Goal: Task Accomplishment & Management: Use online tool/utility

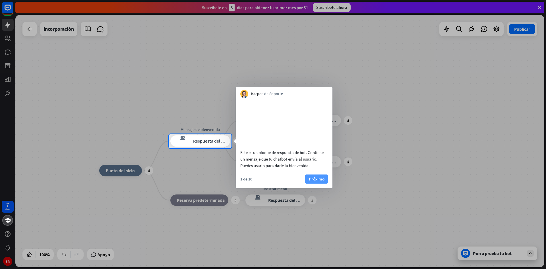
click at [318, 182] on font "Próximo" at bounding box center [317, 178] width 16 height 5
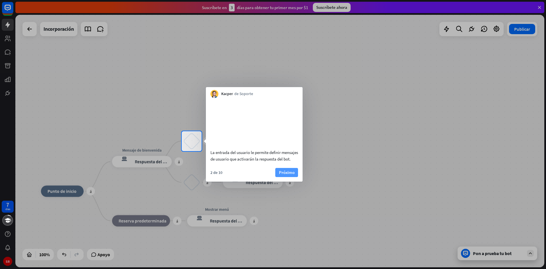
click at [296, 177] on button "Próximo" at bounding box center [286, 172] width 23 height 9
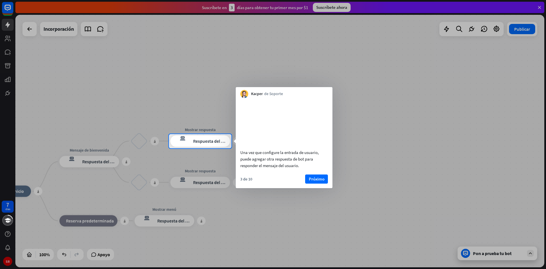
click at [252, 168] on font "Una vez que configure la entrada de usuario, puede agregar otra respuesta de bo…" at bounding box center [279, 159] width 79 height 18
click at [318, 182] on font "Próximo" at bounding box center [317, 178] width 16 height 5
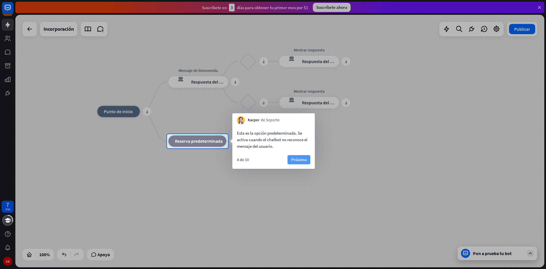
click at [294, 161] on font "Próximo" at bounding box center [299, 159] width 16 height 5
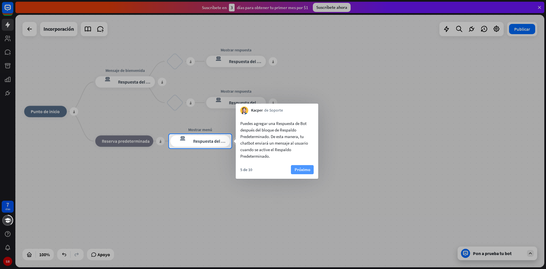
click at [303, 171] on font "Próximo" at bounding box center [303, 169] width 16 height 5
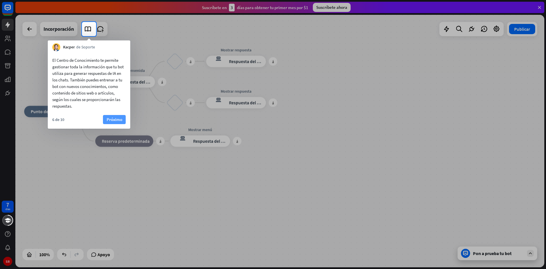
click at [112, 118] on font "Próximo" at bounding box center [115, 119] width 16 height 5
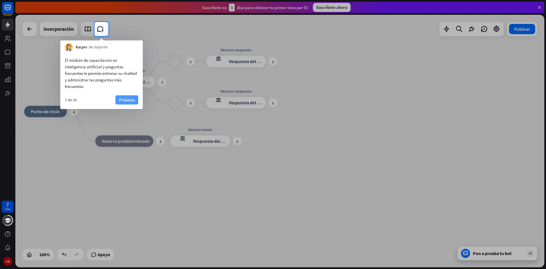
click at [124, 100] on font "Próximo" at bounding box center [127, 99] width 16 height 5
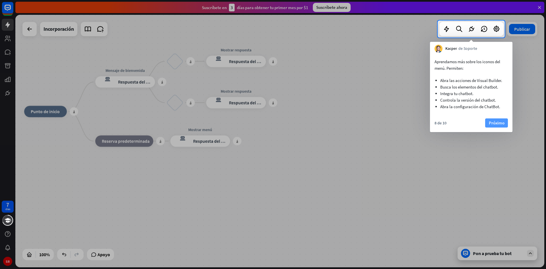
click at [497, 121] on font "Próximo" at bounding box center [497, 122] width 16 height 5
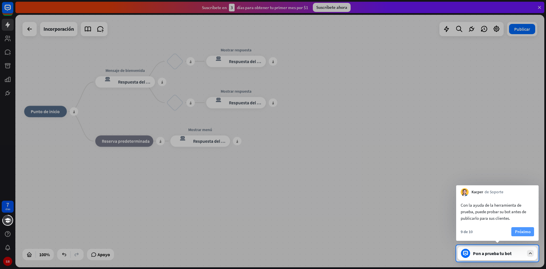
click at [523, 230] on font "Próximo" at bounding box center [523, 231] width 16 height 5
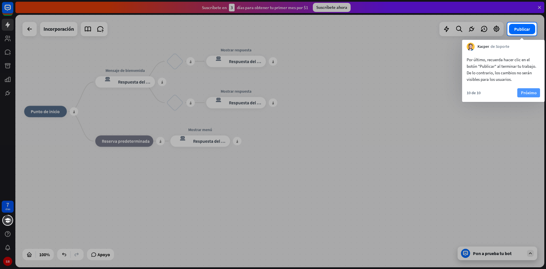
click at [535, 92] on font "Próximo" at bounding box center [529, 92] width 16 height 5
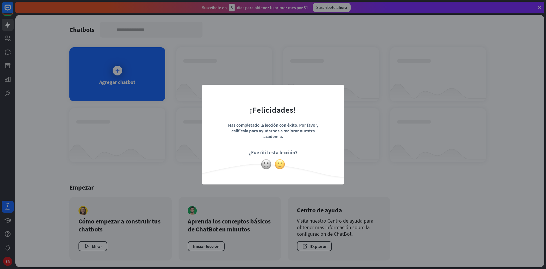
click at [279, 164] on img at bounding box center [280, 164] width 11 height 11
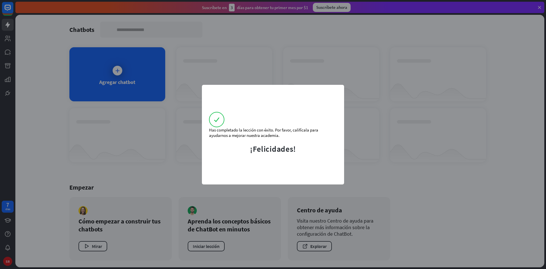
click at [31, 99] on div "Has completado la lección con éxito. Por favor, califícala para ayudarnos a mej…" at bounding box center [273, 134] width 546 height 269
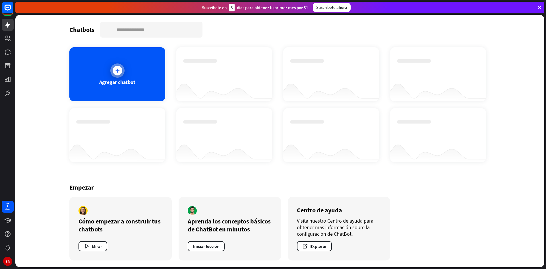
click at [122, 75] on div at bounding box center [117, 70] width 14 height 14
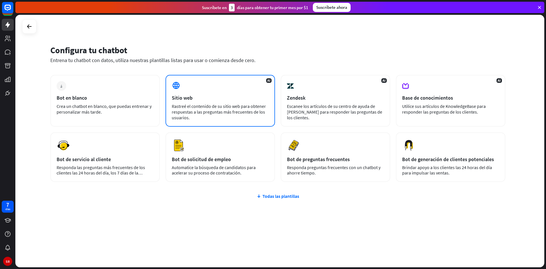
click at [217, 96] on div "Sitio web" at bounding box center [220, 97] width 97 height 7
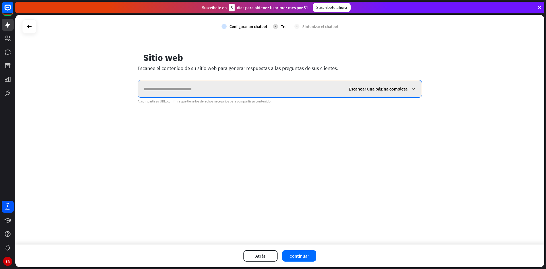
click at [233, 90] on input "text" at bounding box center [240, 88] width 205 height 17
paste input "**********"
type input "**********"
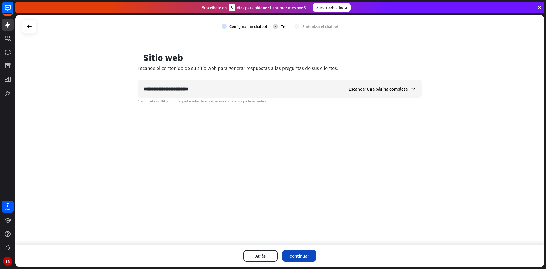
click at [293, 259] on button "Continuar" at bounding box center [299, 255] width 34 height 11
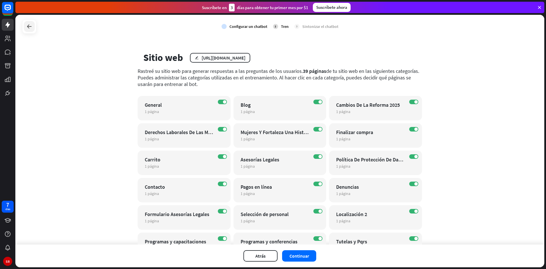
click at [31, 25] on icon at bounding box center [29, 26] width 7 height 7
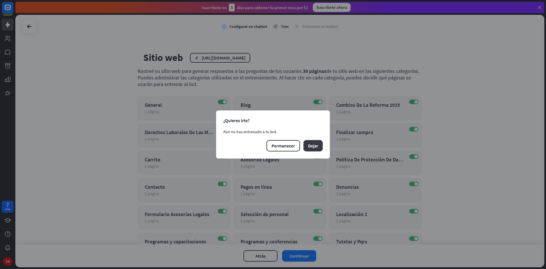
click at [311, 145] on font "Dejar" at bounding box center [313, 146] width 10 height 6
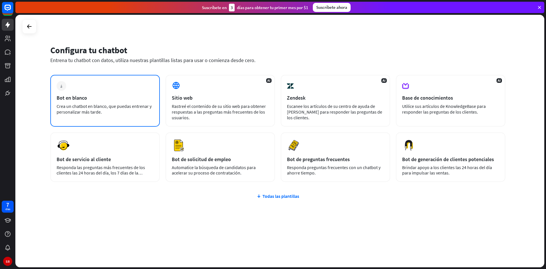
click at [95, 97] on div "Bot en blanco" at bounding box center [105, 97] width 97 height 7
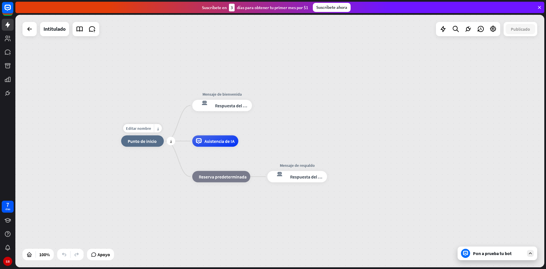
click at [142, 145] on div "inicio_2 Punto de inicio" at bounding box center [142, 140] width 43 height 11
click at [143, 163] on div "inicio_2 Punto de inicio Mensaje de bienvenida respuesta del bot de bloqueo Res…" at bounding box center [385, 267] width 529 height 252
click at [136, 130] on font "Editar nombre" at bounding box center [138, 128] width 25 height 5
type input "*****"
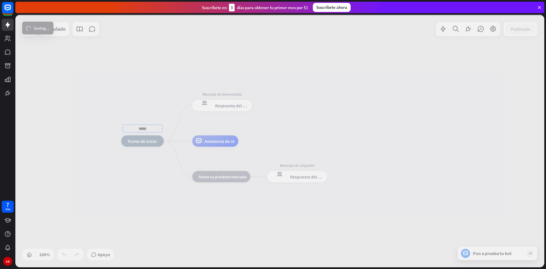
click at [156, 68] on div "***** inicio_2 Punto de inicio Mensaje de bienvenida respuesta del bot de bloqu…" at bounding box center [279, 141] width 529 height 252
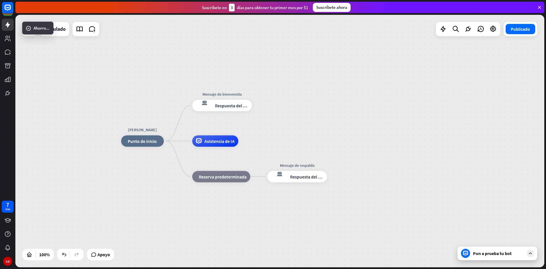
click at [111, 77] on div "[PERSON_NAME] inicio_2 Punto de inicio Mensaje de bienvenida respuesta del bot …" at bounding box center [279, 141] width 529 height 252
click at [141, 138] on font "Punto de inicio" at bounding box center [142, 141] width 29 height 6
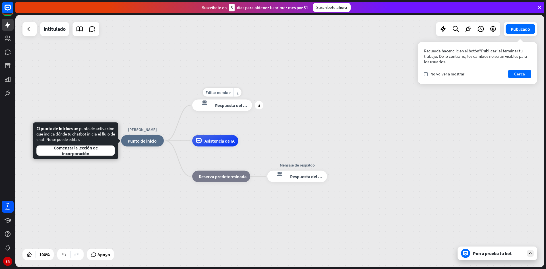
click at [218, 107] on font "Respuesta del bot" at bounding box center [232, 105] width 35 height 6
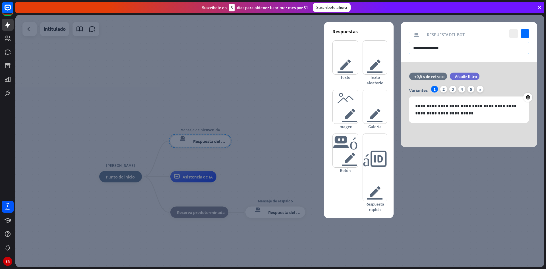
drag, startPoint x: 435, startPoint y: 51, endPoint x: 409, endPoint y: 41, distance: 28.4
click at [408, 42] on div "**********" at bounding box center [469, 42] width 137 height 40
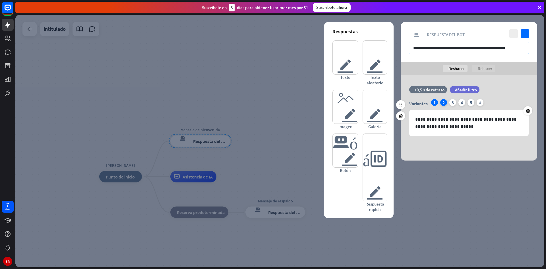
type input "**********"
click at [445, 101] on font "2" at bounding box center [444, 103] width 2 height 6
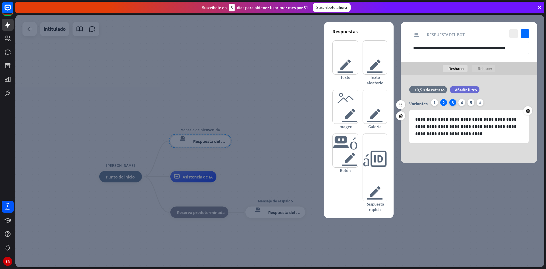
click at [453, 104] on font "3" at bounding box center [453, 103] width 2 height 6
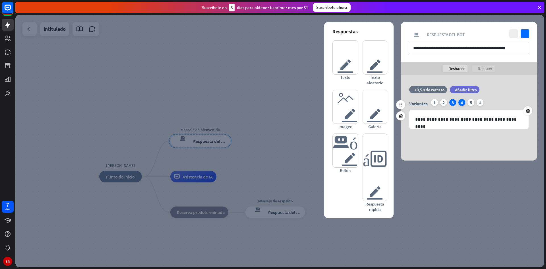
click at [460, 104] on div "4" at bounding box center [462, 102] width 7 height 7
click at [469, 103] on div "5" at bounding box center [471, 102] width 7 height 7
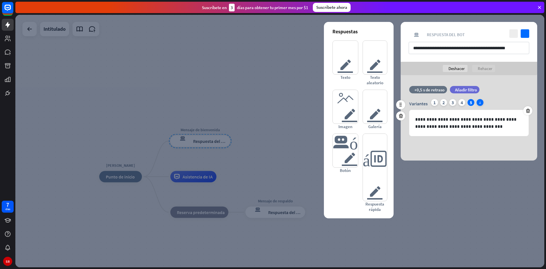
click at [479, 104] on icon "más" at bounding box center [480, 102] width 7 height 7
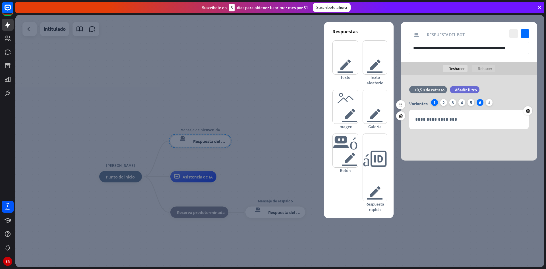
click at [436, 103] on font "1" at bounding box center [435, 103] width 2 height 6
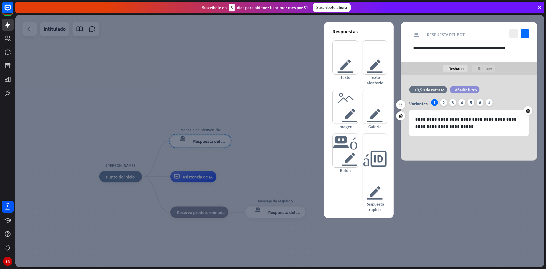
click at [475, 89] on font "Añadir filtro" at bounding box center [466, 89] width 22 height 5
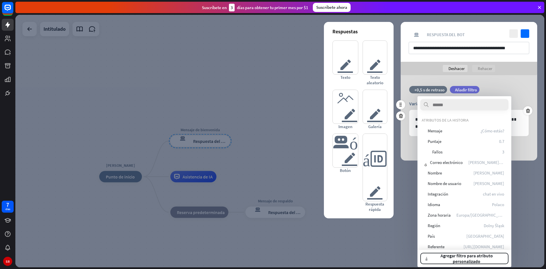
click at [494, 88] on div "filtrar Añadir filtro" at bounding box center [479, 89] width 58 height 7
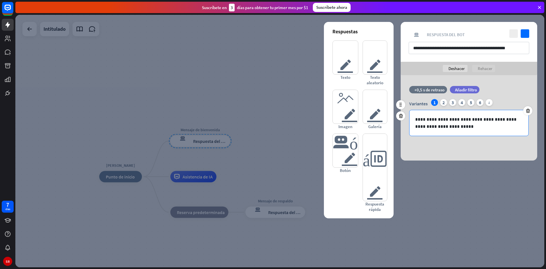
click at [449, 131] on div "**********" at bounding box center [469, 123] width 119 height 26
click at [452, 140] on div "**********" at bounding box center [469, 114] width 137 height 56
click at [455, 126] on p "**********" at bounding box center [469, 123] width 108 height 14
click at [399, 107] on icon at bounding box center [400, 104] width 5 height 5
click at [424, 90] on font "+0,5 s de retraso" at bounding box center [430, 89] width 30 height 5
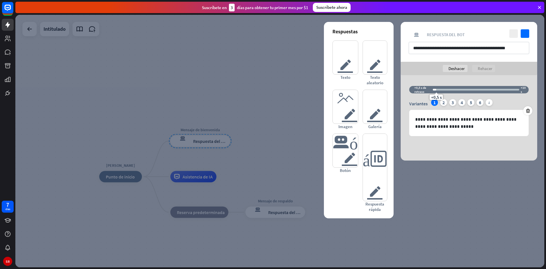
click at [430, 78] on div "**********" at bounding box center [469, 117] width 137 height 85
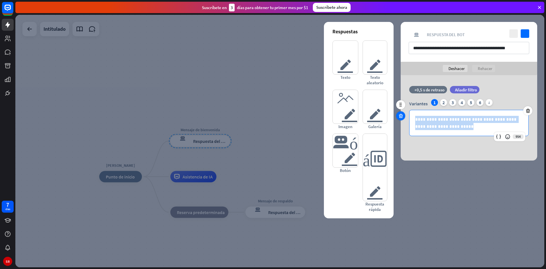
drag, startPoint x: 454, startPoint y: 125, endPoint x: 400, endPoint y: 118, distance: 54.6
click at [401, 118] on div "**********" at bounding box center [469, 114] width 137 height 56
drag, startPoint x: 473, startPoint y: 151, endPoint x: 467, endPoint y: 130, distance: 21.8
click at [473, 151] on div "**********" at bounding box center [469, 117] width 137 height 85
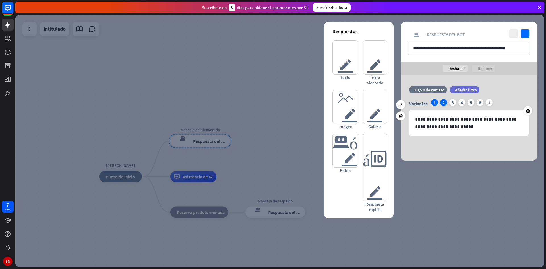
click at [440, 102] on div "2" at bounding box center [443, 102] width 7 height 7
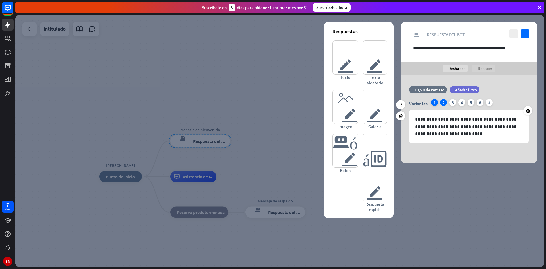
click at [431, 101] on div "1" at bounding box center [434, 102] width 7 height 7
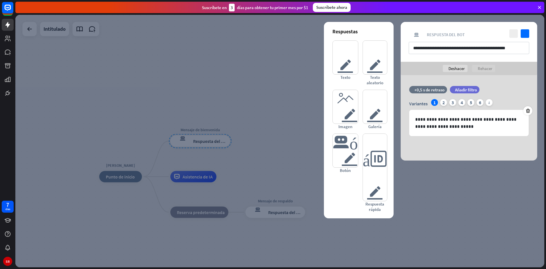
click at [451, 33] on font "Respuesta del bot" at bounding box center [446, 34] width 38 height 5
click at [523, 32] on icon "controlar" at bounding box center [525, 33] width 9 height 9
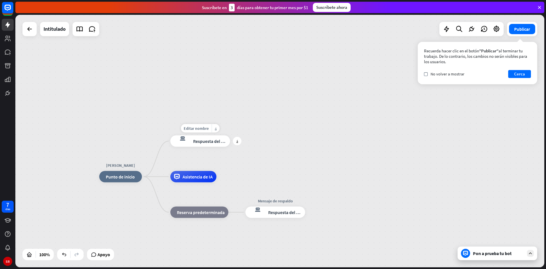
click at [200, 142] on font "Respuesta del bot" at bounding box center [210, 141] width 35 height 6
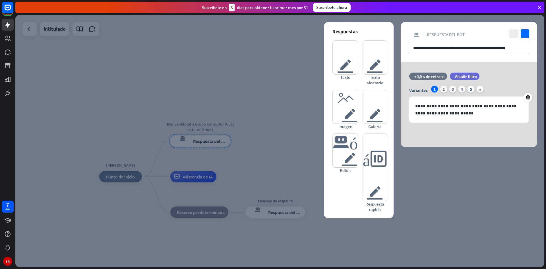
click at [236, 137] on div at bounding box center [279, 141] width 529 height 252
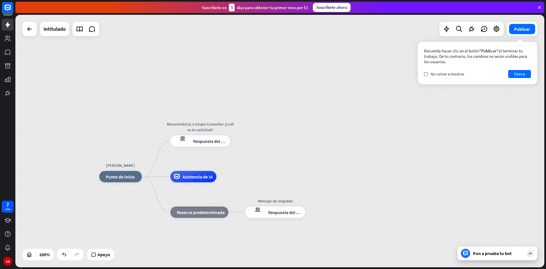
click at [496, 258] on div "Pon a prueba tu bot" at bounding box center [498, 253] width 80 height 14
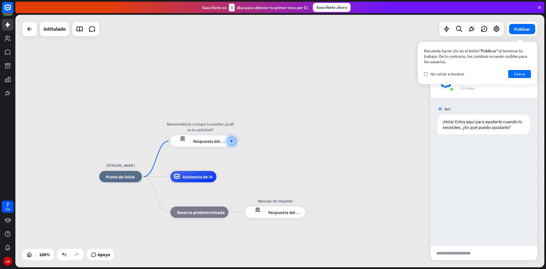
click at [463, 254] on input "text" at bounding box center [459, 253] width 56 height 14
type input "****"
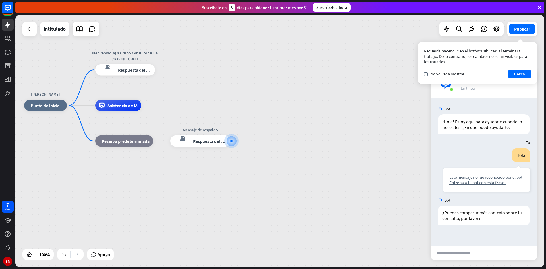
drag, startPoint x: 276, startPoint y: 106, endPoint x: 102, endPoint y: 70, distance: 177.1
click at [270, 106] on div "[PERSON_NAME] inicio_2 Punto de inicio Bienvenido(a) a Grupo Consultor ¿Cuál es…" at bounding box center [288, 232] width 529 height 252
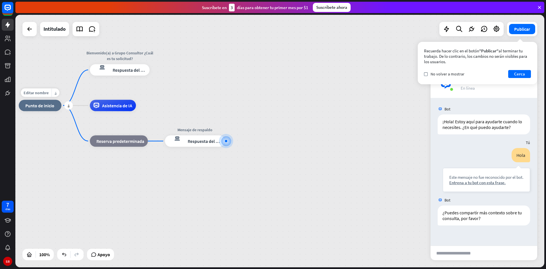
click at [41, 105] on font "Punto de inicio" at bounding box center [39, 106] width 29 height 6
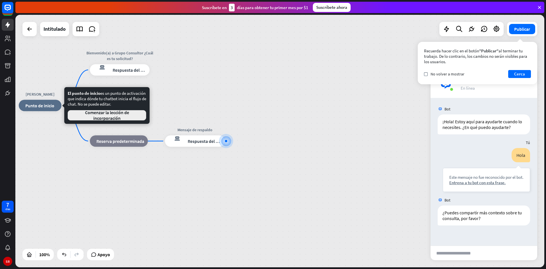
click at [111, 119] on font "Comenzar la lección de incorporación" at bounding box center [107, 115] width 44 height 11
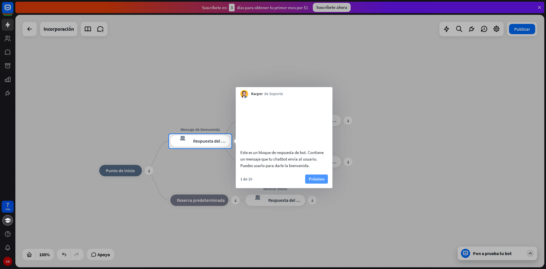
click at [323, 182] on font "Próximo" at bounding box center [317, 178] width 16 height 5
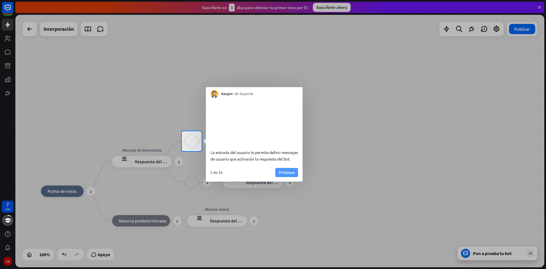
click at [287, 175] on font "Próximo" at bounding box center [287, 172] width 16 height 5
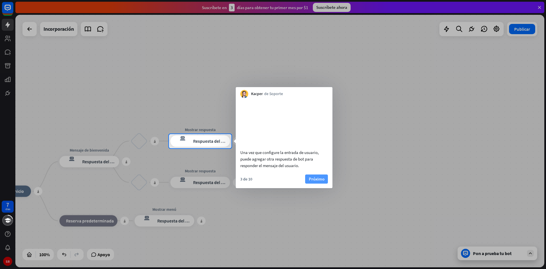
click at [315, 182] on font "Próximo" at bounding box center [317, 178] width 16 height 5
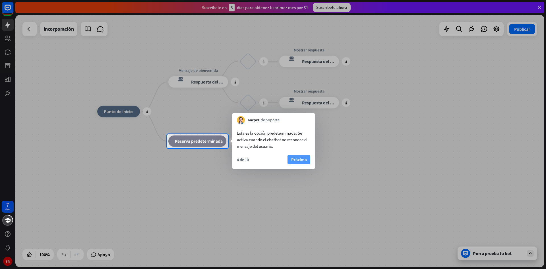
click at [300, 162] on font "Próximo" at bounding box center [299, 160] width 16 height 8
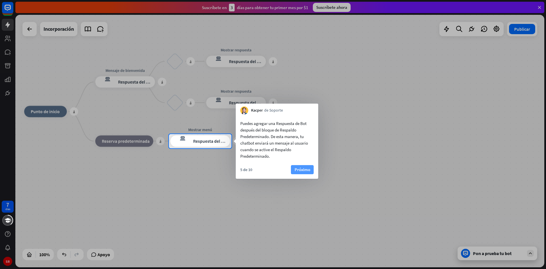
click at [304, 169] on font "Próximo" at bounding box center [303, 169] width 16 height 5
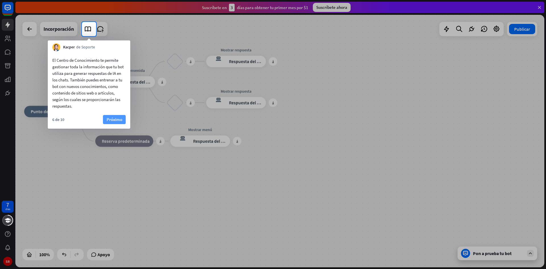
click at [118, 119] on font "Próximo" at bounding box center [115, 119] width 16 height 5
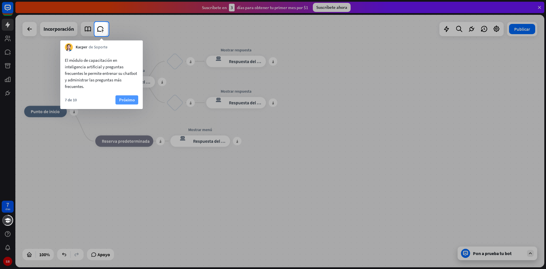
click at [129, 104] on button "Próximo" at bounding box center [127, 99] width 23 height 9
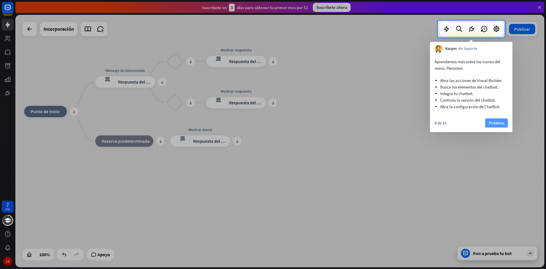
click at [493, 120] on font "Próximo" at bounding box center [497, 123] width 16 height 8
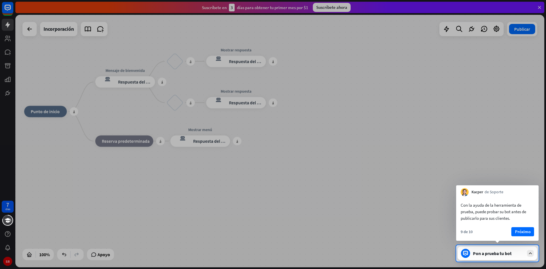
click at [493, 120] on div at bounding box center [273, 122] width 546 height 245
click at [527, 232] on font "Próximo" at bounding box center [523, 231] width 16 height 5
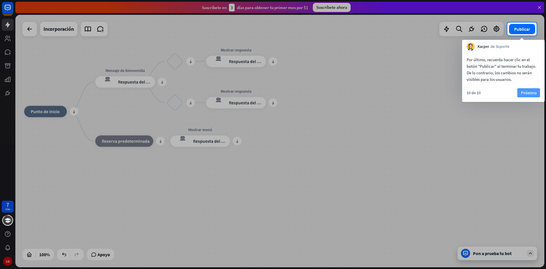
click at [533, 93] on font "Próximo" at bounding box center [529, 92] width 16 height 5
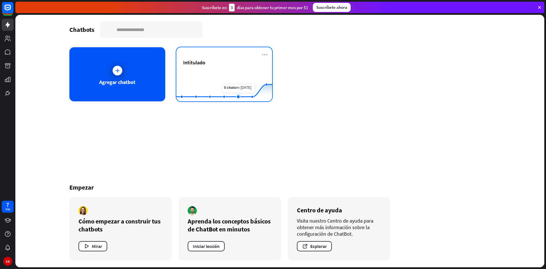
click at [236, 75] on rect at bounding box center [224, 87] width 96 height 36
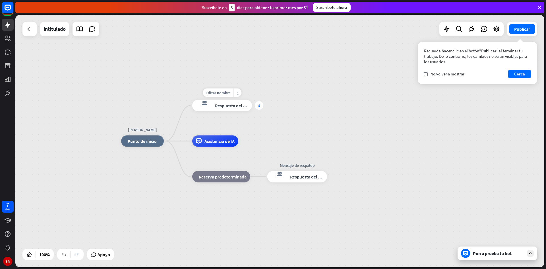
click at [261, 106] on div "más" at bounding box center [259, 105] width 9 height 9
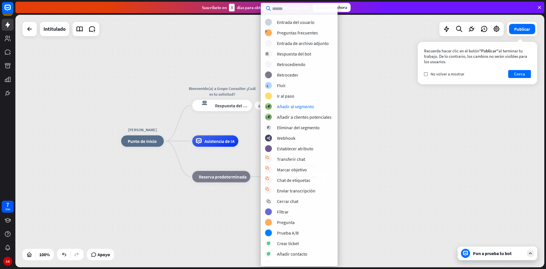
click at [376, 95] on div "[PERSON_NAME] inicio_2 Punto de inicio más Bienvenido(a) a Grupo Consultor ¿Cuá…" at bounding box center [279, 141] width 529 height 252
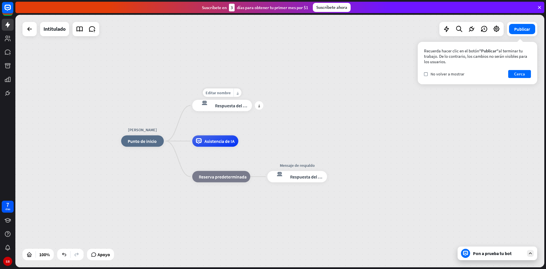
click at [220, 103] on font "Respuesta del bot" at bounding box center [232, 106] width 35 height 6
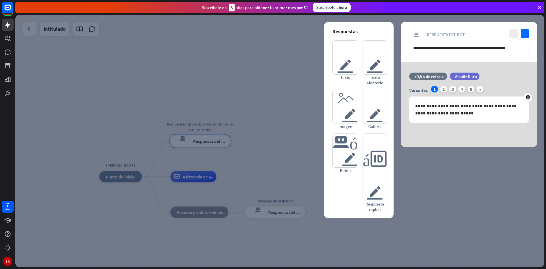
drag, startPoint x: 472, startPoint y: 50, endPoint x: 534, endPoint y: 52, distance: 61.5
click at [534, 53] on div "**********" at bounding box center [469, 42] width 137 height 40
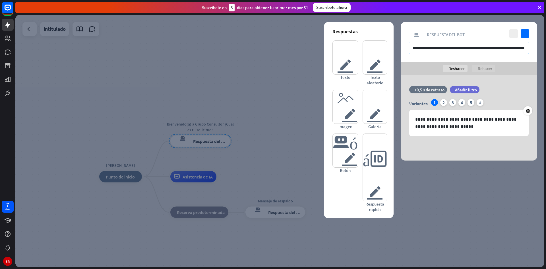
scroll to position [0, 28]
type input "**********"
click at [493, 155] on div "**********" at bounding box center [469, 117] width 137 height 85
click at [526, 37] on icon "controlar" at bounding box center [525, 33] width 9 height 9
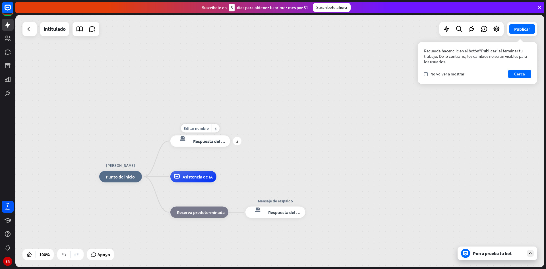
click at [240, 142] on div "más" at bounding box center [237, 141] width 9 height 9
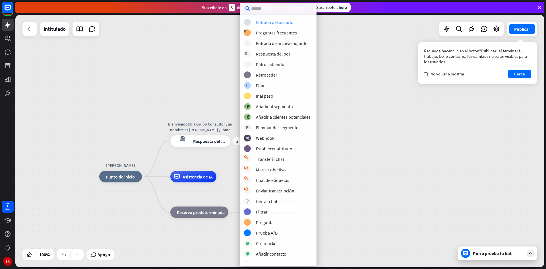
click at [273, 23] on font "Entrada del usuario" at bounding box center [275, 22] width 38 height 6
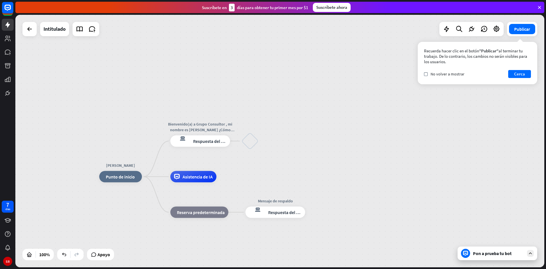
drag, startPoint x: 252, startPoint y: 141, endPoint x: 264, endPoint y: 115, distance: 29.3
click at [264, 115] on div "[PERSON_NAME] inicio_2 Punto de inicio Bienvenido(a) a Grupo Consultor , mi nom…" at bounding box center [279, 141] width 529 height 252
click at [265, 141] on font "más" at bounding box center [266, 141] width 2 height 4
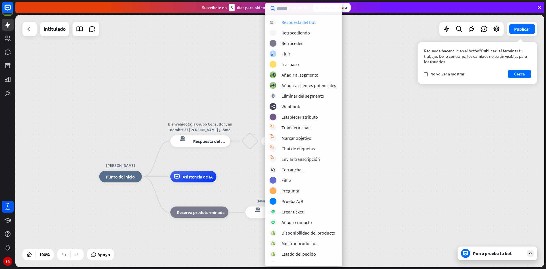
click at [304, 24] on font "Respuesta del bot" at bounding box center [299, 22] width 34 height 6
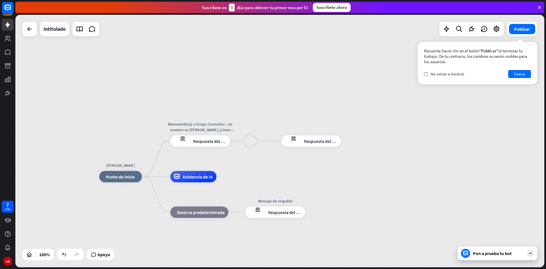
drag, startPoint x: 300, startPoint y: 140, endPoint x: 285, endPoint y: 118, distance: 26.4
click at [285, 118] on div "[PERSON_NAME] inicio_2 Punto de inicio Bienvenido(a) a Grupo Consultor , mi nom…" at bounding box center [279, 141] width 529 height 252
drag, startPoint x: 265, startPoint y: 139, endPoint x: 268, endPoint y: 101, distance: 37.9
drag, startPoint x: 255, startPoint y: 136, endPoint x: 257, endPoint y: 116, distance: 20.3
click at [257, 116] on div "[PERSON_NAME] inicio_2 Punto de inicio Bienvenido(a) a Grupo Consultor , mi nom…" at bounding box center [279, 141] width 529 height 252
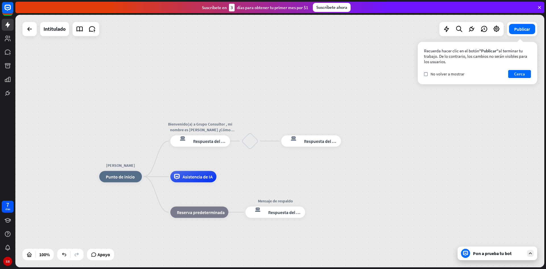
drag, startPoint x: 292, startPoint y: 144, endPoint x: 247, endPoint y: 107, distance: 58.7
click at [247, 107] on div "[PERSON_NAME] inicio_2 Punto de inicio Bienvenido(a) a Grupo Consultor , mi nom…" at bounding box center [279, 141] width 529 height 252
click at [250, 143] on div "bloquear_entrada_de_usuario" at bounding box center [250, 141] width 17 height 17
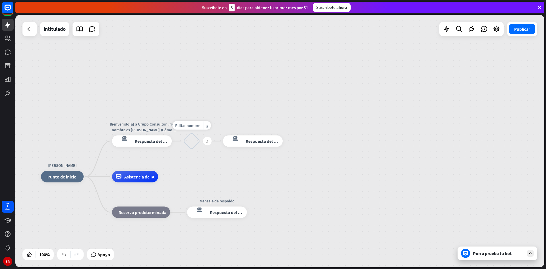
click at [190, 143] on div "bloquear_entrada_de_usuario" at bounding box center [191, 141] width 17 height 17
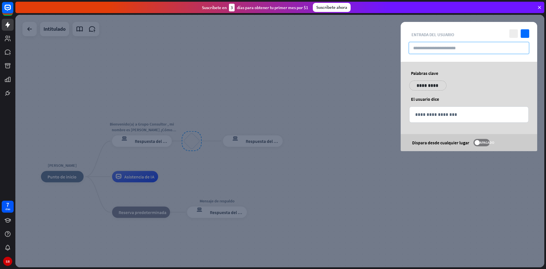
click at [440, 45] on input "text" at bounding box center [469, 48] width 121 height 12
click at [398, 69] on div "**********" at bounding box center [469, 106] width 151 height 89
click at [275, 105] on div at bounding box center [279, 141] width 529 height 252
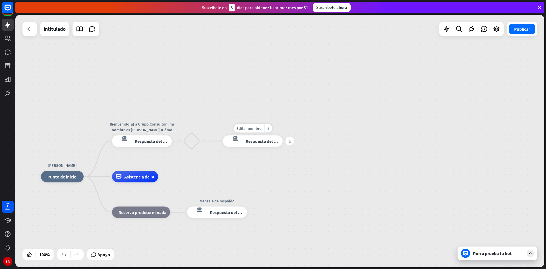
click at [252, 139] on font "Respuesta del bot" at bounding box center [263, 141] width 35 height 6
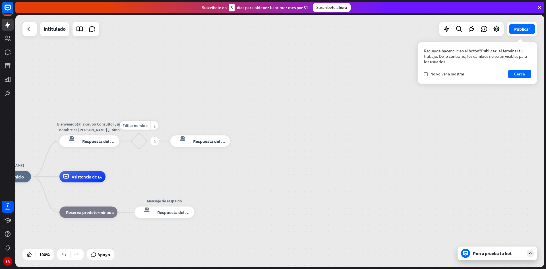
click at [137, 139] on div "bloquear_entrada_de_usuario" at bounding box center [139, 141] width 17 height 17
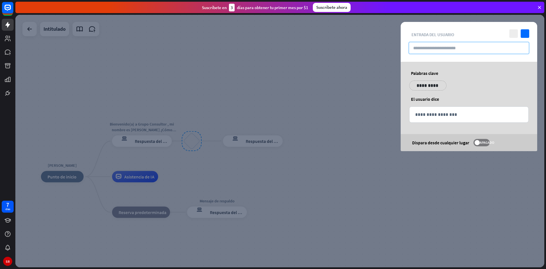
click at [435, 47] on input "text" at bounding box center [469, 48] width 121 height 12
click at [435, 113] on p "**********" at bounding box center [469, 114] width 108 height 7
click at [279, 101] on div at bounding box center [279, 141] width 529 height 252
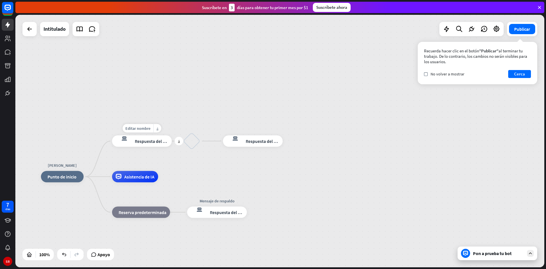
click at [149, 141] on font "Respuesta del bot" at bounding box center [152, 141] width 35 height 6
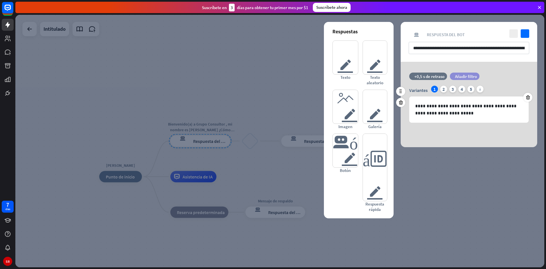
click at [468, 77] on font "Añadir filtro" at bounding box center [466, 76] width 22 height 5
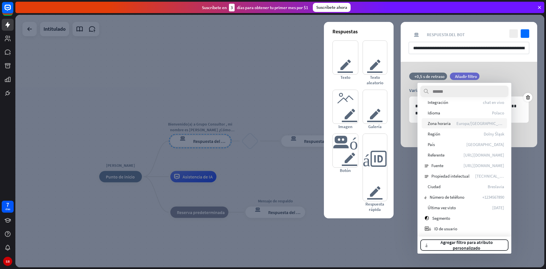
scroll to position [80, 0]
click at [405, 201] on div at bounding box center [279, 141] width 529 height 252
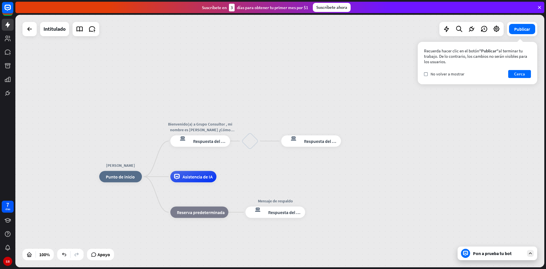
click at [409, 176] on div "[PERSON_NAME] inicio_2 Punto de inicio Bienvenido(a) a Grupo Consultor , mi nom…" at bounding box center [279, 141] width 529 height 252
click at [249, 141] on div "bloquear_entrada_de_usuario" at bounding box center [250, 141] width 17 height 17
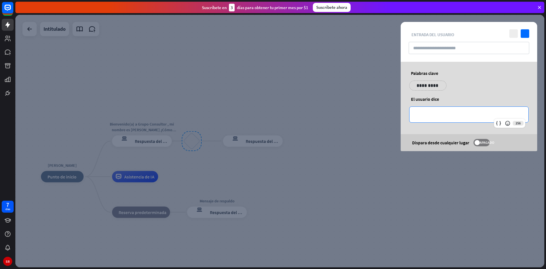
click at [440, 112] on p "**********" at bounding box center [469, 114] width 108 height 7
drag, startPoint x: 482, startPoint y: 141, endPoint x: 482, endPoint y: 148, distance: 6.8
click at [482, 142] on font "APAGADO" at bounding box center [487, 142] width 15 height 4
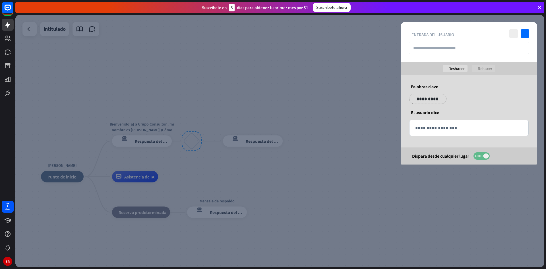
click at [483, 156] on font "APAGADO" at bounding box center [482, 156] width 15 height 4
click at [483, 156] on font "APAGADO" at bounding box center [487, 156] width 15 height 4
click at [485, 154] on span at bounding box center [486, 155] width 5 height 5
click at [457, 129] on p "**********" at bounding box center [469, 127] width 108 height 7
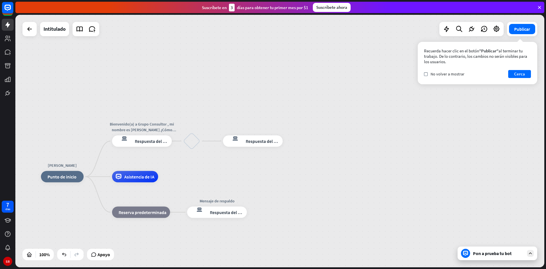
drag, startPoint x: 94, startPoint y: 177, endPoint x: 92, endPoint y: 166, distance: 11.0
click at [92, 178] on div "más" at bounding box center [90, 176] width 9 height 9
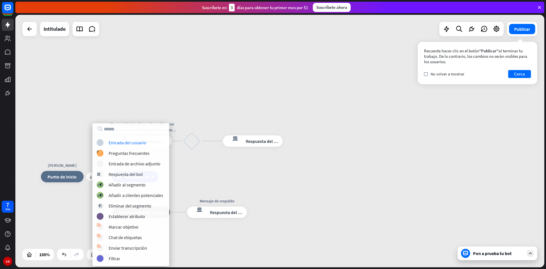
click at [127, 96] on div "más [PERSON_NAME] inicio_2 Punto de inicio Bienvenido(a) a Grupo Consultor , mi…" at bounding box center [279, 141] width 529 height 252
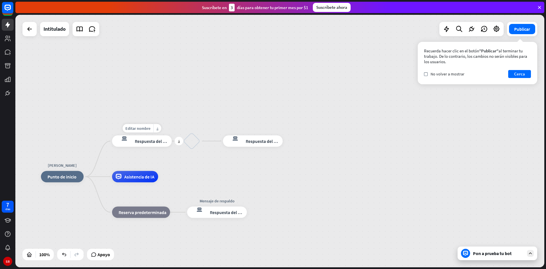
click at [134, 142] on div "respuesta del bot de bloqueo Respuesta del bot" at bounding box center [142, 140] width 60 height 11
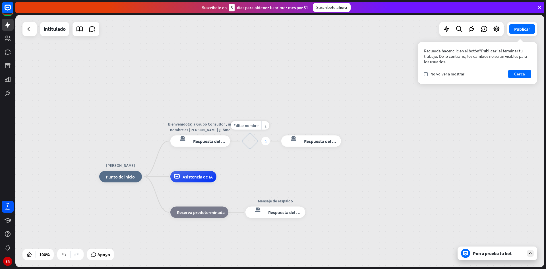
click at [265, 142] on font "más" at bounding box center [266, 141] width 2 height 4
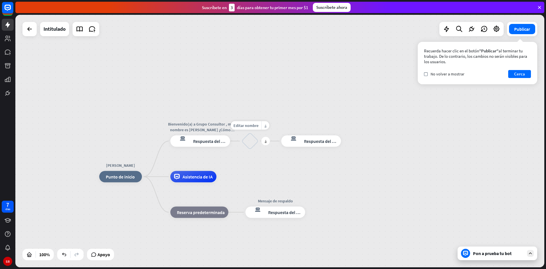
click at [248, 142] on div "bloquear_entrada_de_usuario" at bounding box center [250, 141] width 17 height 17
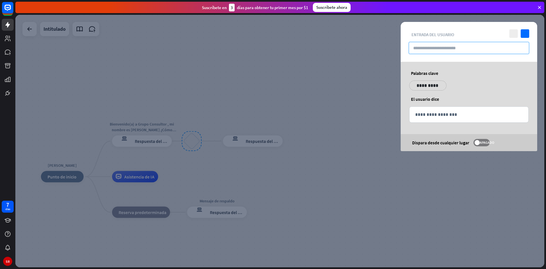
click at [441, 48] on input "text" at bounding box center [469, 48] width 121 height 12
click at [446, 111] on p "**********" at bounding box center [469, 114] width 108 height 7
click at [334, 72] on div at bounding box center [279, 141] width 529 height 252
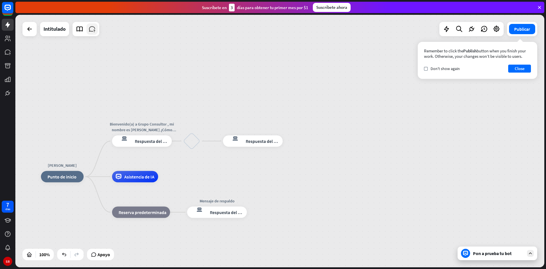
click at [94, 31] on icon at bounding box center [91, 28] width 7 height 7
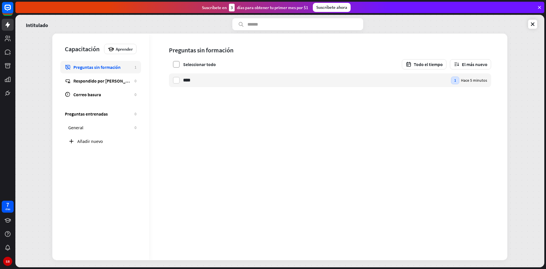
click at [176, 63] on label at bounding box center [176, 64] width 7 height 7
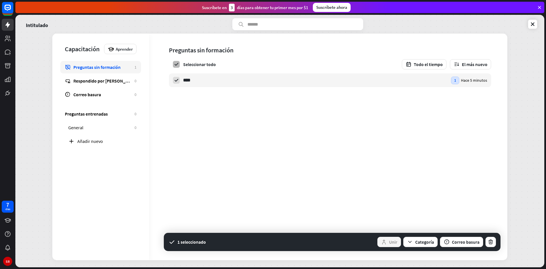
click at [176, 64] on icon at bounding box center [176, 64] width 5 height 5
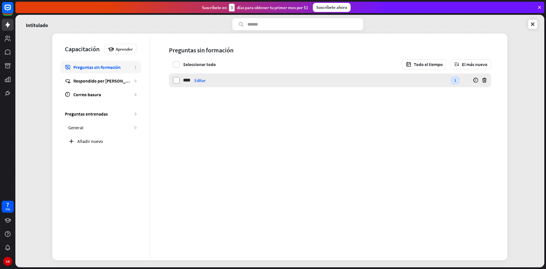
click at [178, 79] on label at bounding box center [176, 80] width 7 height 7
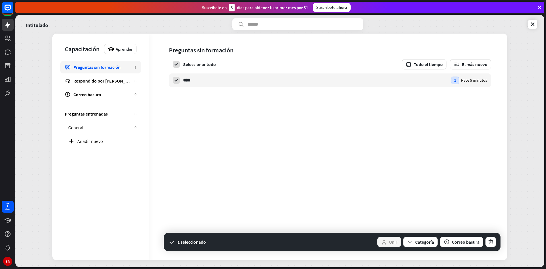
click at [189, 115] on span "**** Hola Editar 1 Hace 5 minutos" at bounding box center [326, 94] width 354 height 43
click at [249, 92] on span "**** Hola Editar 1 Hace 5 minutos" at bounding box center [326, 94] width 354 height 43
click at [195, 63] on font "Seleccionar todo" at bounding box center [199, 64] width 33 height 6
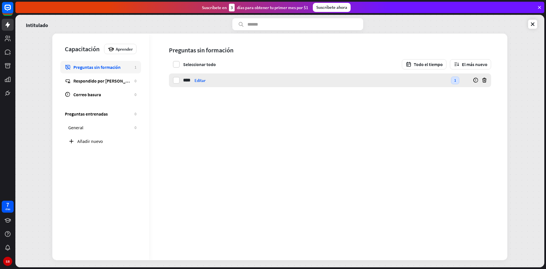
click at [197, 81] on font "Editar" at bounding box center [200, 80] width 11 height 5
click at [248, 152] on div "**********" at bounding box center [328, 147] width 358 height 226
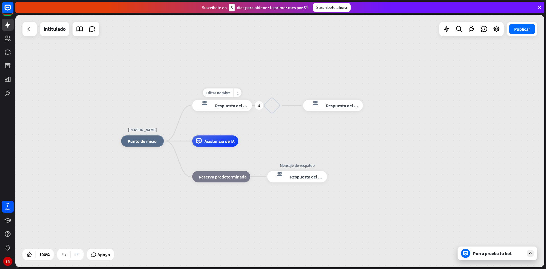
click at [219, 104] on font "Respuesta del bot" at bounding box center [232, 106] width 35 height 6
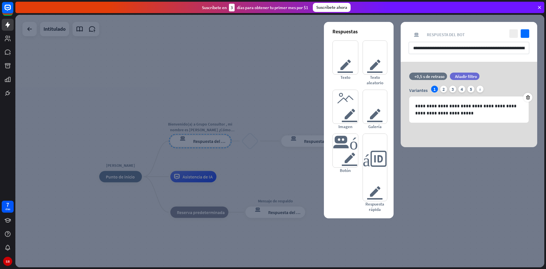
click at [263, 108] on div at bounding box center [279, 141] width 529 height 252
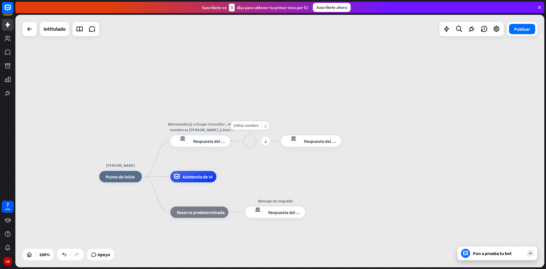
click at [252, 145] on div "bloquear_entrada_de_usuario" at bounding box center [250, 141] width 17 height 17
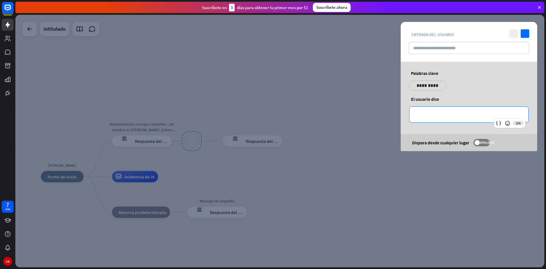
click at [456, 112] on p "**********" at bounding box center [469, 114] width 108 height 7
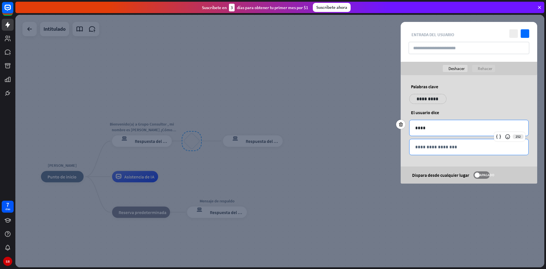
click at [435, 152] on div "**********" at bounding box center [469, 147] width 119 height 16
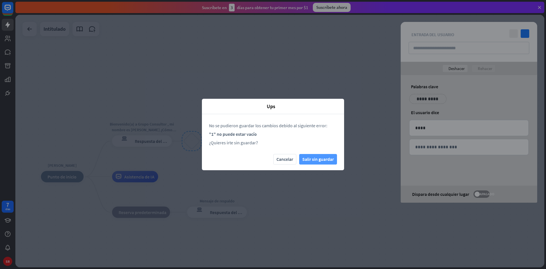
click at [322, 159] on font "Salir sin guardar" at bounding box center [318, 159] width 32 height 6
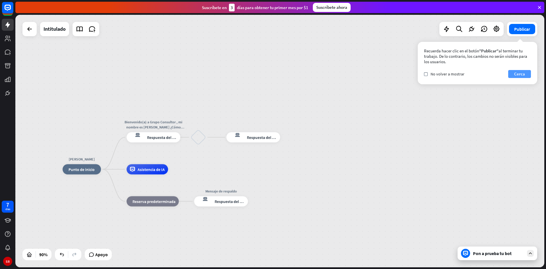
click at [519, 74] on font "Cerca" at bounding box center [519, 73] width 11 height 5
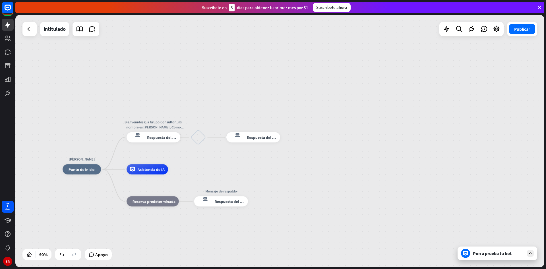
click at [527, 254] on div at bounding box center [530, 253] width 7 height 7
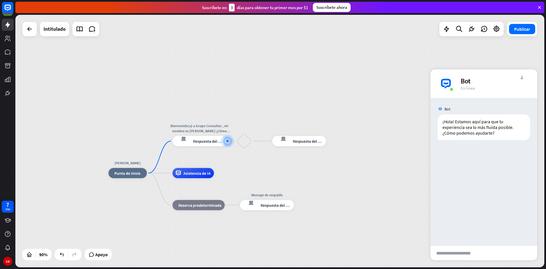
click at [467, 254] on input "text" at bounding box center [459, 253] width 56 height 14
click at [486, 253] on input "text" at bounding box center [459, 253] width 56 height 14
type input "****"
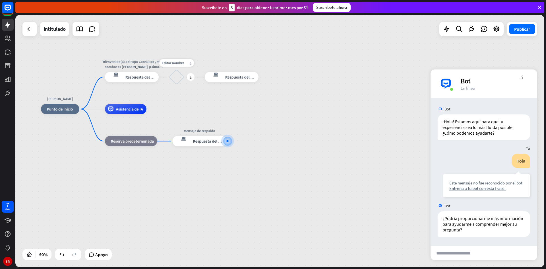
click at [177, 77] on div "bloquear_entrada_de_usuario" at bounding box center [176, 76] width 15 height 15
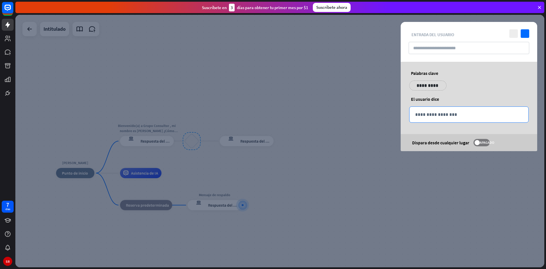
drag, startPoint x: 446, startPoint y: 106, endPoint x: 446, endPoint y: 110, distance: 4.3
click at [446, 109] on div "**********" at bounding box center [469, 106] width 137 height 89
click at [443, 119] on div "**********" at bounding box center [469, 115] width 119 height 16
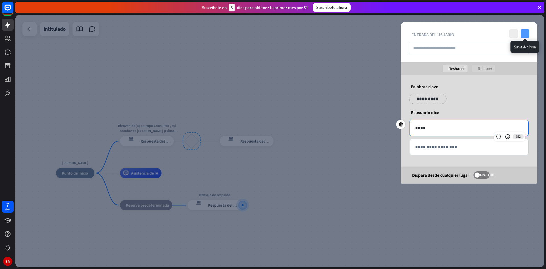
click at [524, 30] on icon "controlar" at bounding box center [525, 33] width 9 height 9
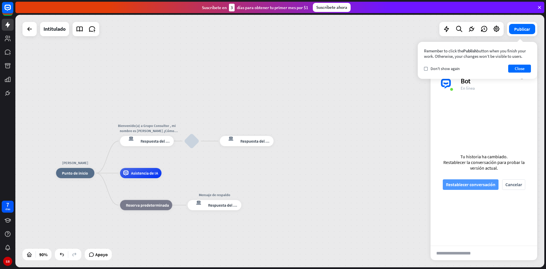
click at [466, 189] on button "Restablecer conversación" at bounding box center [471, 184] width 56 height 11
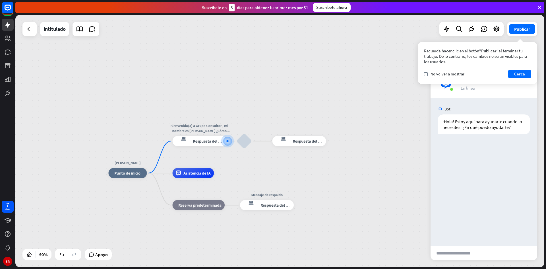
click at [465, 256] on input "text" at bounding box center [459, 253] width 56 height 14
type input "****"
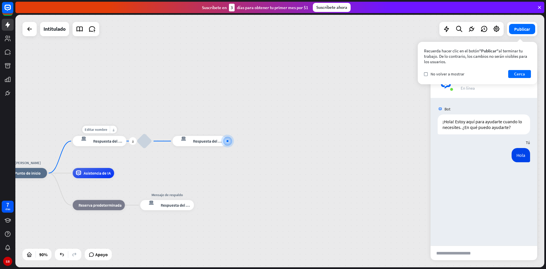
click at [97, 142] on font "Respuesta del bot" at bounding box center [108, 141] width 31 height 5
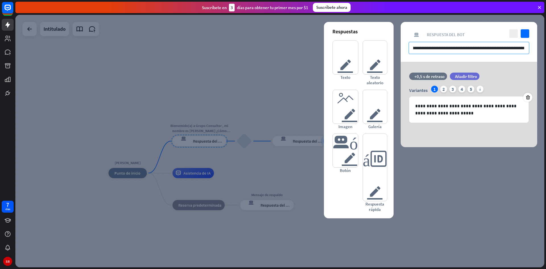
scroll to position [0, 28]
drag, startPoint x: 514, startPoint y: 48, endPoint x: 527, endPoint y: 50, distance: 12.6
click at [527, 50] on input "**********" at bounding box center [469, 48] width 121 height 12
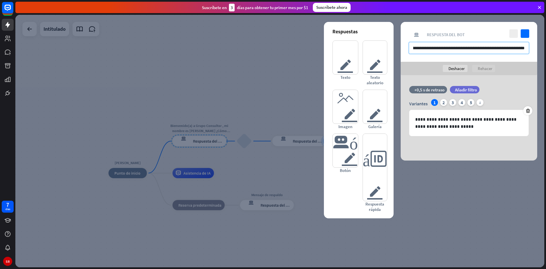
scroll to position [0, 23]
type input "**********"
click at [527, 36] on icon "controlar" at bounding box center [525, 33] width 9 height 9
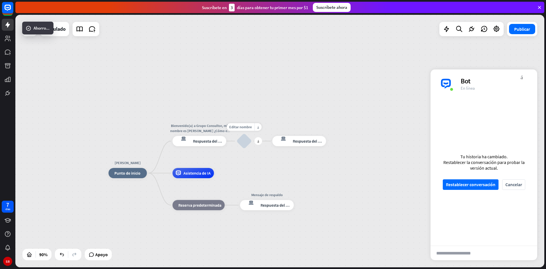
click at [243, 141] on div "bloquear_entrada_de_usuario" at bounding box center [244, 140] width 15 height 15
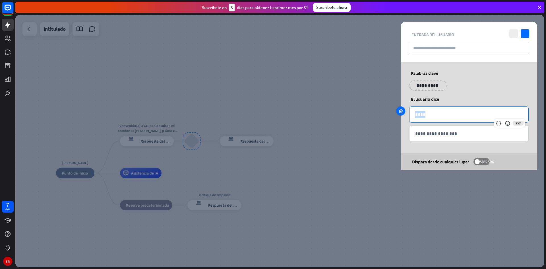
drag, startPoint x: 439, startPoint y: 116, endPoint x: 403, endPoint y: 115, distance: 36.4
click at [409, 115] on div "252 ****" at bounding box center [468, 114] width 119 height 16
click at [432, 112] on p "****" at bounding box center [469, 114] width 108 height 7
click at [277, 62] on div at bounding box center [279, 141] width 529 height 252
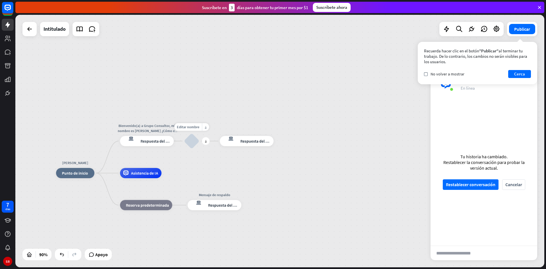
click at [192, 141] on div "bloquear_entrada_de_usuario" at bounding box center [191, 140] width 15 height 15
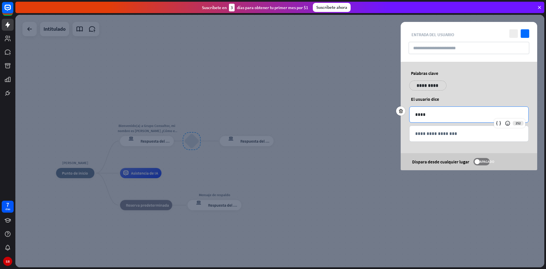
click at [444, 117] on p "****" at bounding box center [469, 114] width 108 height 7
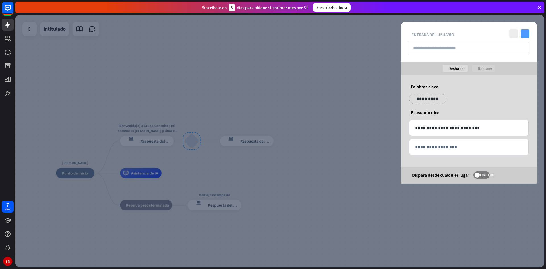
click at [528, 34] on icon "controlar" at bounding box center [525, 33] width 9 height 9
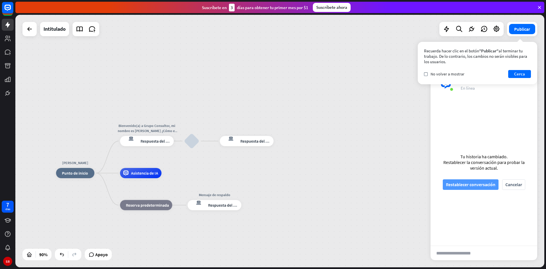
click at [485, 187] on font "Restablecer conversación" at bounding box center [471, 185] width 50 height 10
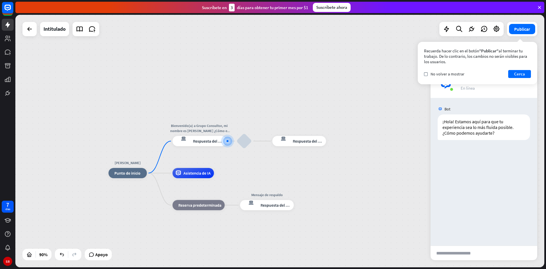
click at [470, 253] on input "text" at bounding box center [459, 253] width 56 height 14
type input "****"
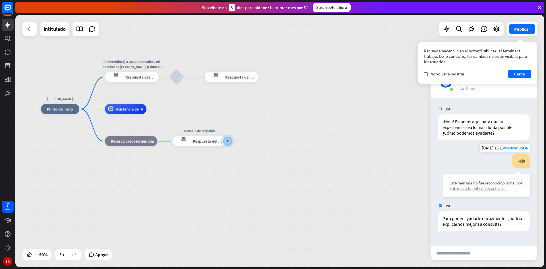
click at [481, 188] on font "Entrena a tu bot con esta frase." at bounding box center [478, 188] width 56 height 5
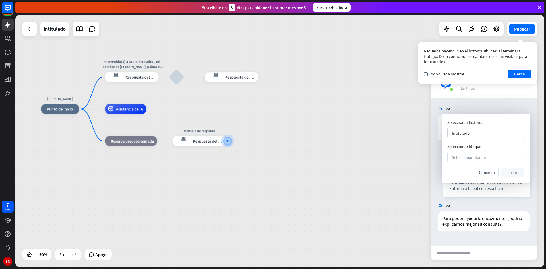
click at [471, 154] on font "Seleccionar bloque" at bounding box center [469, 156] width 34 height 5
click at [403, 155] on div "[PERSON_NAME] inicio_2 Punto de inicio Bienvenido(a) a Grupo Consultor, mi nomb…" at bounding box center [279, 222] width 476 height 227
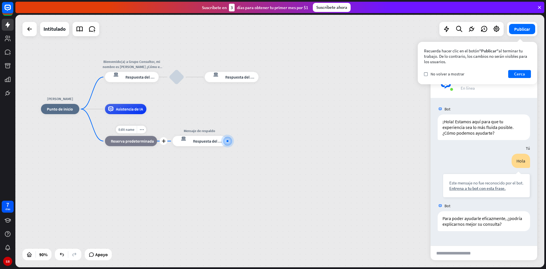
click at [125, 141] on font "Reserva predeterminada" at bounding box center [132, 141] width 43 height 5
click at [144, 176] on div "[PERSON_NAME] inicio_2 Punto de inicio Bienvenido(a) a Grupo Consultor, mi nomb…" at bounding box center [279, 222] width 476 height 227
click at [62, 32] on font "Intitulado" at bounding box center [55, 29] width 22 height 7
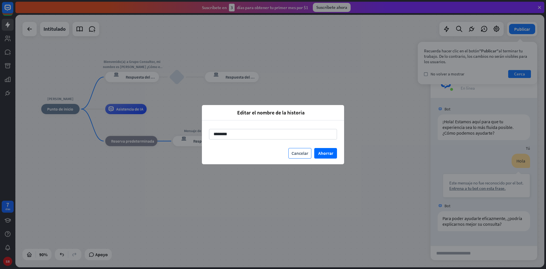
click at [301, 155] on font "Cancelar" at bounding box center [300, 153] width 17 height 6
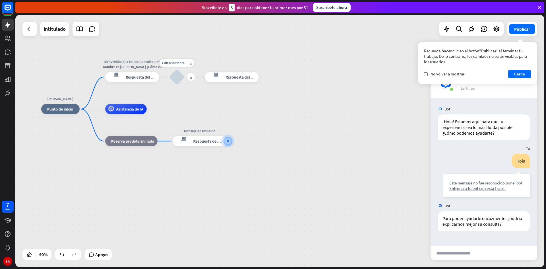
click at [178, 78] on div "bloquear_entrada_de_usuario" at bounding box center [176, 76] width 15 height 15
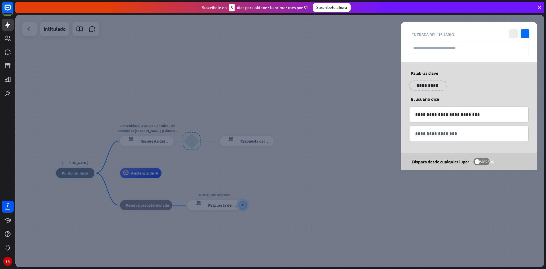
click at [345, 108] on div at bounding box center [279, 141] width 529 height 252
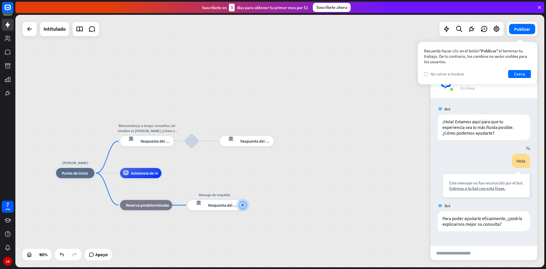
drag, startPoint x: 425, startPoint y: 81, endPoint x: 426, endPoint y: 75, distance: 6.1
click at [425, 78] on div "Recuerda hacer clic en el botón "Publicar" al terminar tu trabajo. De lo contra…" at bounding box center [477, 63] width 119 height 42
click at [426, 75] on label "controlar" at bounding box center [426, 74] width 4 height 4
drag, startPoint x: 524, startPoint y: 72, endPoint x: 493, endPoint y: 86, distance: 33.3
click at [523, 75] on font "Cerca" at bounding box center [519, 73] width 11 height 5
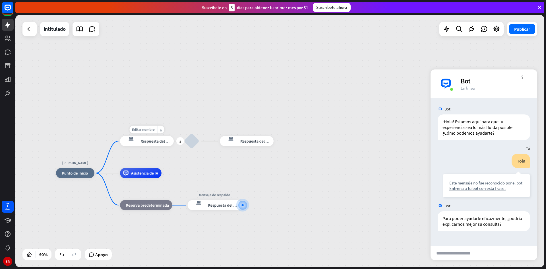
click at [143, 143] on font "Respuesta del bot" at bounding box center [156, 141] width 31 height 5
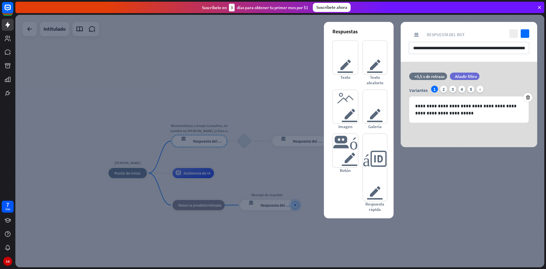
click at [371, 87] on div "texto del editor Texto texto del editor Texto aleatorio imagen del editor Image…" at bounding box center [359, 126] width 53 height 172
click at [257, 74] on div at bounding box center [279, 141] width 529 height 252
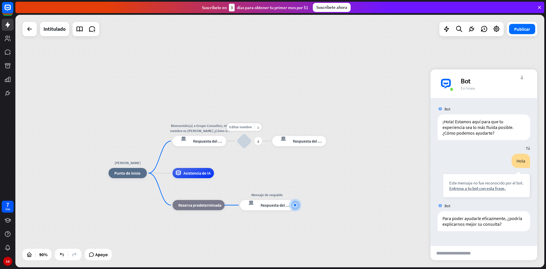
click at [245, 145] on div "bloquear_entrada_de_usuario" at bounding box center [244, 140] width 15 height 15
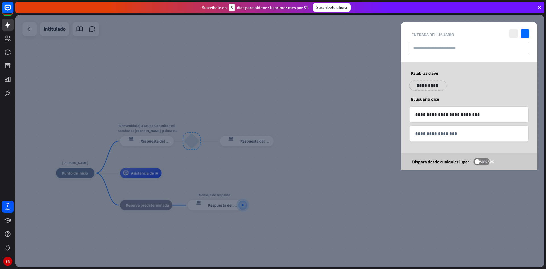
click at [310, 118] on div at bounding box center [279, 141] width 529 height 252
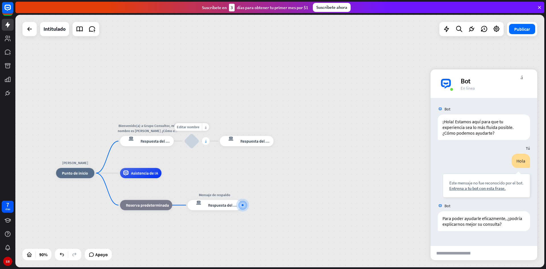
click at [205, 142] on font "más" at bounding box center [206, 141] width 2 height 4
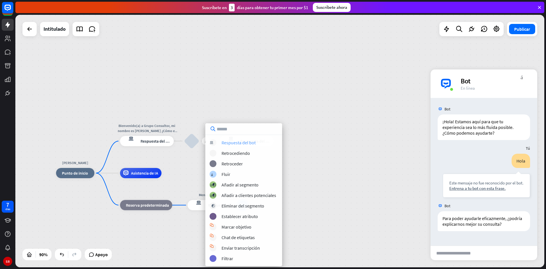
click at [235, 142] on font "Respuesta del bot" at bounding box center [239, 143] width 34 height 6
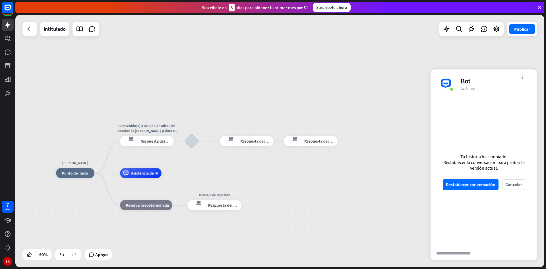
drag, startPoint x: 243, startPoint y: 139, endPoint x: 231, endPoint y: 102, distance: 39.6
click at [232, 101] on div "[PERSON_NAME] inicio_2 Punto de inicio Bienvenido(a) a Grupo Consultor, mi nomb…" at bounding box center [279, 141] width 529 height 252
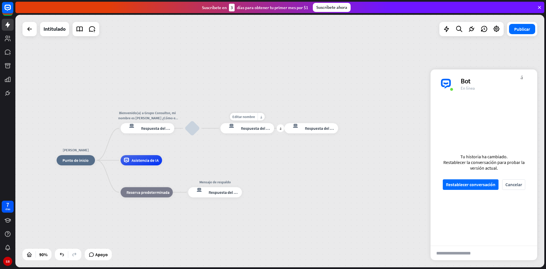
drag, startPoint x: 212, startPoint y: 142, endPoint x: 213, endPoint y: 130, distance: 12.0
click at [221, 130] on div "Editar nombre más_horiz más respuesta del bot de bloqueo Respuesta del bot" at bounding box center [248, 128] width 54 height 10
click at [221, 133] on div "Editar nombre más_horiz más respuesta del bot de bloqueo Respuesta del bot" at bounding box center [248, 129] width 54 height 10
click at [248, 134] on div "respuesta del bot de bloqueo Respuesta del bot" at bounding box center [248, 129] width 54 height 10
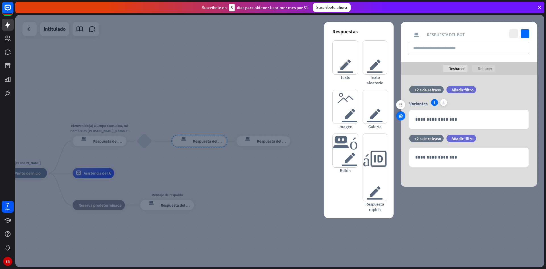
click at [399, 116] on icon at bounding box center [400, 115] width 5 height 5
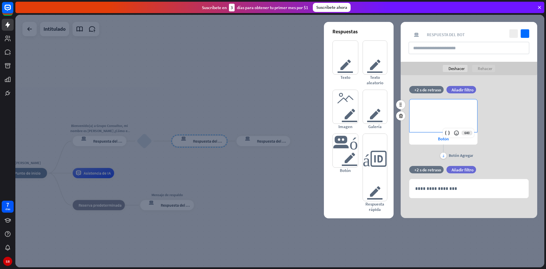
click at [438, 105] on p "**********" at bounding box center [443, 108] width 56 height 7
click at [293, 113] on div at bounding box center [279, 141] width 529 height 252
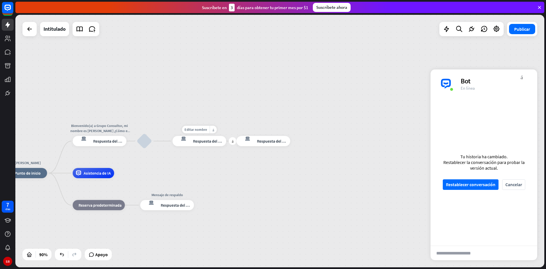
click at [196, 139] on font "Respuesta del bot" at bounding box center [208, 141] width 31 height 5
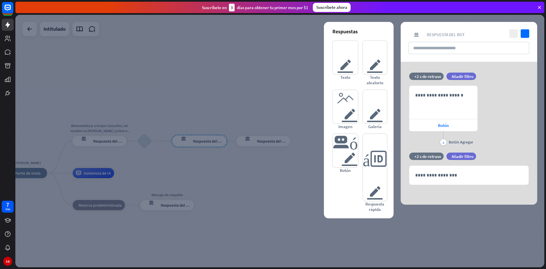
click at [245, 101] on div at bounding box center [279, 141] width 529 height 252
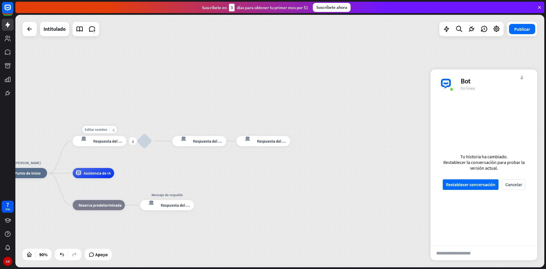
click at [113, 144] on div "respuesta del bot de bloqueo Respuesta del bot" at bounding box center [100, 141] width 54 height 10
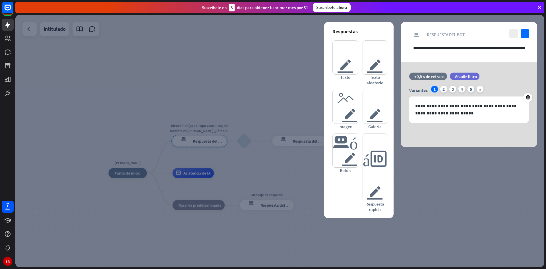
click at [141, 128] on div at bounding box center [279, 141] width 529 height 252
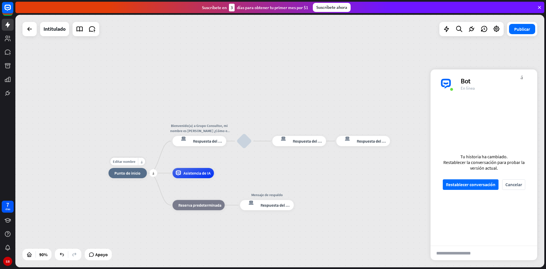
click at [133, 170] on div "inicio_2 Punto de inicio" at bounding box center [128, 173] width 38 height 10
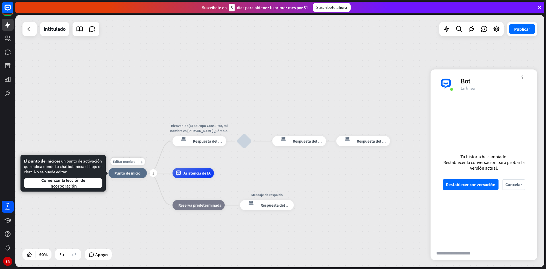
click at [130, 173] on font "Punto de inicio" at bounding box center [127, 172] width 26 height 5
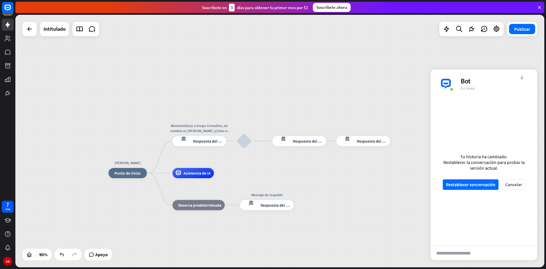
drag, startPoint x: 147, startPoint y: 127, endPoint x: 169, endPoint y: 137, distance: 24.3
click at [147, 127] on div "[PERSON_NAME] inicio_2 Punto de inicio Bienvenido(a) a Grupo Consultor, mi nomb…" at bounding box center [279, 141] width 529 height 252
click at [200, 144] on div "respuesta del bot de bloqueo Respuesta del bot" at bounding box center [200, 141] width 54 height 10
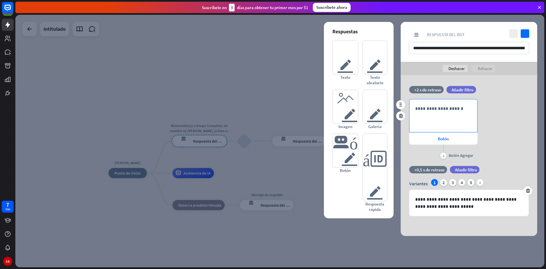
click at [446, 112] on p "**********" at bounding box center [443, 108] width 56 height 7
drag, startPoint x: 412, startPoint y: 49, endPoint x: 525, endPoint y: 48, distance: 113.2
click at [525, 48] on input "**********" at bounding box center [469, 48] width 121 height 12
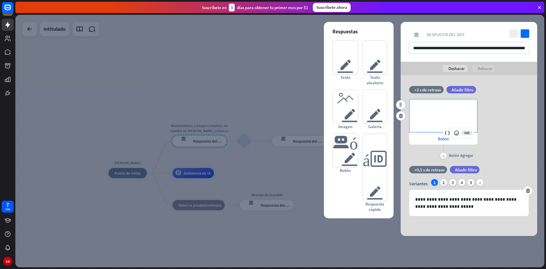
click at [446, 109] on p "**********" at bounding box center [443, 108] width 56 height 7
paste div
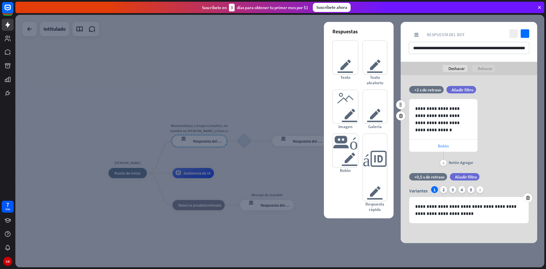
click at [437, 147] on div "Botón" at bounding box center [443, 146] width 68 height 12
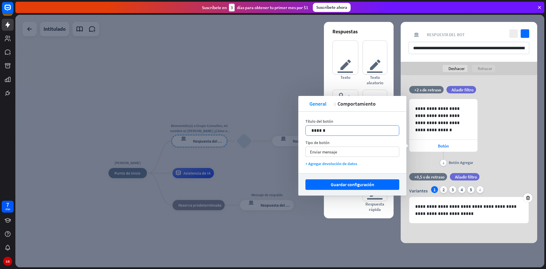
click at [339, 129] on p "******" at bounding box center [353, 130] width 82 height 7
click at [345, 151] on div "Enviar mensaje flecha_abajo" at bounding box center [353, 152] width 94 height 10
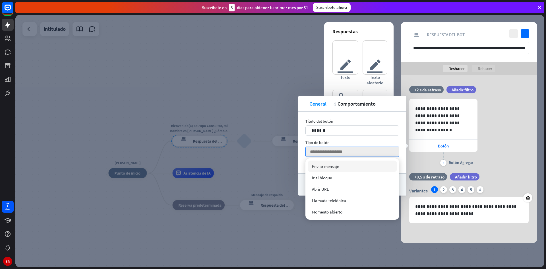
click at [336, 139] on div "Título del botón 14 ****** Tipo de botón flecha_abajo + Agregar devolución de d…" at bounding box center [352, 143] width 108 height 62
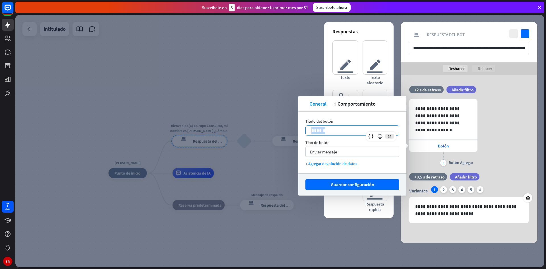
drag, startPoint x: 331, startPoint y: 132, endPoint x: 308, endPoint y: 133, distance: 23.1
click at [308, 133] on div "******" at bounding box center [352, 130] width 93 height 10
click at [332, 149] on font "Enviar mensaje" at bounding box center [323, 151] width 27 height 5
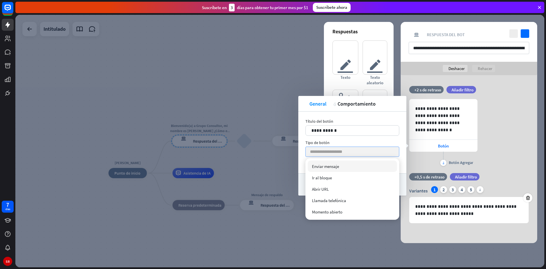
click at [341, 163] on div "Enviar mensaje comprobado" at bounding box center [352, 165] width 89 height 11
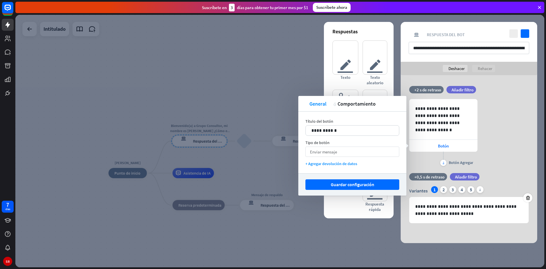
drag, startPoint x: 353, startPoint y: 183, endPoint x: 356, endPoint y: 182, distance: 3.7
click at [353, 183] on font "Guardar configuración" at bounding box center [353, 185] width 44 height 6
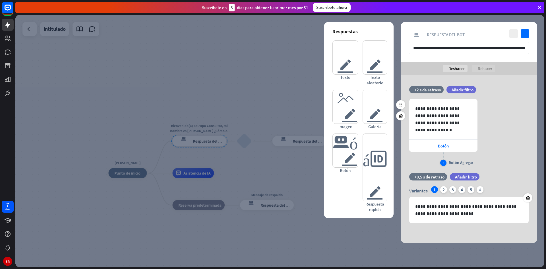
click at [441, 164] on div "más" at bounding box center [443, 163] width 6 height 6
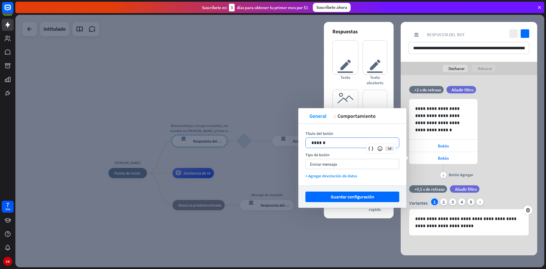
drag, startPoint x: 333, startPoint y: 143, endPoint x: 290, endPoint y: 144, distance: 42.1
click at [290, 144] on body "7 días SR cerca Ayuda del producto Pinitos Comience a usar ChatBot Centro de ay…" at bounding box center [273, 134] width 546 height 269
click at [353, 195] on font "Guardar configuración" at bounding box center [353, 197] width 44 height 6
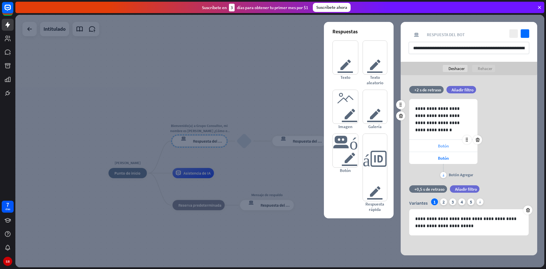
click at [452, 149] on div "Botón" at bounding box center [443, 146] width 68 height 12
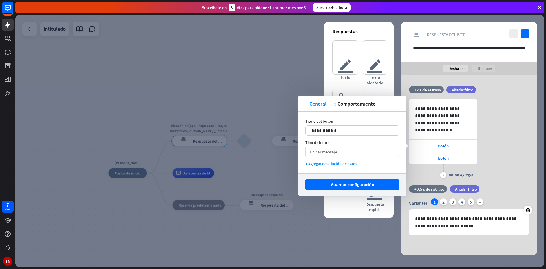
click at [361, 153] on div "Enviar mensaje flecha_abajo" at bounding box center [353, 152] width 94 height 10
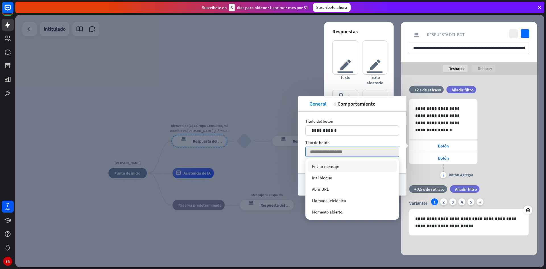
click at [378, 137] on div "**********" at bounding box center [352, 143] width 108 height 62
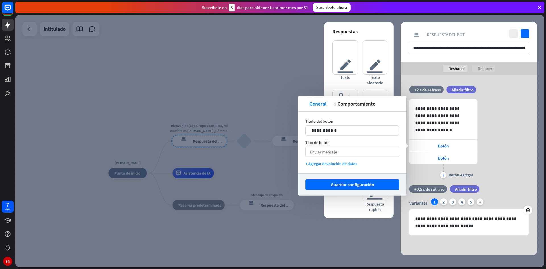
click at [352, 151] on div "Enviar mensaje flecha_abajo" at bounding box center [353, 152] width 94 height 10
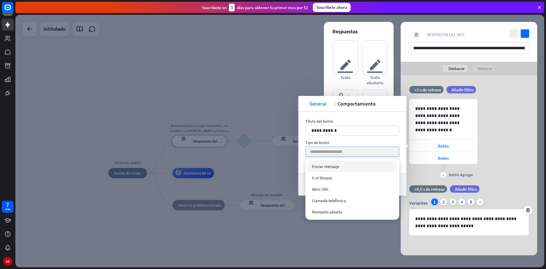
click at [352, 151] on input "search" at bounding box center [351, 152] width 82 height 10
click at [348, 142] on div "Tipo de botón" at bounding box center [353, 142] width 94 height 5
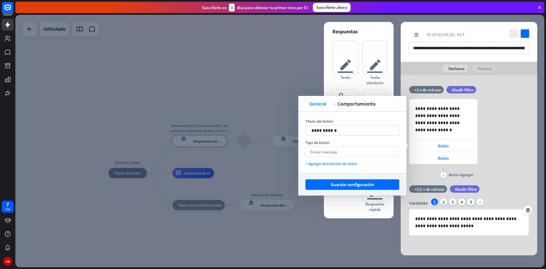
click at [345, 149] on div "Enviar mensaje flecha_abajo" at bounding box center [353, 152] width 94 height 10
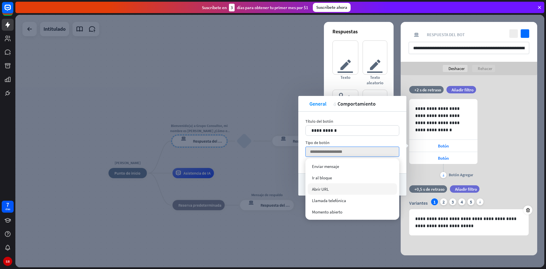
click at [337, 184] on div "Abrir URL" at bounding box center [352, 188] width 89 height 11
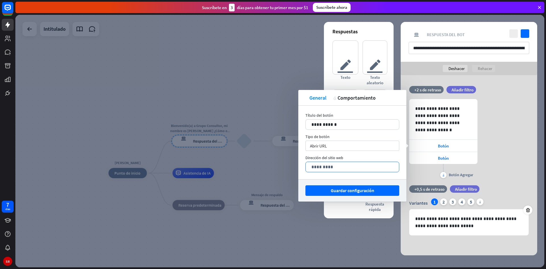
click at [336, 165] on p "*********" at bounding box center [353, 166] width 82 height 7
click at [339, 146] on div "Abrir URL flecha_abajo" at bounding box center [353, 146] width 94 height 10
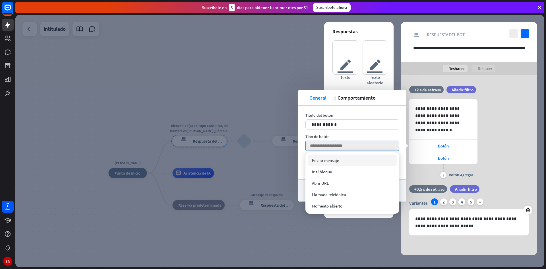
click at [338, 161] on font "Enviar mensaje" at bounding box center [325, 160] width 27 height 5
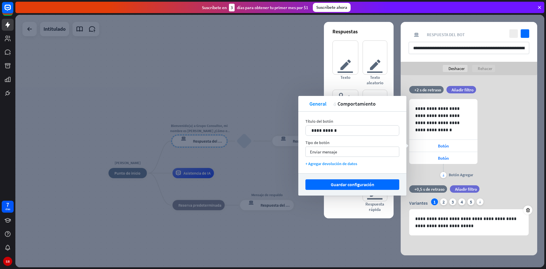
click at [491, 160] on div "**********" at bounding box center [469, 139] width 137 height 81
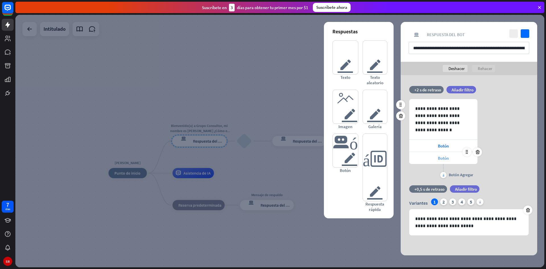
click at [458, 160] on div "Botón" at bounding box center [443, 158] width 68 height 12
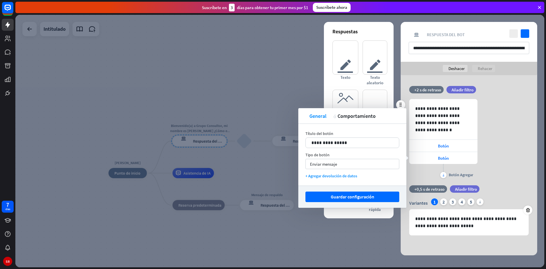
click at [495, 164] on div "**********" at bounding box center [469, 139] width 137 height 81
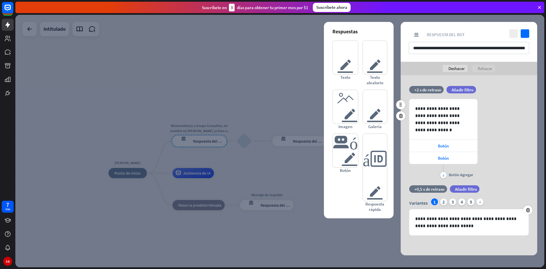
click at [440, 176] on div "más Botón Agregar" at bounding box center [443, 171] width 68 height 14
click at [447, 174] on div "más Botón Agregar" at bounding box center [443, 171] width 68 height 14
click at [444, 175] on font "más" at bounding box center [443, 174] width 1 height 3
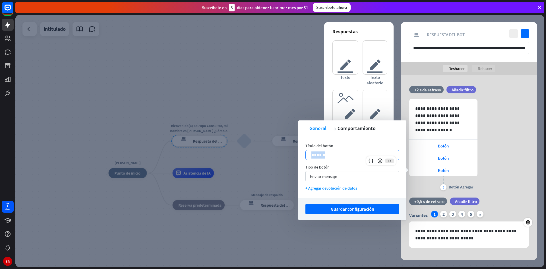
drag, startPoint x: 332, startPoint y: 156, endPoint x: 304, endPoint y: 156, distance: 28.7
click at [304, 156] on div "Título del botón 14 ****** Tipo de botón Enviar mensaje flecha_abajo + Agregar …" at bounding box center [352, 167] width 108 height 62
click at [372, 160] on icon at bounding box center [373, 161] width 6 height 6
click at [338, 178] on div "Enviar mensaje flecha_abajo" at bounding box center [353, 176] width 94 height 10
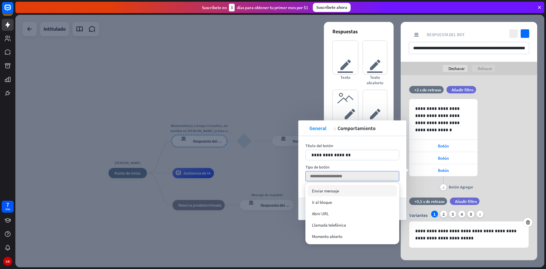
click at [336, 191] on font "Enviar mensaje" at bounding box center [325, 190] width 27 height 5
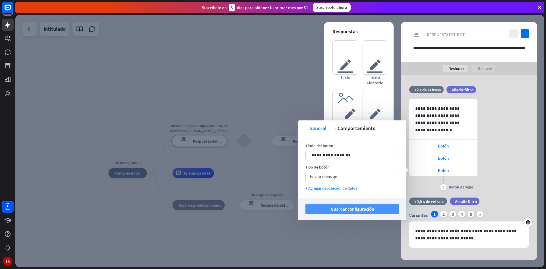
click at [359, 209] on font "Guardar configuración" at bounding box center [353, 209] width 44 height 6
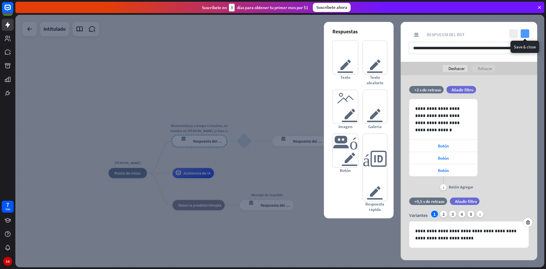
click at [525, 32] on icon "controlar" at bounding box center [525, 33] width 9 height 9
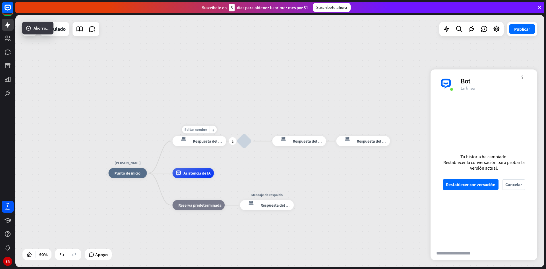
click at [207, 145] on div "respuesta del bot de bloqueo Respuesta del bot" at bounding box center [200, 141] width 54 height 10
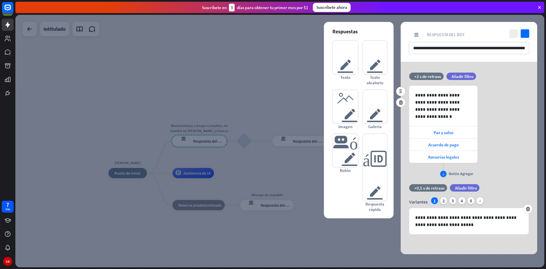
click at [444, 176] on div "más" at bounding box center [443, 174] width 6 height 6
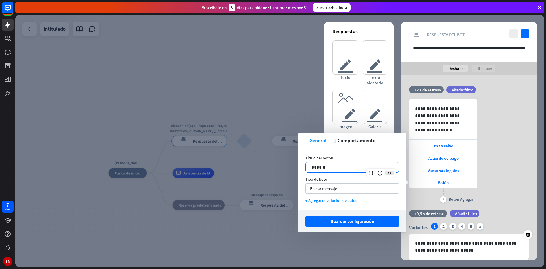
drag, startPoint x: 351, startPoint y: 169, endPoint x: 294, endPoint y: 158, distance: 57.9
click at [290, 162] on body "7 días SR cerca Ayuda del producto Pinitos Comience a usar ChatBot Centro de ay…" at bounding box center [273, 134] width 546 height 269
click at [354, 221] on font "Guardar configuración" at bounding box center [353, 221] width 44 height 6
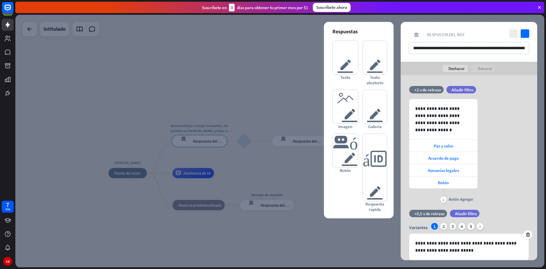
drag, startPoint x: 506, startPoint y: 174, endPoint x: 514, endPoint y: 76, distance: 97.6
click at [506, 168] on div "**********" at bounding box center [469, 151] width 137 height 105
click at [527, 28] on div "**********" at bounding box center [469, 42] width 137 height 40
click at [527, 32] on icon "controlar" at bounding box center [525, 33] width 9 height 9
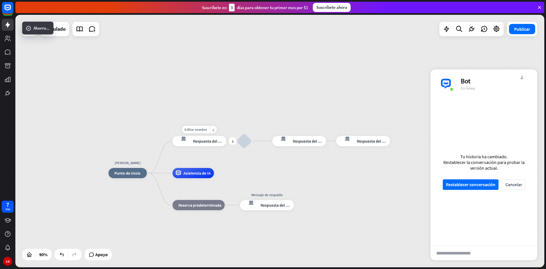
click at [197, 146] on div "respuesta del bot de bloqueo Respuesta del bot" at bounding box center [200, 141] width 54 height 10
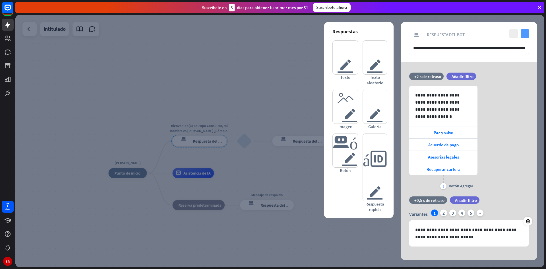
click at [524, 36] on icon "controlar" at bounding box center [525, 33] width 9 height 9
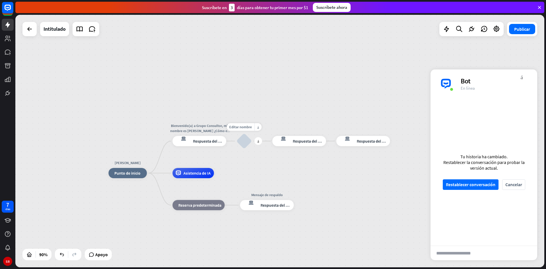
click at [244, 144] on div "bloquear_entrada_de_usuario" at bounding box center [244, 140] width 15 height 15
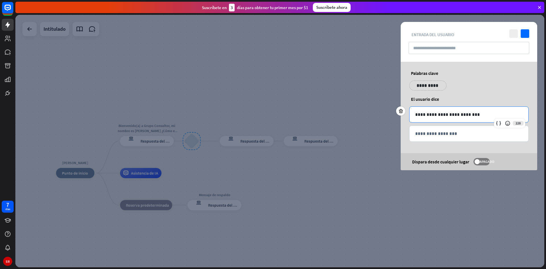
drag, startPoint x: 419, startPoint y: 117, endPoint x: 382, endPoint y: 125, distance: 38.3
click at [382, 125] on div "**********" at bounding box center [279, 141] width 529 height 252
drag, startPoint x: 469, startPoint y: 114, endPoint x: 419, endPoint y: 106, distance: 51.5
click at [414, 113] on div "**********" at bounding box center [469, 115] width 119 height 16
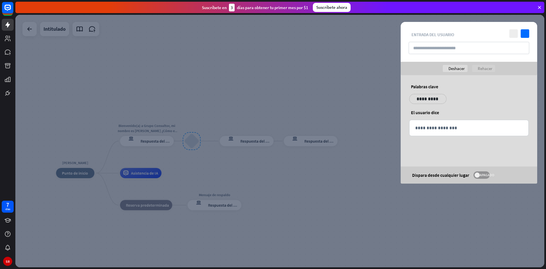
click at [479, 176] on span at bounding box center [477, 174] width 5 height 5
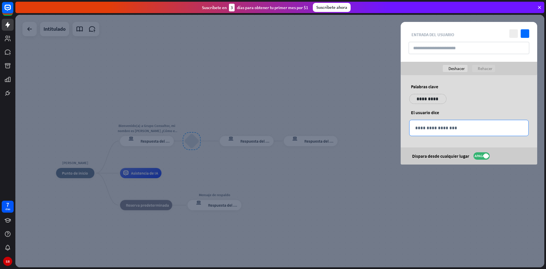
click at [434, 127] on p "**********" at bounding box center [469, 127] width 108 height 7
click at [430, 98] on p "**********" at bounding box center [425, 98] width 23 height 7
click at [456, 99] on div "**********" at bounding box center [469, 101] width 123 height 14
click at [524, 36] on icon "controlar" at bounding box center [525, 33] width 9 height 9
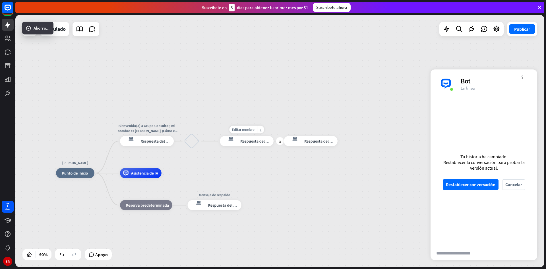
click at [259, 144] on div "respuesta del bot de bloqueo Respuesta del bot" at bounding box center [247, 141] width 54 height 10
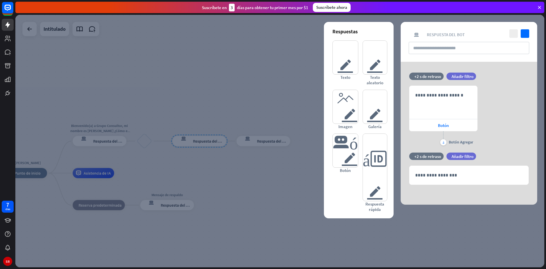
click at [253, 161] on div at bounding box center [279, 141] width 529 height 252
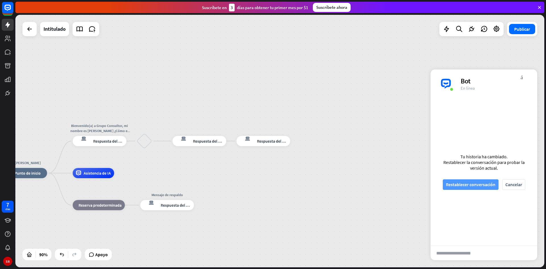
click at [473, 185] on font "Restablecer conversación" at bounding box center [471, 185] width 50 height 6
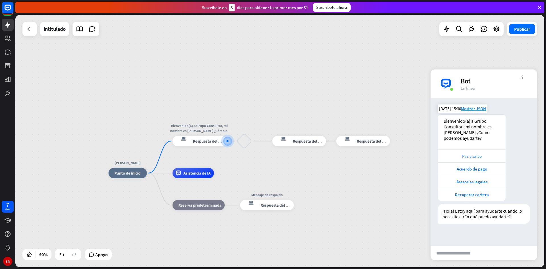
click at [473, 156] on font "Paz y salvo" at bounding box center [472, 155] width 20 height 5
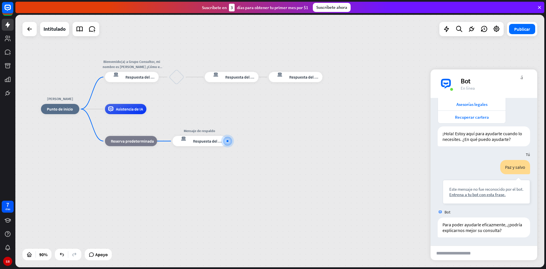
scroll to position [83, 0]
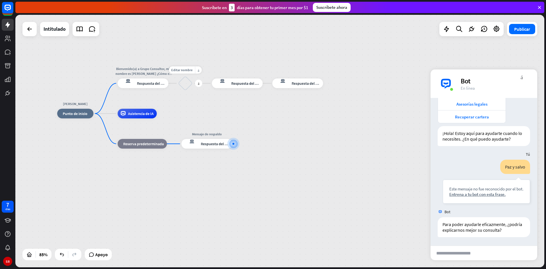
click at [183, 86] on div "bloquear_entrada_de_usuario" at bounding box center [185, 83] width 15 height 15
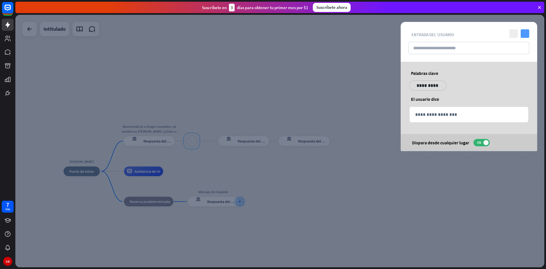
click at [525, 34] on icon "controlar" at bounding box center [525, 33] width 9 height 9
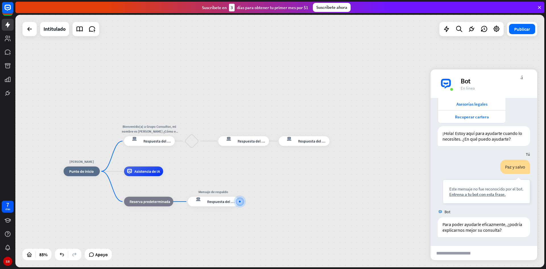
drag, startPoint x: 242, startPoint y: 139, endPoint x: 229, endPoint y: 124, distance: 20.2
click at [229, 123] on div "[PERSON_NAME] inicio_2 Punto de inicio Bienvenido(a) a Grupo Consultor, mi nomb…" at bounding box center [279, 141] width 529 height 252
click at [219, 142] on div "Editar nombre más_horiz más respuesta del bot de bloqueo Respuesta del bot" at bounding box center [244, 142] width 51 height 10
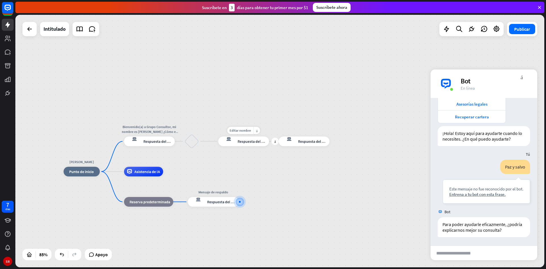
click at [219, 142] on div "Editar nombre más_horiz más respuesta del bot de bloqueo Respuesta del bot" at bounding box center [244, 142] width 51 height 10
click at [237, 140] on div "respuesta del bot de bloqueo Respuesta del bot" at bounding box center [244, 142] width 51 height 10
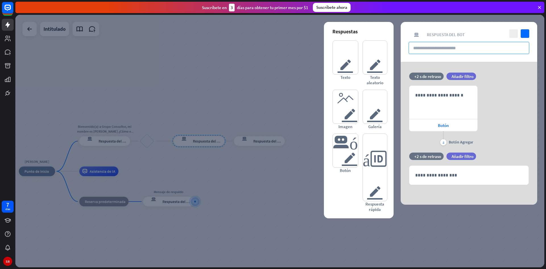
click at [450, 48] on input "text" at bounding box center [469, 48] width 121 height 12
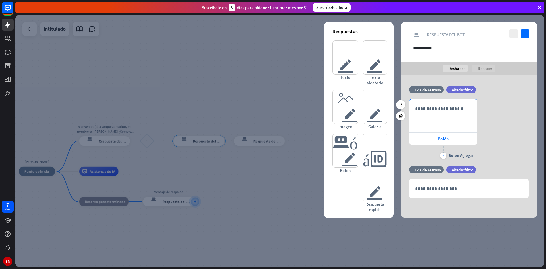
type input "**********"
click at [447, 106] on p "**********" at bounding box center [443, 108] width 56 height 7
click at [505, 129] on div "**********" at bounding box center [469, 129] width 137 height 61
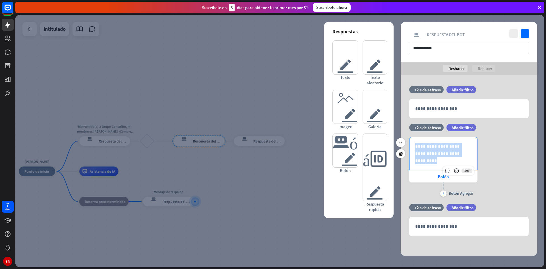
drag, startPoint x: 466, startPoint y: 156, endPoint x: 408, endPoint y: 144, distance: 59.9
click at [408, 144] on div "**********" at bounding box center [469, 167] width 137 height 61
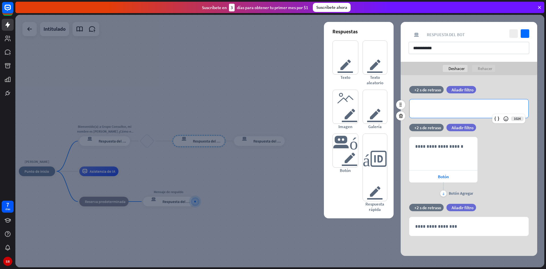
click at [445, 103] on div "**********" at bounding box center [469, 108] width 119 height 18
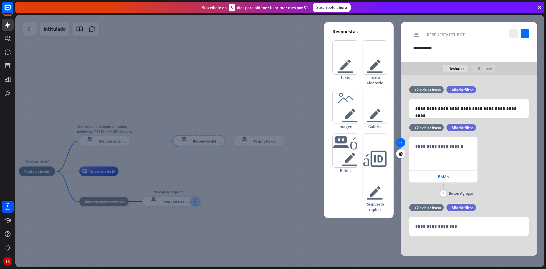
click at [401, 140] on div at bounding box center [400, 142] width 9 height 9
click at [401, 156] on icon at bounding box center [400, 153] width 5 height 5
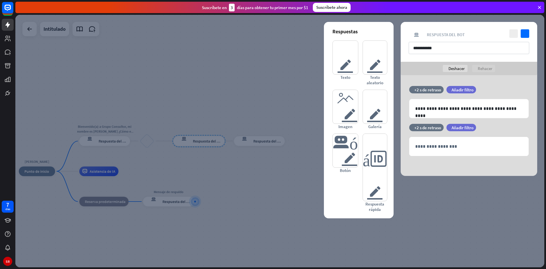
drag, startPoint x: 402, startPoint y: 153, endPoint x: 425, endPoint y: 142, distance: 25.5
click at [402, 153] on icon at bounding box center [400, 153] width 5 height 5
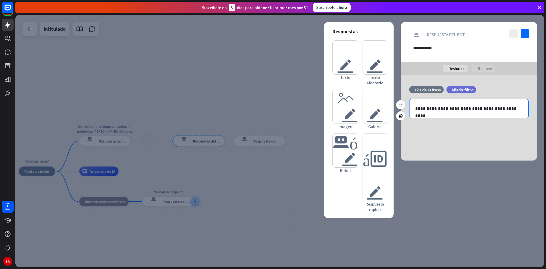
click at [521, 109] on p "**********" at bounding box center [469, 108] width 108 height 7
click at [465, 130] on div "**********" at bounding box center [469, 117] width 137 height 85
click at [526, 33] on icon "controlar" at bounding box center [525, 33] width 9 height 9
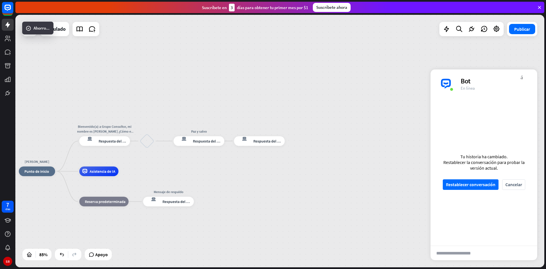
drag, startPoint x: 203, startPoint y: 141, endPoint x: 196, endPoint y: 114, distance: 27.0
click at [196, 114] on div "[PERSON_NAME] inicio_2 Punto de inicio Bienvenido(a) a Grupo Consultor, mi nomb…" at bounding box center [279, 141] width 529 height 252
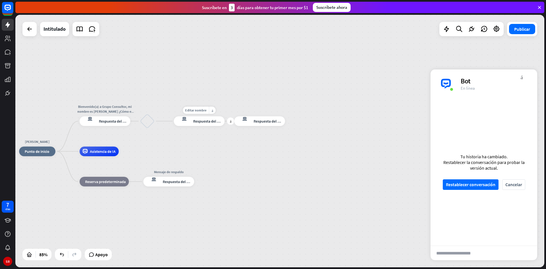
drag, startPoint x: 170, startPoint y: 142, endPoint x: 170, endPoint y: 122, distance: 19.9
click at [174, 122] on div "Editar nombre más_horiz más respuesta del bot de bloqueo Respuesta del bot" at bounding box center [199, 121] width 51 height 10
click at [145, 123] on div "bloquear_entrada_de_usuario" at bounding box center [147, 121] width 15 height 15
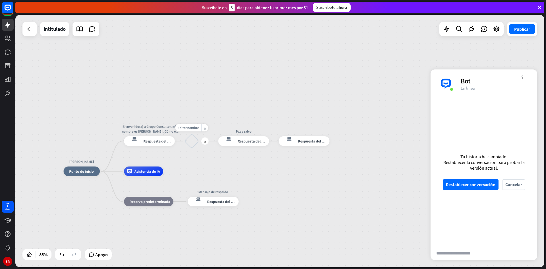
click at [185, 142] on div "Editar nombre más_horiz más bloquear_entrada_de_usuario" at bounding box center [192, 141] width 15 height 15
click at [171, 144] on div "respuesta del bot de bloqueo Respuesta del bot" at bounding box center [149, 141] width 51 height 10
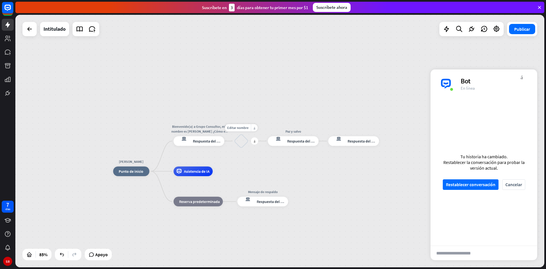
click at [234, 144] on div "Editar nombre más_horiz más bloquear_entrada_de_usuario" at bounding box center [241, 141] width 15 height 15
click at [234, 142] on div "Editar nombre más_horiz más bloquear_entrada_de_usuario" at bounding box center [241, 141] width 15 height 15
click at [234, 141] on div "Editar nombre más_horiz más bloquear_entrada_de_usuario" at bounding box center [241, 141] width 15 height 15
click at [221, 143] on div "respuesta del bot de bloqueo Respuesta del bot" at bounding box center [197, 142] width 51 height 10
click at [252, 141] on div "más" at bounding box center [254, 140] width 7 height 7
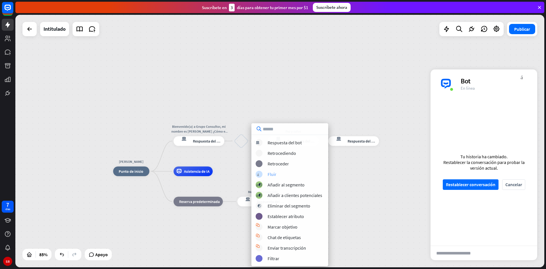
click at [283, 174] on div "árbol constructor Fluir" at bounding box center [290, 174] width 68 height 7
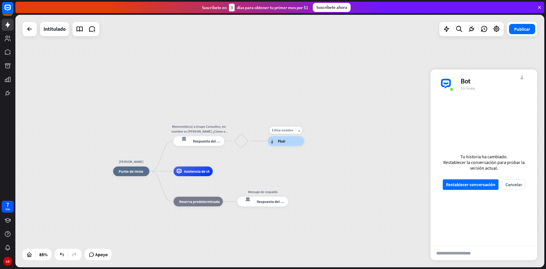
click at [283, 143] on font "Fluir" at bounding box center [281, 141] width 7 height 5
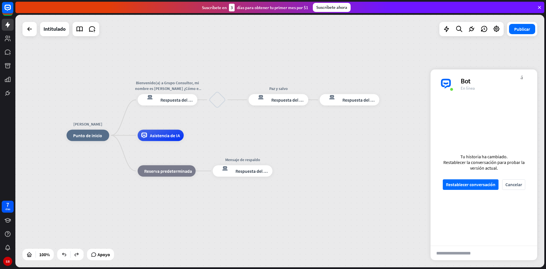
drag, startPoint x: 368, startPoint y: 196, endPoint x: 313, endPoint y: 190, distance: 54.9
click at [313, 190] on div "[PERSON_NAME] inicio_2 Punto de inicio Bienvenido(a) a Grupo Consultor, mi nomb…" at bounding box center [331, 261] width 529 height 252
click at [234, 100] on font "más" at bounding box center [233, 100] width 2 height 4
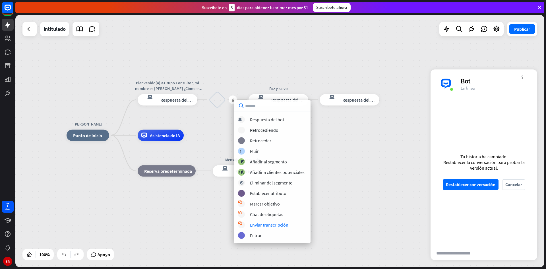
click at [350, 160] on div "[PERSON_NAME] inicio_2 Punto de inicio Bienvenido(a) a Grupo Consultor, mi nomb…" at bounding box center [331, 261] width 529 height 252
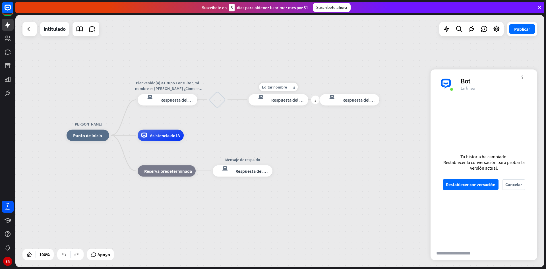
click at [283, 99] on font "Respuesta del bot" at bounding box center [288, 100] width 35 height 6
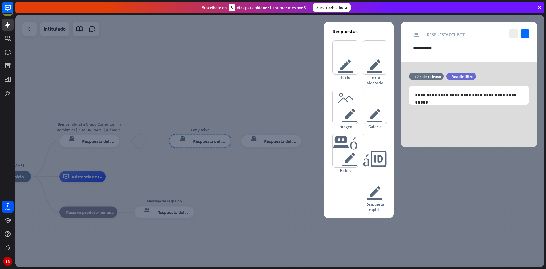
click at [283, 99] on div at bounding box center [279, 141] width 529 height 252
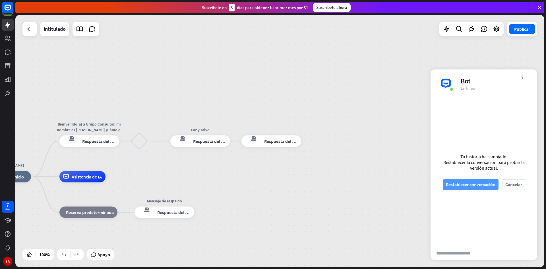
click at [470, 187] on font "Restablecer conversación" at bounding box center [471, 185] width 50 height 10
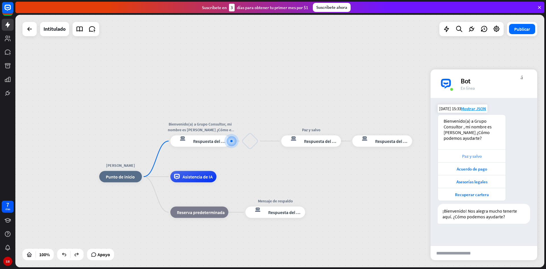
click at [471, 157] on font "Paz y salvo" at bounding box center [472, 155] width 20 height 5
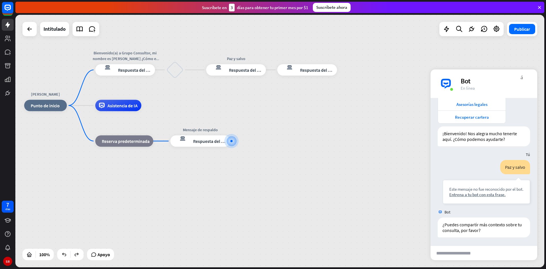
scroll to position [83, 0]
click at [228, 64] on div "respuesta del bot de bloqueo Respuesta del bot" at bounding box center [236, 69] width 60 height 11
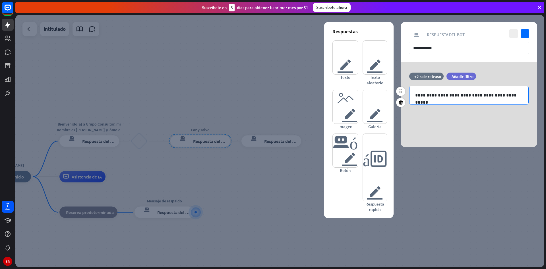
click at [418, 94] on p "**********" at bounding box center [469, 95] width 108 height 7
click at [524, 36] on icon "controlar" at bounding box center [525, 33] width 9 height 9
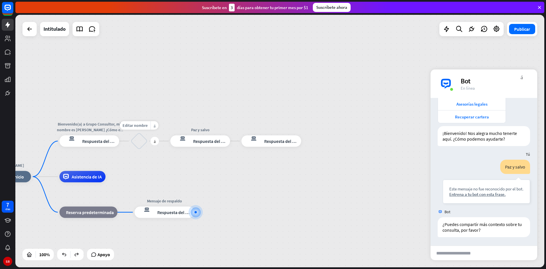
click at [142, 142] on div "bloquear_entrada_de_usuario" at bounding box center [139, 141] width 17 height 17
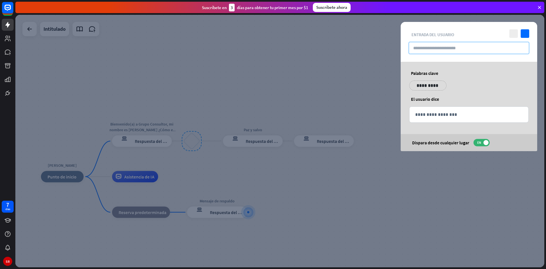
click at [444, 50] on input "text" at bounding box center [469, 48] width 121 height 12
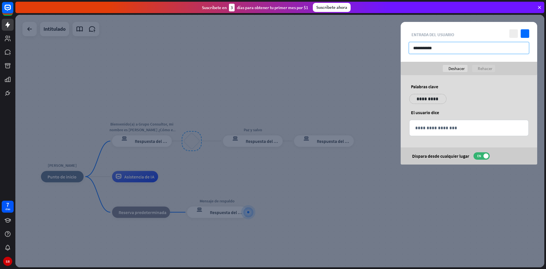
type input "**********"
click at [529, 35] on div "**********" at bounding box center [469, 42] width 137 height 40
click at [529, 35] on icon "controlar" at bounding box center [525, 33] width 9 height 9
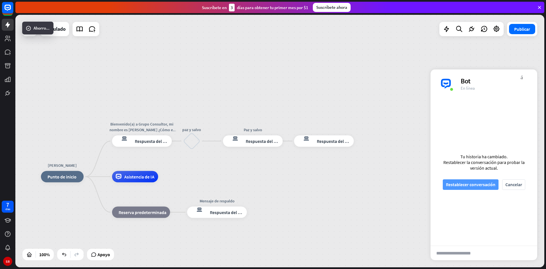
click at [463, 183] on font "Restablecer conversación" at bounding box center [471, 185] width 50 height 6
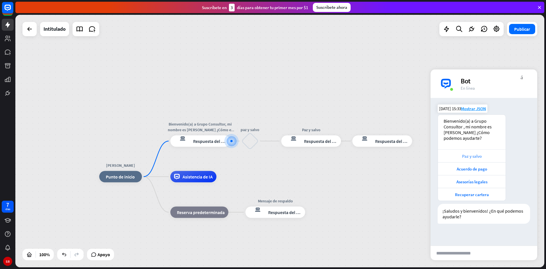
click at [469, 156] on font "Paz y salvo" at bounding box center [472, 155] width 20 height 5
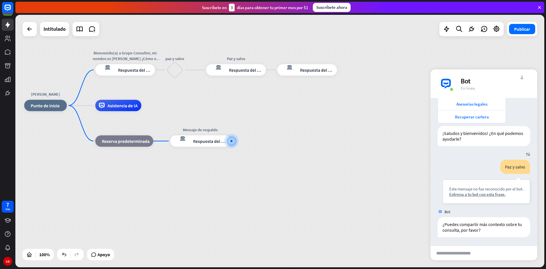
scroll to position [83, 0]
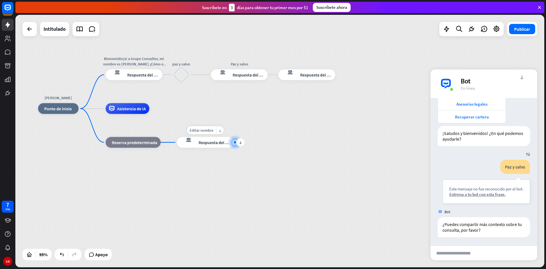
click at [202, 144] on font "Respuesta del bot" at bounding box center [215, 141] width 33 height 5
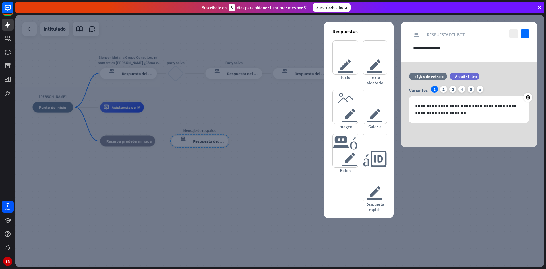
click at [250, 68] on div at bounding box center [279, 141] width 529 height 252
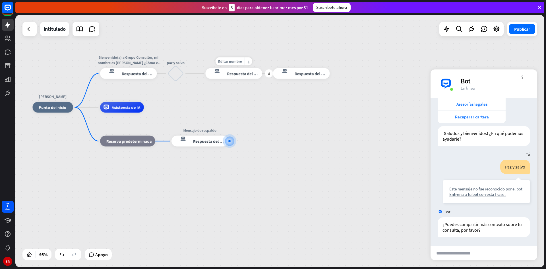
click at [245, 71] on font "Respuesta del bot" at bounding box center [243, 73] width 33 height 5
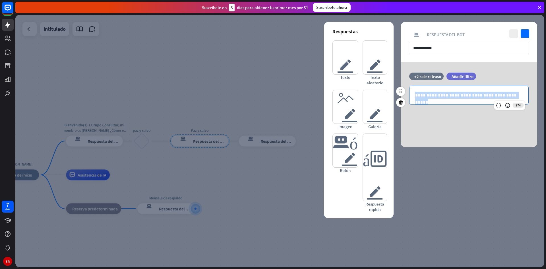
drag, startPoint x: 510, startPoint y: 96, endPoint x: 415, endPoint y: 96, distance: 95.3
click at [415, 96] on div "**********" at bounding box center [469, 95] width 119 height 18
copy p "**********"
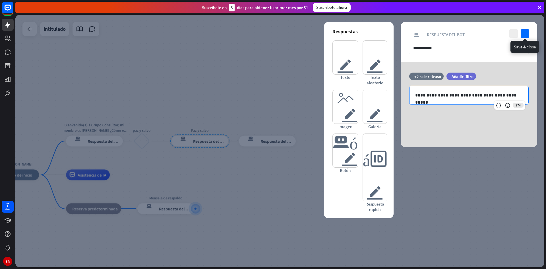
drag, startPoint x: 529, startPoint y: 33, endPoint x: 446, endPoint y: 73, distance: 92.0
click at [528, 32] on icon "controlar" at bounding box center [525, 33] width 9 height 9
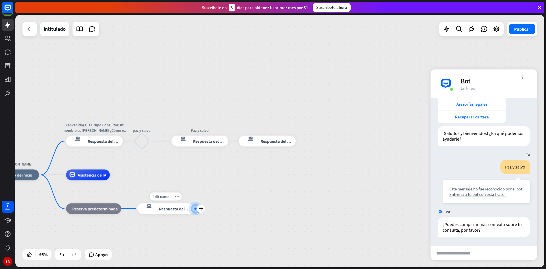
click at [172, 214] on div "Edit name more_horiz plus Mensaje de respaldo respuesta del bot de bloqueo Resp…" at bounding box center [165, 208] width 57 height 11
click at [172, 210] on font "Respuesta del bot" at bounding box center [175, 208] width 33 height 5
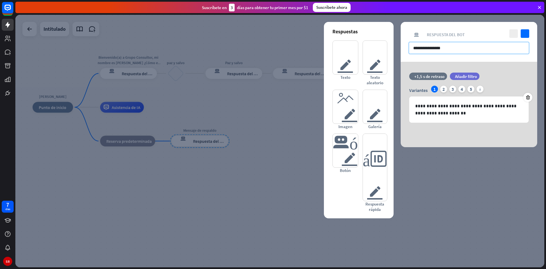
drag, startPoint x: 449, startPoint y: 49, endPoint x: 418, endPoint y: 63, distance: 33.9
click at [413, 49] on input "**********" at bounding box center [469, 48] width 121 height 12
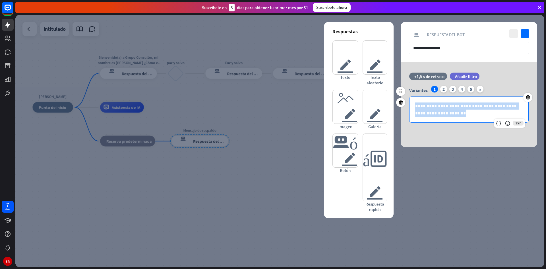
drag, startPoint x: 448, startPoint y: 115, endPoint x: 412, endPoint y: 103, distance: 38.3
click at [412, 103] on div "**********" at bounding box center [469, 110] width 119 height 26
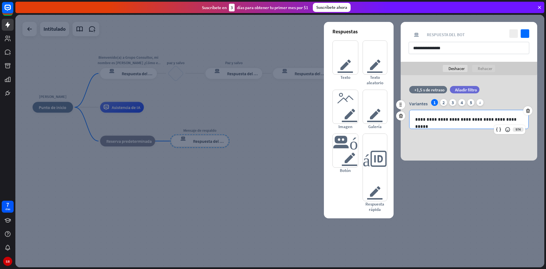
click at [518, 96] on div "tiempo +1,5 s de retraso filtrar Añadir filtro" at bounding box center [469, 92] width 137 height 13
click at [527, 33] on icon "controlar" at bounding box center [525, 33] width 9 height 9
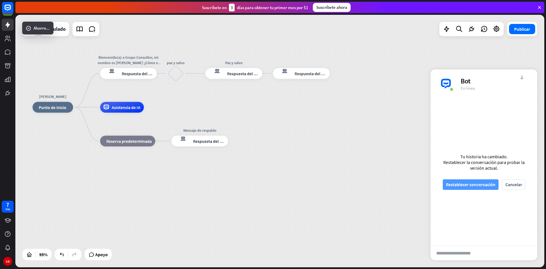
click at [448, 187] on font "Restablecer conversación" at bounding box center [471, 185] width 50 height 6
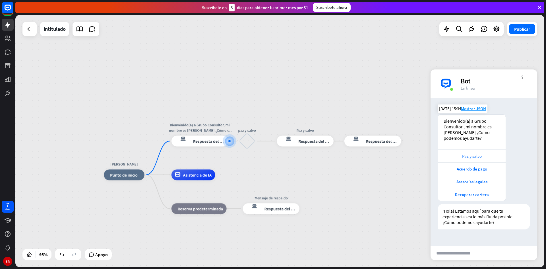
click at [473, 157] on font "Paz y salvo" at bounding box center [472, 155] width 20 height 5
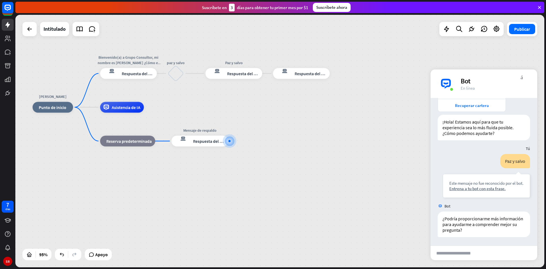
scroll to position [94, 0]
click at [478, 189] on font "Entrena a tu bot con esta frase." at bounding box center [478, 188] width 56 height 5
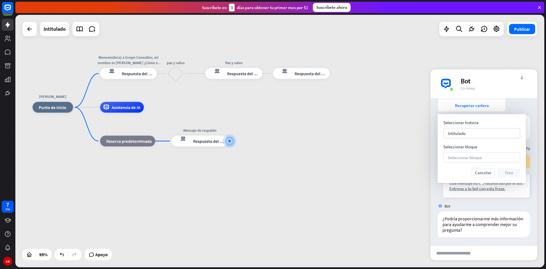
click at [459, 158] on font "Seleccionar bloque" at bounding box center [465, 157] width 34 height 5
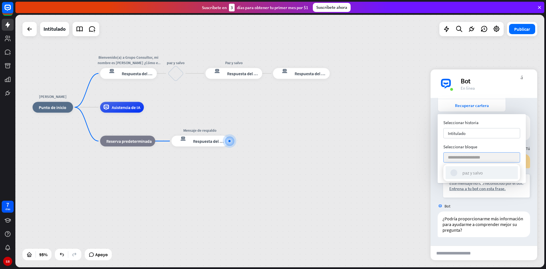
click at [465, 171] on font "paz y salvo" at bounding box center [473, 173] width 20 height 6
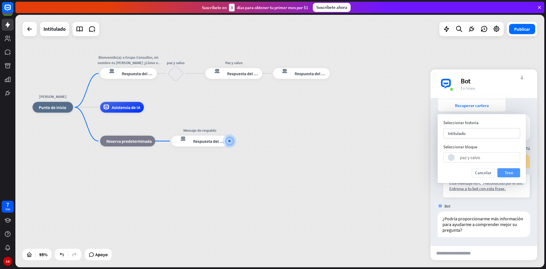
click at [508, 173] on font "Tren" at bounding box center [509, 172] width 8 height 5
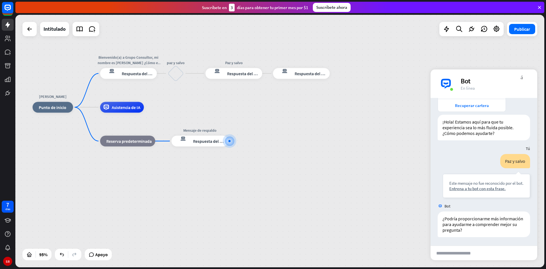
scroll to position [84, 0]
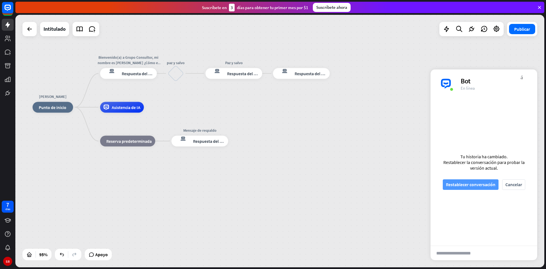
click at [475, 184] on font "Restablecer conversación" at bounding box center [471, 185] width 50 height 6
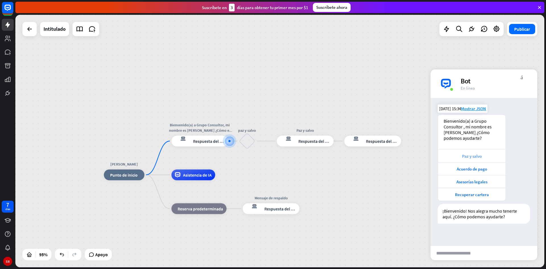
click at [469, 154] on font "Paz y salvo" at bounding box center [472, 155] width 20 height 5
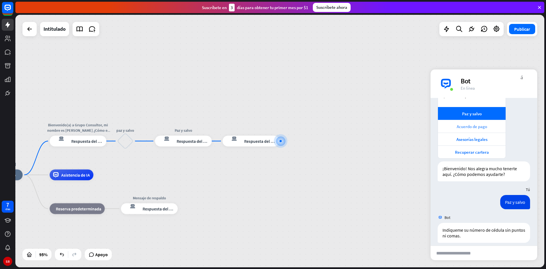
scroll to position [48, 0]
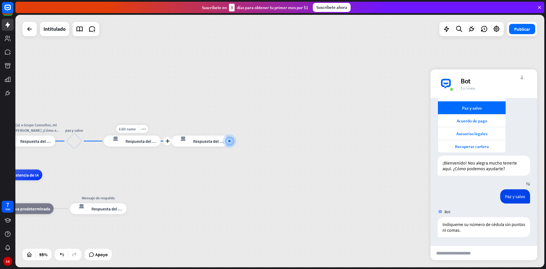
click at [139, 141] on font "Respuesta del bot" at bounding box center [142, 140] width 33 height 5
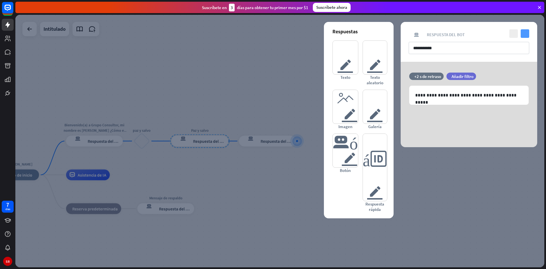
click at [522, 34] on icon "controlar" at bounding box center [525, 33] width 9 height 9
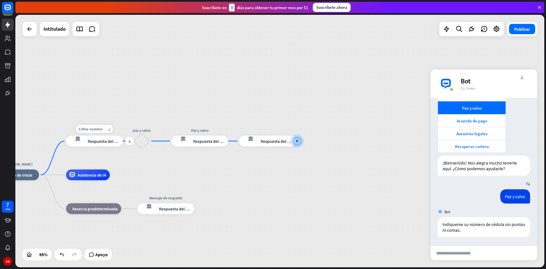
click at [103, 144] on div "respuesta del bot de bloqueo Respuesta del bot" at bounding box center [94, 141] width 57 height 11
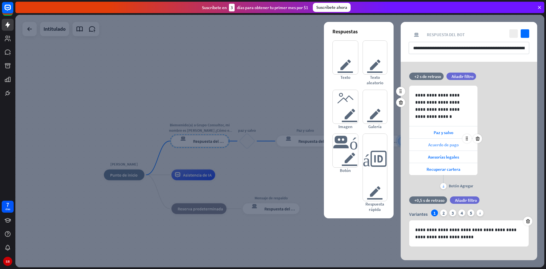
click at [463, 145] on div "Acuerdo de pago" at bounding box center [443, 145] width 68 height 12
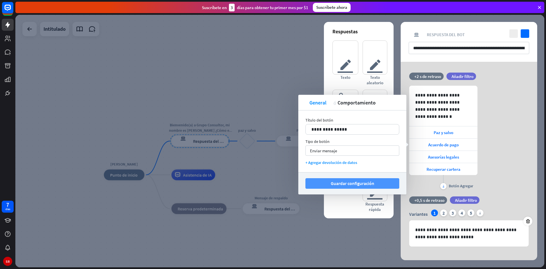
click at [358, 185] on font "Guardar configuración" at bounding box center [353, 183] width 44 height 6
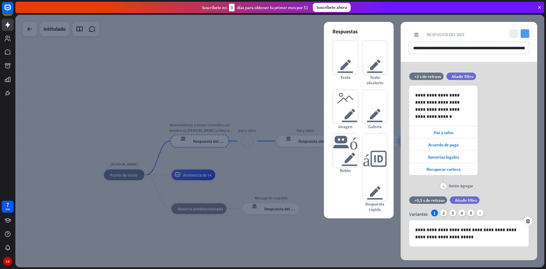
click at [524, 34] on icon "controlar" at bounding box center [525, 33] width 9 height 9
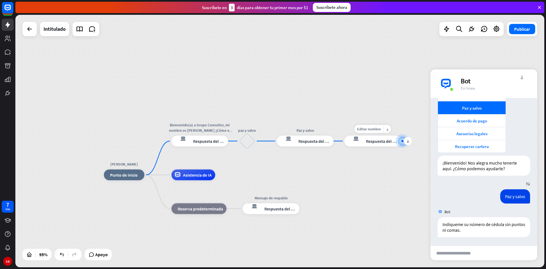
click at [392, 141] on font "Respuesta del bot" at bounding box center [382, 140] width 33 height 5
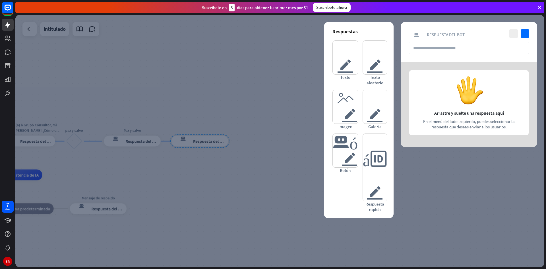
click at [418, 209] on div at bounding box center [279, 141] width 529 height 252
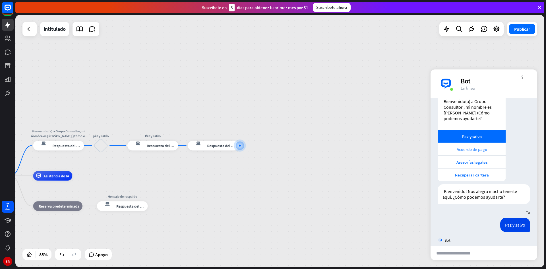
click at [471, 150] on font "Acuerdo de pago" at bounding box center [472, 149] width 30 height 5
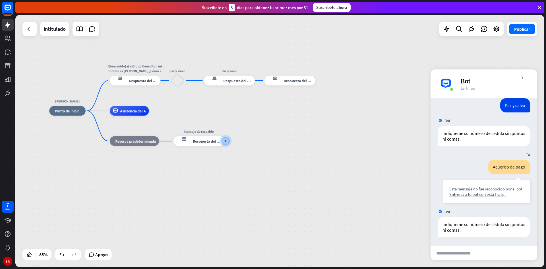
scroll to position [145, 0]
click at [480, 196] on font "Entrena a tu bot con esta frase." at bounding box center [478, 193] width 56 height 5
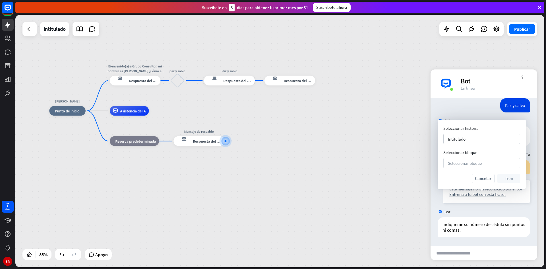
click at [463, 159] on div "Seleccionar bloque flecha_abajo" at bounding box center [482, 163] width 77 height 10
click at [371, 154] on div "[PERSON_NAME] inicio_2 Punto de inicio Bienvenido(a) a Grupo Consultor, mi nomb…" at bounding box center [274, 218] width 450 height 215
click at [311, 113] on div "[PERSON_NAME] inicio_2 Punto de inicio Bienvenido(a) a Grupo Consultor, mi nomb…" at bounding box center [274, 217] width 450 height 215
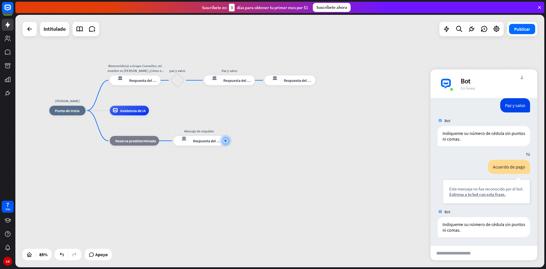
drag, startPoint x: 320, startPoint y: 53, endPoint x: 298, endPoint y: 67, distance: 25.0
click at [319, 53] on div "[PERSON_NAME] inicio_2 Punto de inicio Bienvenido(a) a Grupo Consultor, mi nomb…" at bounding box center [279, 141] width 529 height 252
click at [295, 70] on div "Editar nombre" at bounding box center [284, 69] width 26 height 7
click at [313, 76] on div "Edit name more_horiz más respuesta del bot de bloqueo Respuesta del bot" at bounding box center [287, 81] width 51 height 10
click at [289, 73] on div "Editar nombre" at bounding box center [284, 69] width 26 height 7
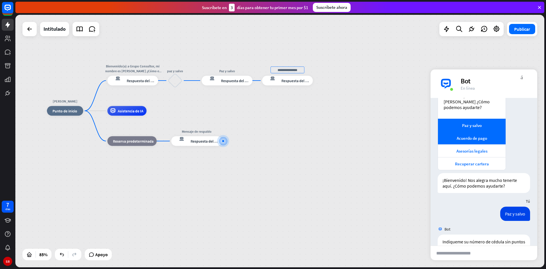
scroll to position [2, 0]
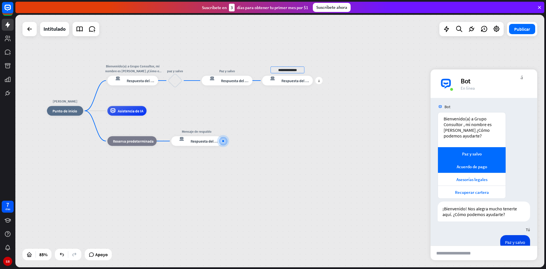
type input "**********"
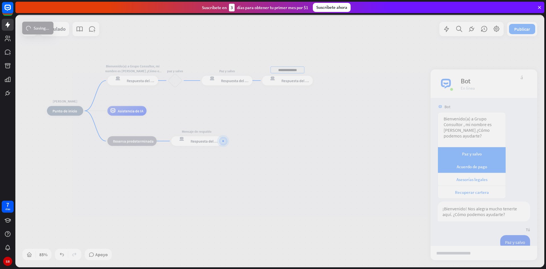
click at [298, 84] on div "**********" at bounding box center [279, 141] width 529 height 252
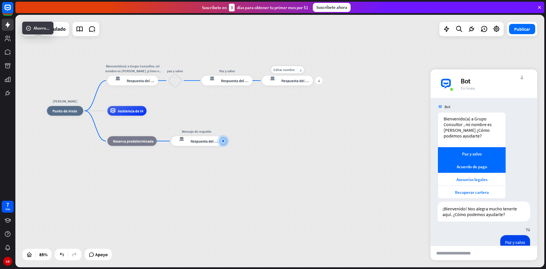
click at [298, 81] on font "Respuesta del bot" at bounding box center [297, 80] width 30 height 5
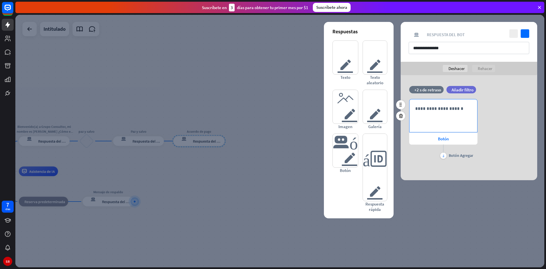
click at [452, 110] on p "**********" at bounding box center [443, 108] width 56 height 7
click at [401, 117] on icon at bounding box center [400, 115] width 5 height 5
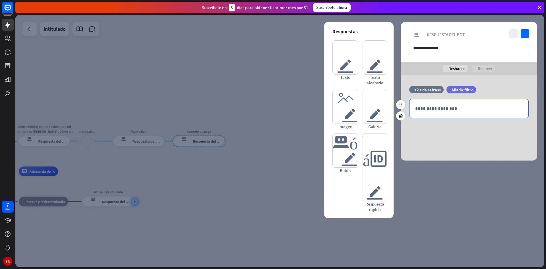
click at [463, 110] on p "**********" at bounding box center [469, 108] width 108 height 7
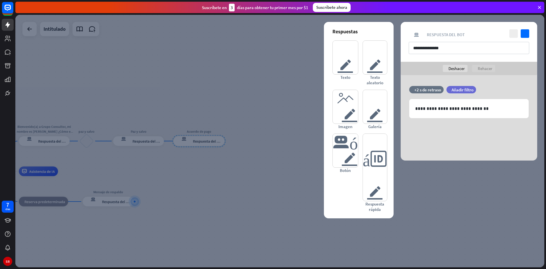
click at [471, 133] on div "**********" at bounding box center [469, 117] width 137 height 85
click at [471, 88] on font "Añadir filtro" at bounding box center [463, 89] width 22 height 5
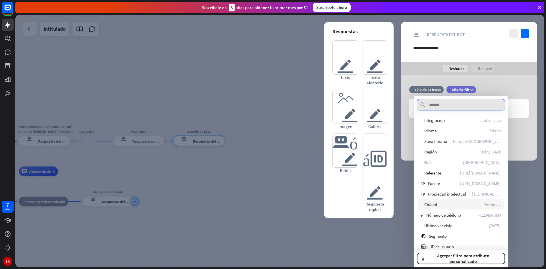
scroll to position [80, 0]
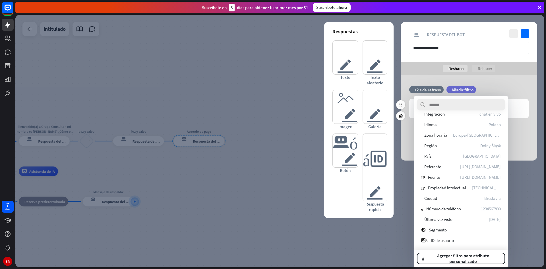
click at [496, 88] on div "filtrar Añadir filtro" at bounding box center [476, 89] width 58 height 7
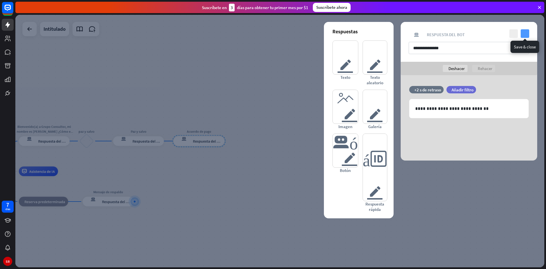
click at [523, 31] on icon "controlar" at bounding box center [525, 33] width 9 height 9
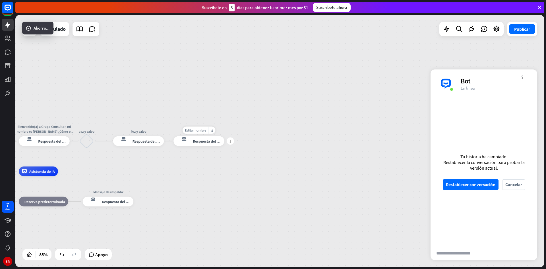
click at [205, 141] on font "Respuesta del bot" at bounding box center [208, 141] width 30 height 5
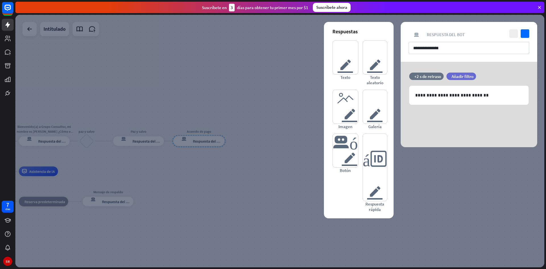
drag, startPoint x: 243, startPoint y: 145, endPoint x: 234, endPoint y: 143, distance: 10.0
click at [243, 145] on div at bounding box center [279, 141] width 529 height 252
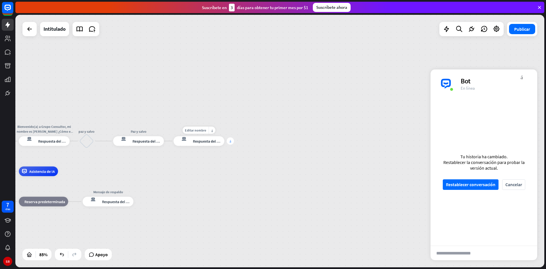
click at [230, 142] on font "más" at bounding box center [230, 140] width 1 height 3
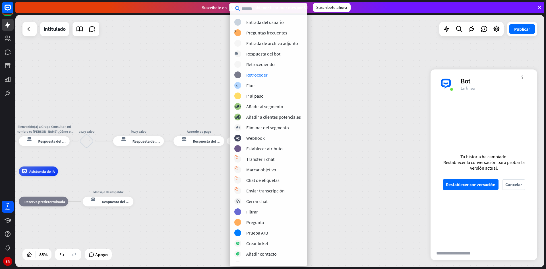
click at [201, 65] on div "[PERSON_NAME] inicio_2 Punto de inicio Bienvenido(a) a Grupo Consultor, mi nomb…" at bounding box center [279, 141] width 529 height 252
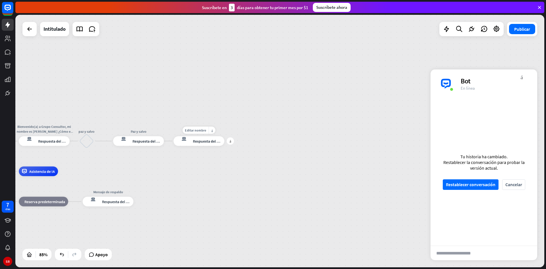
click at [206, 145] on div "respuesta del bot de bloqueo Respuesta del bot" at bounding box center [199, 141] width 51 height 10
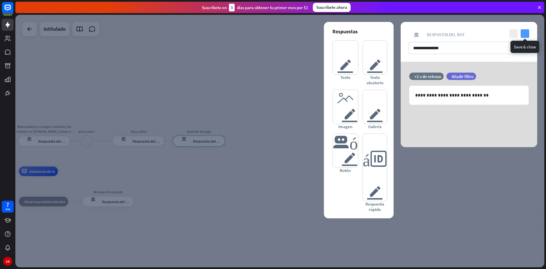
click at [527, 32] on icon "controlar" at bounding box center [525, 33] width 9 height 9
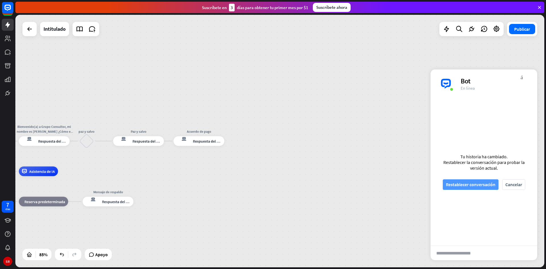
click at [467, 185] on font "Restablecer conversación" at bounding box center [471, 185] width 50 height 6
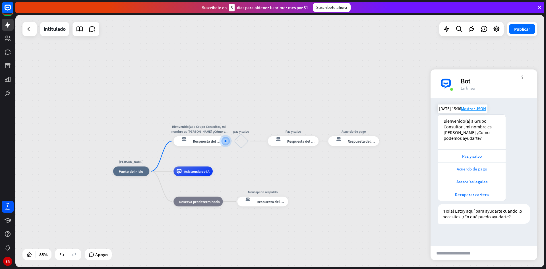
click at [478, 169] on font "Acuerdo de pago" at bounding box center [472, 168] width 30 height 5
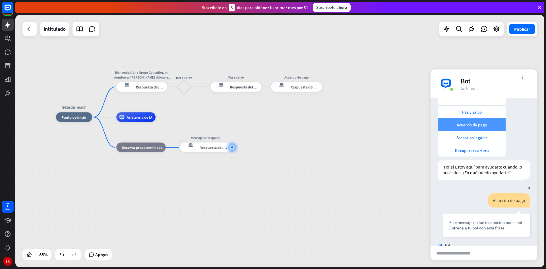
scroll to position [77, 0]
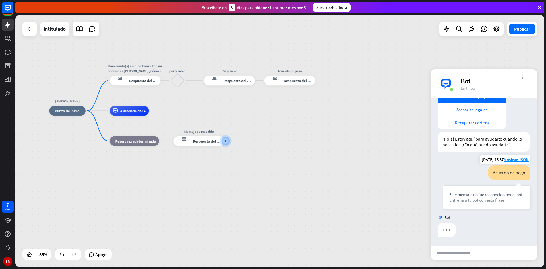
click at [484, 201] on font "Entrena a tu bot con esta frase." at bounding box center [478, 199] width 56 height 5
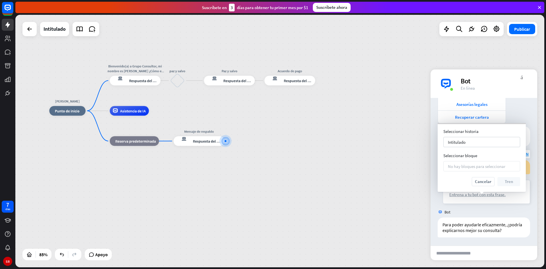
scroll to position [83, 0]
click at [487, 163] on div "Seleccionar bloque flecha_abajo" at bounding box center [482, 163] width 77 height 10
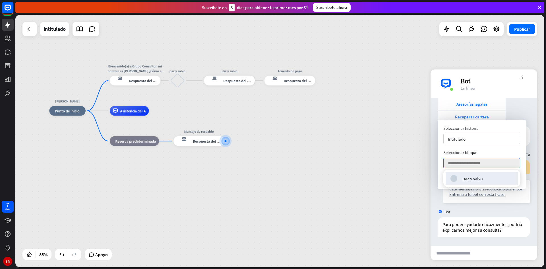
click at [412, 162] on div "[PERSON_NAME] inicio_2 Punto de inicio Bienvenido(a) a Grupo Consultor, mi nomb…" at bounding box center [274, 218] width 450 height 215
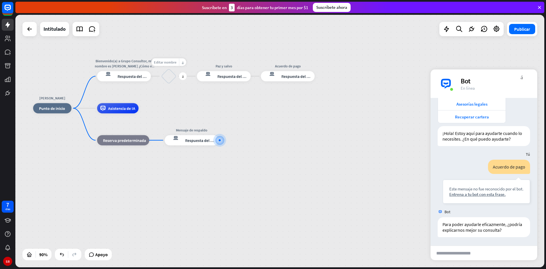
click at [157, 61] on font "Editar nombre" at bounding box center [165, 62] width 22 height 5
click at [189, 44] on div "**********" at bounding box center [279, 141] width 529 height 252
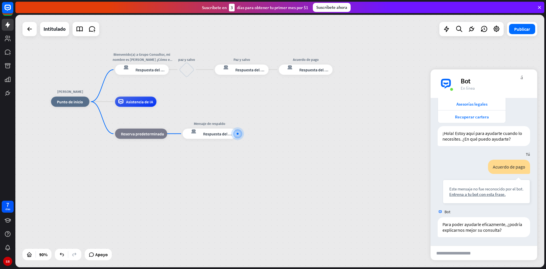
drag, startPoint x: 155, startPoint y: 53, endPoint x: 158, endPoint y: 56, distance: 4.4
click at [171, 47] on div "[PERSON_NAME] inicio_2 Punto de inicio Bienvenido(a) a Grupo Consultor, mi nomb…" at bounding box center [279, 141] width 529 height 252
drag, startPoint x: 149, startPoint y: 66, endPoint x: 137, endPoint y: 80, distance: 18.0
click at [137, 75] on div "Editar nombre más_horiz más respuesta del bot de bloqueo Respuesta del bot" at bounding box center [140, 70] width 54 height 10
click at [155, 65] on div "Bienvenido(a) a Grupo Consultor , mi nombre es [PERSON_NAME] ¿Cómo es tu nombre…" at bounding box center [140, 70] width 54 height 10
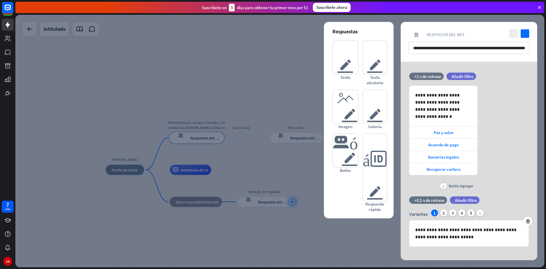
click at [153, 70] on div at bounding box center [279, 141] width 529 height 252
click at [153, 70] on div "[PERSON_NAME] inicio_2 Punto de inicio Bienvenido(a) a Grupo Consultor, mi nomb…" at bounding box center [279, 141] width 529 height 252
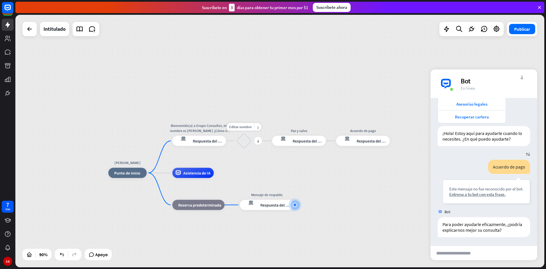
click at [236, 143] on div "Editar nombre más_horiz más bloquear_entrada_de_usuario" at bounding box center [243, 140] width 15 height 15
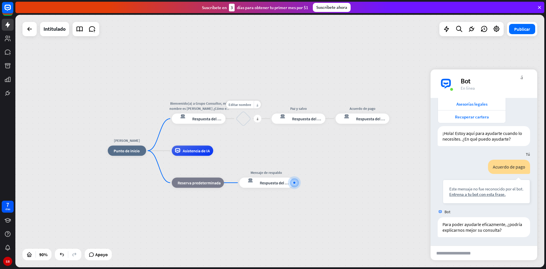
drag, startPoint x: 232, startPoint y: 143, endPoint x: 232, endPoint y: 120, distance: 22.2
click at [236, 120] on div "Editar nombre más_horiz más bloquear_entrada_de_usuario" at bounding box center [243, 118] width 15 height 15
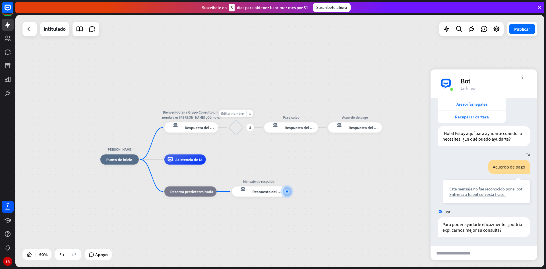
drag, startPoint x: 228, startPoint y: 127, endPoint x: 224, endPoint y: 131, distance: 5.5
click at [228, 131] on div "Editar nombre más_horiz más bloquear_entrada_de_usuario" at bounding box center [235, 127] width 15 height 15
click at [92, 30] on icon at bounding box center [91, 28] width 7 height 7
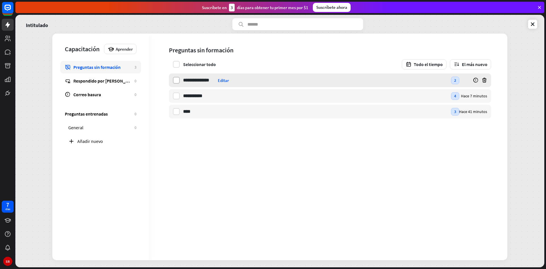
click at [179, 81] on label at bounding box center [176, 80] width 7 height 7
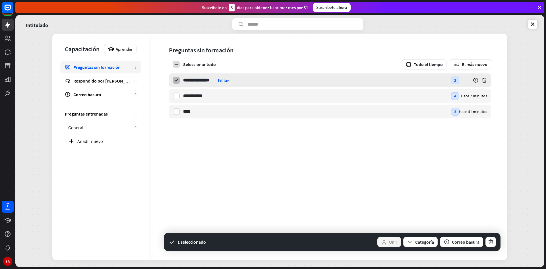
click at [179, 81] on icon at bounding box center [176, 80] width 5 height 5
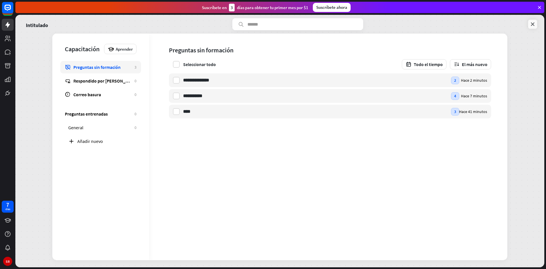
click at [532, 26] on icon at bounding box center [533, 24] width 6 height 6
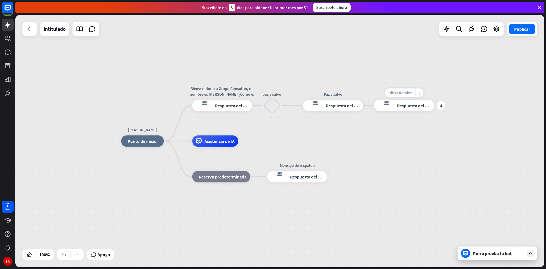
drag, startPoint x: 413, startPoint y: 106, endPoint x: 403, endPoint y: 88, distance: 20.3
click at [403, 100] on div "Editar nombre más_horiz más respuesta del bot de bloqueo Respuesta del bot" at bounding box center [404, 105] width 60 height 11
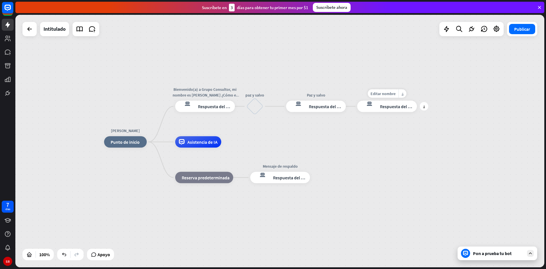
drag, startPoint x: 368, startPoint y: 106, endPoint x: 351, endPoint y: 107, distance: 17.1
click at [357, 107] on div "Editar nombre más_horiz más respuesta del bot de bloqueo Respuesta del bot" at bounding box center [387, 106] width 60 height 11
drag, startPoint x: 354, startPoint y: 106, endPoint x: 306, endPoint y: 87, distance: 51.6
click at [298, 106] on icon "respuesta del bot de bloqueo" at bounding box center [298, 106] width 16 height 11
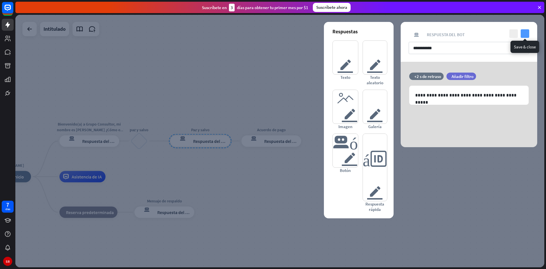
click at [525, 34] on icon "controlar" at bounding box center [525, 33] width 9 height 9
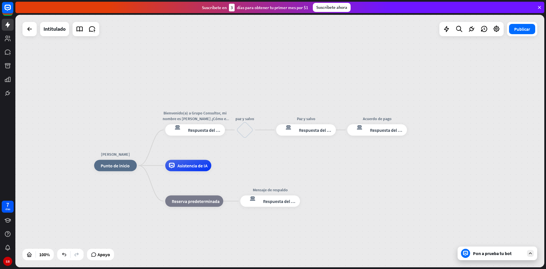
drag, startPoint x: 392, startPoint y: 145, endPoint x: 497, endPoint y: 134, distance: 105.9
click at [497, 134] on div "[PERSON_NAME] inicio_2 Punto de inicio Bienvenido(a) a Grupo Consultor, mi nomb…" at bounding box center [279, 141] width 529 height 252
click at [219, 127] on font "Respuesta del bot" at bounding box center [204, 130] width 35 height 6
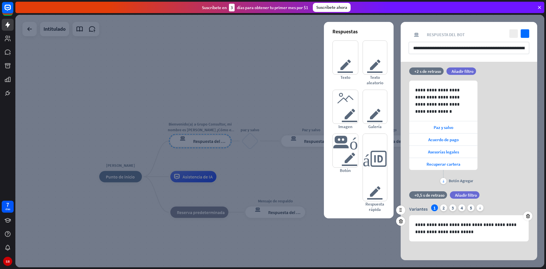
scroll to position [6, 0]
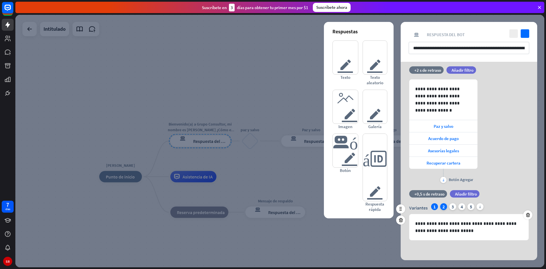
click at [442, 209] on div "2" at bounding box center [443, 206] width 7 height 7
click at [436, 208] on font "1" at bounding box center [435, 207] width 2 height 6
click at [443, 208] on font "2" at bounding box center [444, 207] width 2 height 6
click at [451, 207] on div "3" at bounding box center [453, 206] width 7 height 7
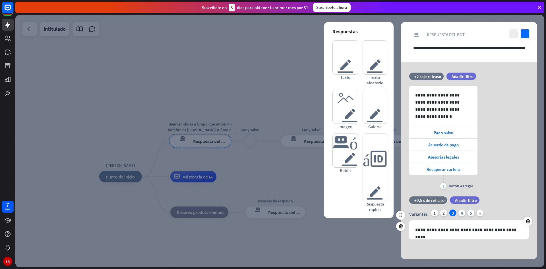
scroll to position [0, 0]
click at [461, 211] on font "4" at bounding box center [462, 213] width 2 height 6
click at [467, 212] on div "Variantes 1 2 3 4 5 más" at bounding box center [468, 213] width 119 height 9
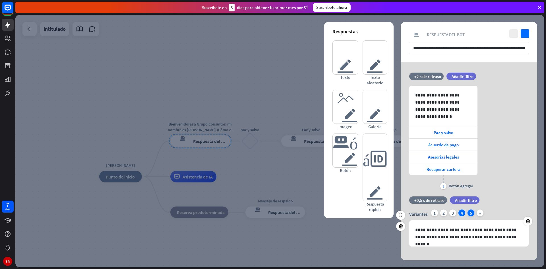
click at [469, 213] on div "5" at bounding box center [471, 212] width 7 height 7
click at [478, 212] on icon "más" at bounding box center [480, 212] width 7 height 7
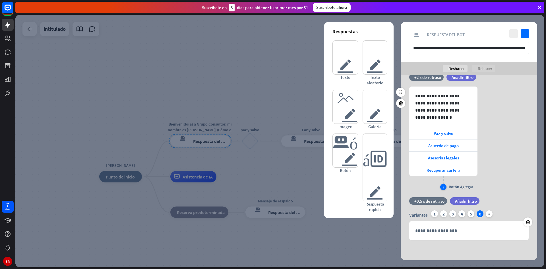
click at [443, 186] on font "más" at bounding box center [443, 186] width 1 height 3
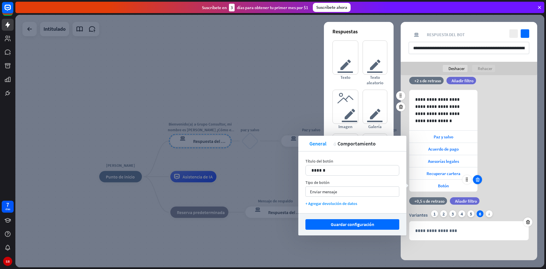
click at [477, 182] on icon at bounding box center [477, 179] width 5 height 5
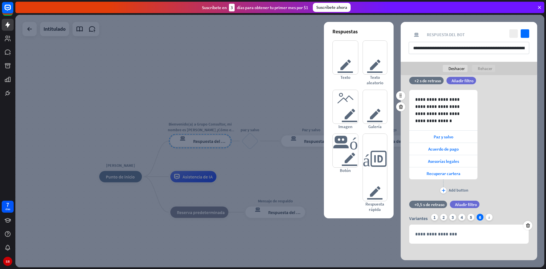
scroll to position [13, 0]
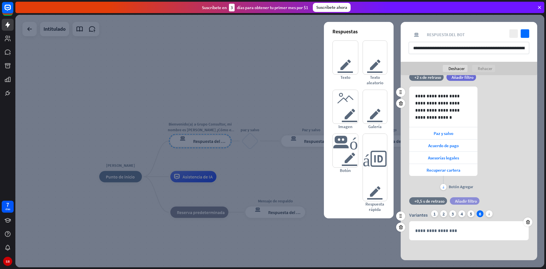
click at [463, 200] on font "Añadir filtro" at bounding box center [466, 200] width 22 height 5
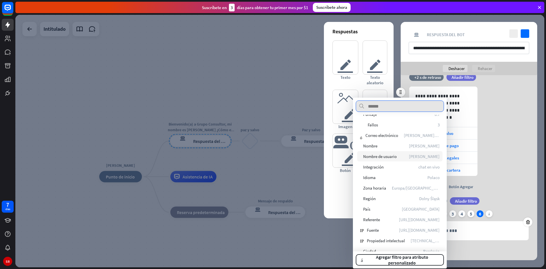
scroll to position [57, 0]
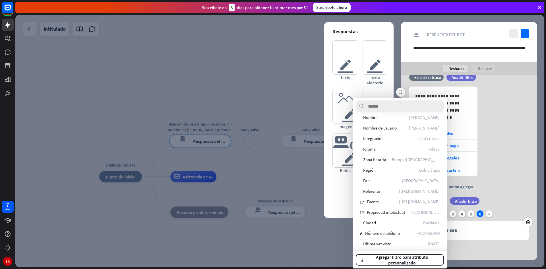
click at [502, 166] on div "**********" at bounding box center [469, 138] width 137 height 105
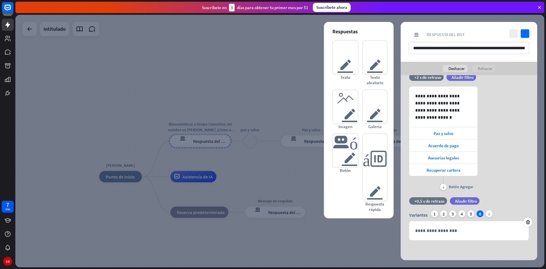
click at [283, 148] on div at bounding box center [279, 141] width 529 height 252
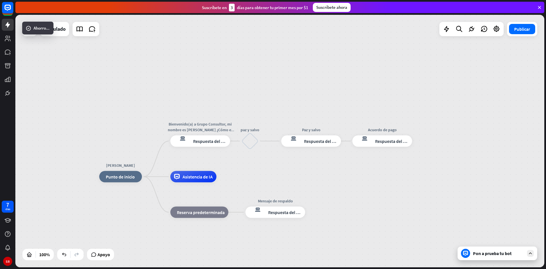
click at [307, 144] on div "respuesta del bot de bloqueo Respuesta del bot" at bounding box center [311, 140] width 60 height 11
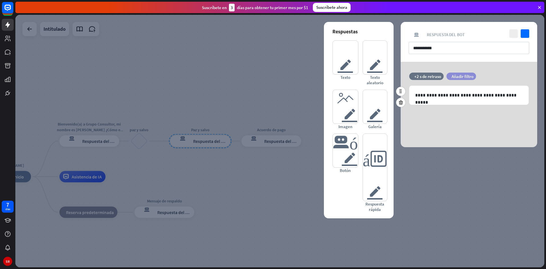
click at [461, 78] on font "Añadir filtro" at bounding box center [463, 76] width 22 height 5
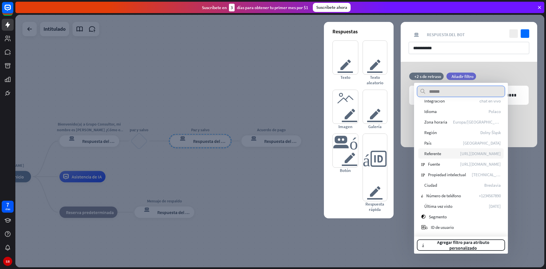
scroll to position [80, 0]
click at [440, 194] on font "Número de teléfono" at bounding box center [443, 195] width 35 height 5
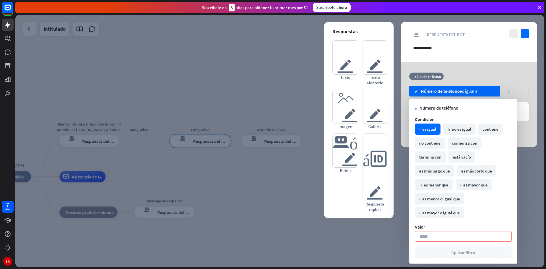
click at [489, 72] on div "**********" at bounding box center [469, 104] width 137 height 85
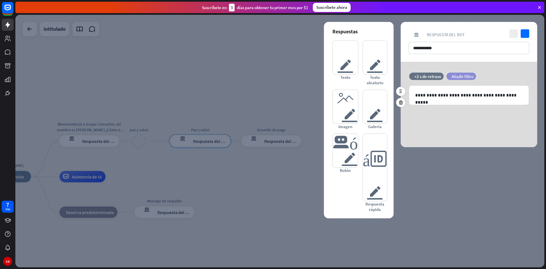
click at [470, 76] on font "Añadir filtro" at bounding box center [463, 76] width 22 height 5
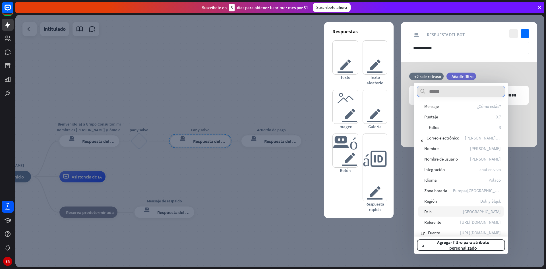
scroll to position [0, 0]
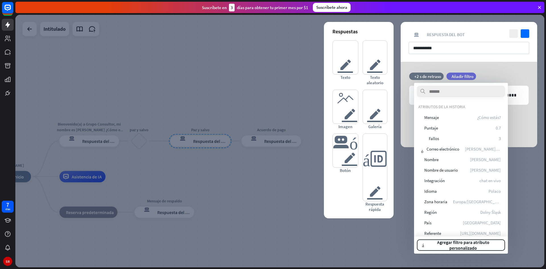
click at [502, 61] on div "**********" at bounding box center [469, 42] width 137 height 40
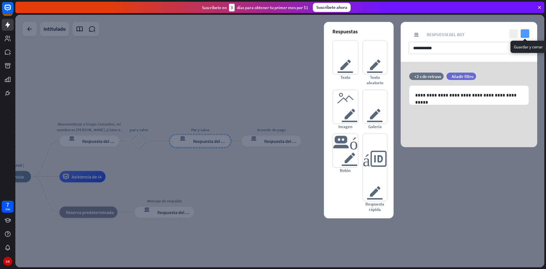
click at [523, 33] on icon "controlar" at bounding box center [525, 33] width 9 height 9
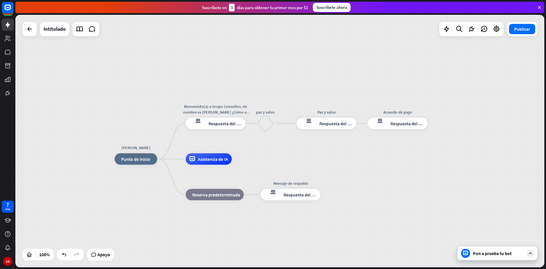
drag, startPoint x: 186, startPoint y: 109, endPoint x: 180, endPoint y: 148, distance: 39.3
click at [301, 88] on div "[PERSON_NAME] inicio_2 Punto de inicio Bienvenido(a) a Grupo Consultor, mi nomb…" at bounding box center [279, 141] width 529 height 252
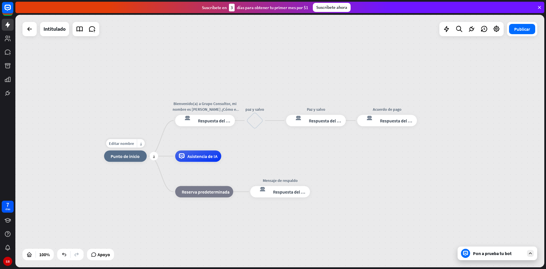
click at [147, 151] on div "Editar nombre más_horiz más inicio_2 Punto de inicio" at bounding box center [125, 156] width 43 height 11
click at [154, 156] on font "más" at bounding box center [154, 156] width 2 height 4
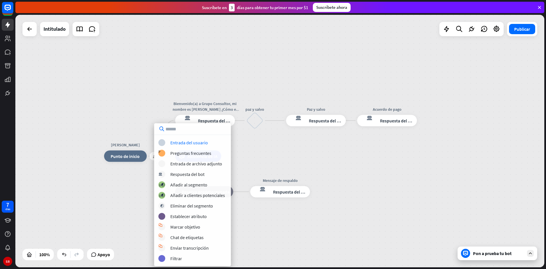
click at [197, 78] on div "más [PERSON_NAME] inicio_2 Punto de inicio Bienvenido(a) a Grupo Consultor, mi …" at bounding box center [279, 141] width 529 height 252
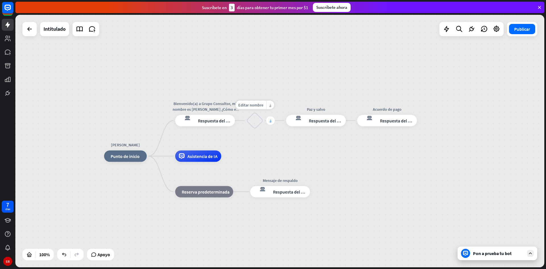
click at [268, 122] on div "más" at bounding box center [270, 120] width 9 height 9
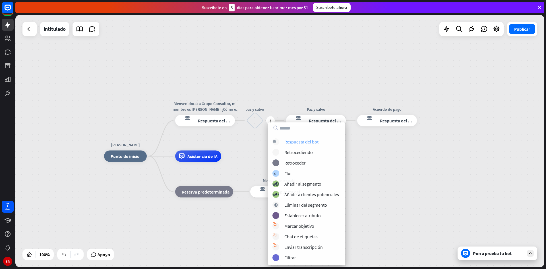
click at [298, 142] on font "Respuesta del bot" at bounding box center [302, 142] width 34 height 6
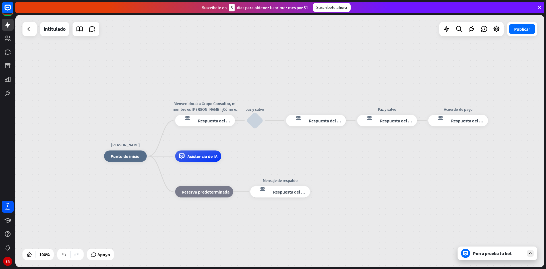
drag, startPoint x: 304, startPoint y: 121, endPoint x: 275, endPoint y: 91, distance: 41.9
click at [275, 91] on div "[PERSON_NAME] inicio_2 Punto de inicio Bienvenido(a) a Grupo Consultor, mi nomb…" at bounding box center [279, 141] width 529 height 252
click at [273, 121] on div "más" at bounding box center [270, 120] width 9 height 9
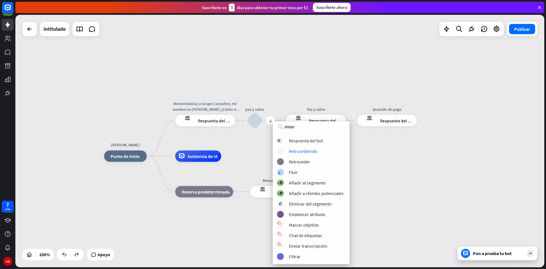
drag, startPoint x: 394, startPoint y: 167, endPoint x: 387, endPoint y: 157, distance: 12.3
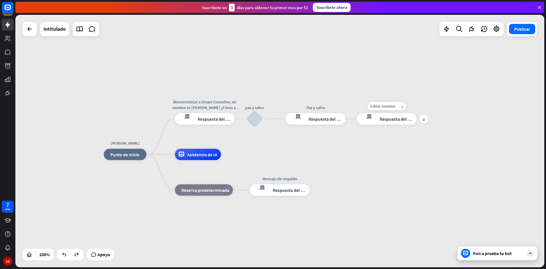
click at [426, 118] on div "más" at bounding box center [424, 119] width 9 height 9
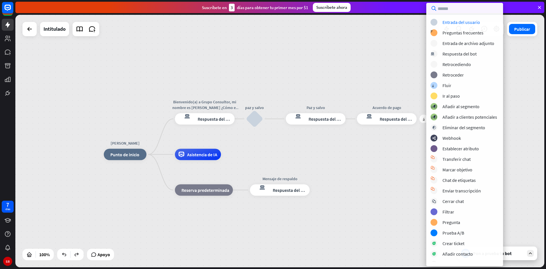
click at [416, 141] on div "[PERSON_NAME] inicio_2 Punto de inicio Bienvenido(a) a Grupo Consultor, mi nomb…" at bounding box center [279, 141] width 529 height 252
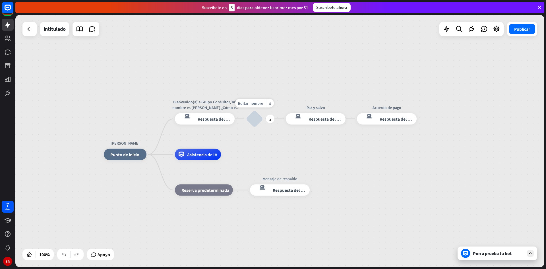
drag, startPoint x: 251, startPoint y: 119, endPoint x: 245, endPoint y: 125, distance: 8.3
click at [246, 125] on div "Editar nombre más_horiz más bloquear_entrada_de_usuario" at bounding box center [254, 118] width 17 height 17
drag, startPoint x: 253, startPoint y: 120, endPoint x: 240, endPoint y: 123, distance: 13.3
click at [252, 117] on div "bloquear_entrada_de_usuario" at bounding box center [254, 118] width 17 height 17
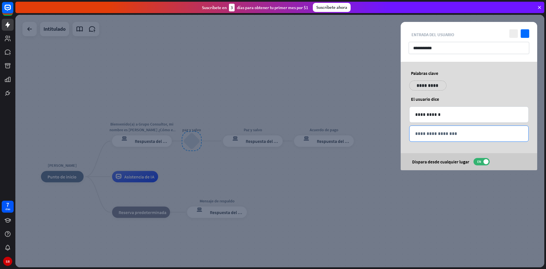
click at [437, 133] on p "**********" at bounding box center [469, 133] width 108 height 7
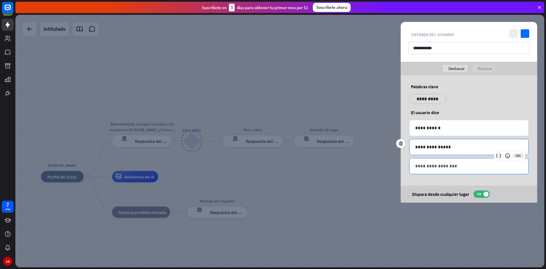
click at [443, 171] on div "**********" at bounding box center [469, 166] width 119 height 16
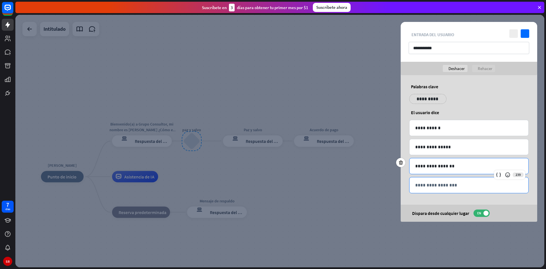
click at [442, 184] on p "**********" at bounding box center [469, 185] width 108 height 7
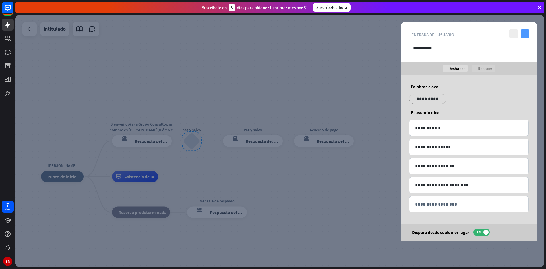
click at [526, 37] on icon "controlar" at bounding box center [525, 33] width 9 height 9
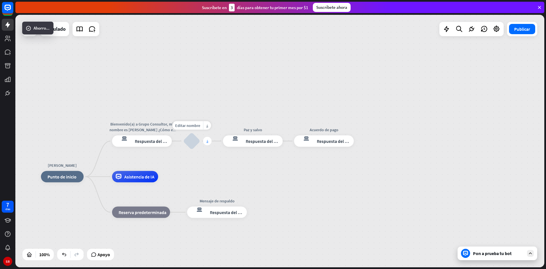
click at [210, 140] on div "más" at bounding box center [207, 141] width 9 height 9
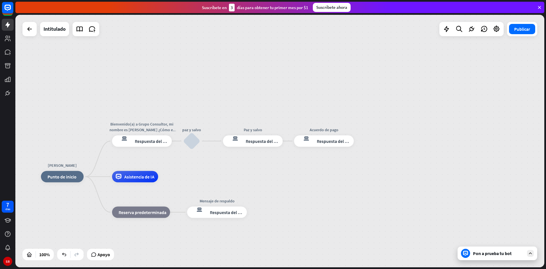
drag, startPoint x: 326, startPoint y: 143, endPoint x: 407, endPoint y: 218, distance: 110.1
click at [254, 110] on div "[PERSON_NAME] inicio_2 Punto de inicio Bienvenido(a) a Grupo Consultor, mi nomb…" at bounding box center [279, 141] width 529 height 252
click at [510, 255] on font "Pon a prueba tu bot" at bounding box center [492, 253] width 39 height 6
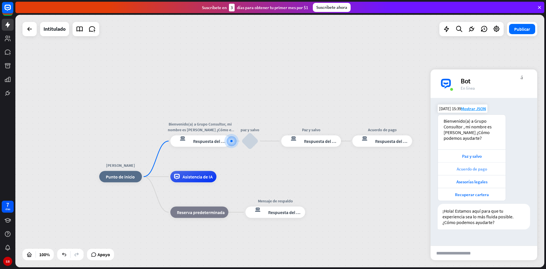
click at [472, 170] on font "Acuerdo de pago" at bounding box center [472, 168] width 30 height 5
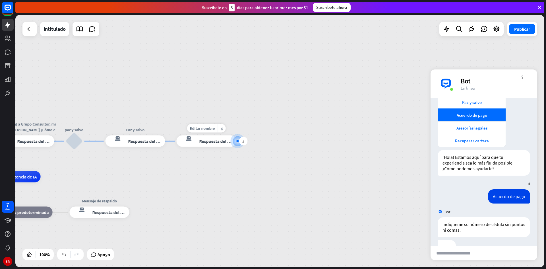
scroll to position [71, 0]
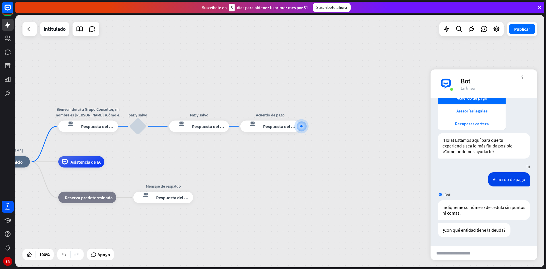
drag, startPoint x: 247, startPoint y: 201, endPoint x: 317, endPoint y: 186, distance: 71.5
click at [240, 129] on div "Editar nombre más_horiz más respuesta del bot de bloqueo Respuesta del bot" at bounding box center [270, 126] width 60 height 11
click at [156, 125] on div "plus" at bounding box center [153, 126] width 9 height 9
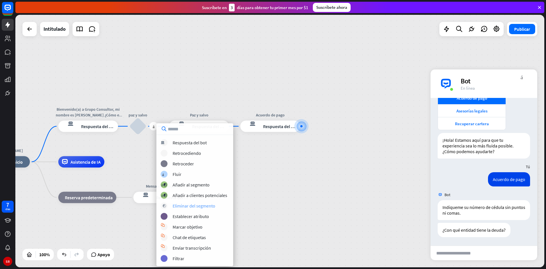
click at [204, 207] on font "Eliminar del segmento" at bounding box center [194, 206] width 43 height 6
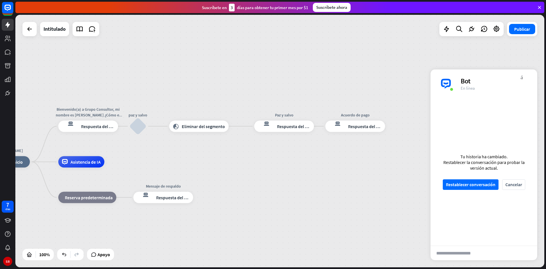
drag, startPoint x: 206, startPoint y: 127, endPoint x: 177, endPoint y: 96, distance: 42.3
click at [177, 96] on div "[PERSON_NAME] inicio_2 Punto de inicio Bienvenido(a) a Grupo Consultor, mi nomb…" at bounding box center [279, 141] width 529 height 252
click at [220, 125] on font "Eliminar del segmento" at bounding box center [203, 126] width 43 height 6
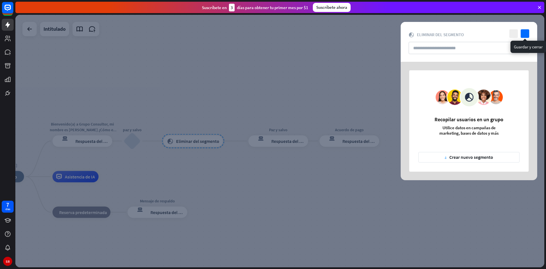
drag, startPoint x: 524, startPoint y: 31, endPoint x: 494, endPoint y: 38, distance: 30.8
click at [522, 31] on icon "controlar" at bounding box center [525, 33] width 9 height 9
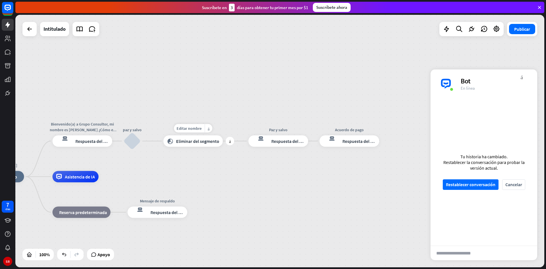
click at [217, 141] on font "Eliminar del segmento" at bounding box center [197, 141] width 43 height 6
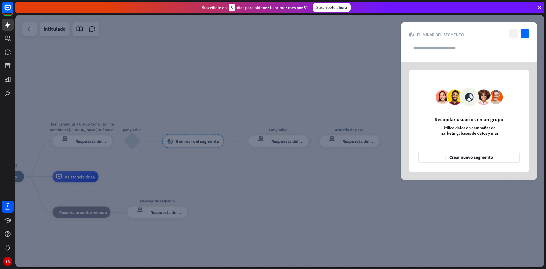
click at [513, 33] on icon "cerca" at bounding box center [514, 33] width 9 height 9
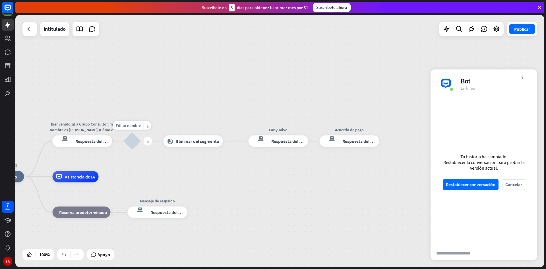
click at [144, 141] on div "más" at bounding box center [148, 141] width 9 height 9
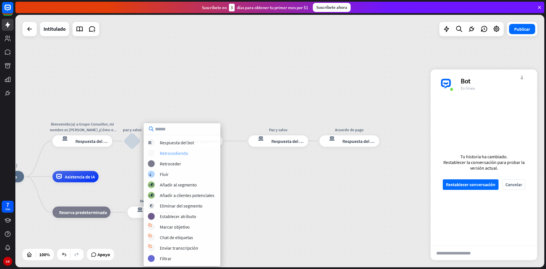
click at [172, 154] on font "Retrocediendo" at bounding box center [174, 153] width 28 height 6
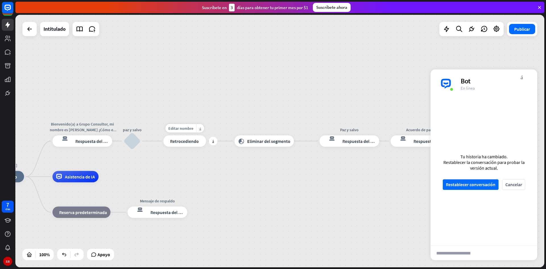
click at [182, 144] on div "bloqueo_de_retroceso Retrocediendo" at bounding box center [185, 140] width 43 height 11
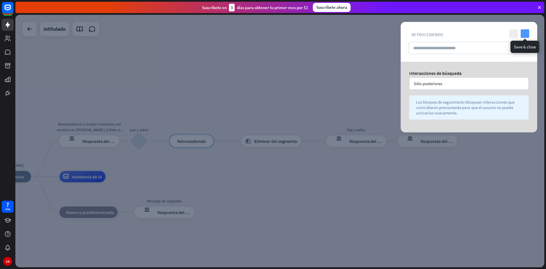
click at [523, 31] on icon "controlar" at bounding box center [525, 33] width 9 height 9
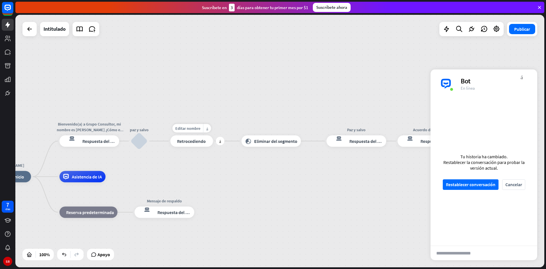
drag, startPoint x: 209, startPoint y: 142, endPoint x: 203, endPoint y: 136, distance: 8.7
click at [204, 135] on div "Editar nombre más_horiz más bloqueo_de_retroceso Retrocediendo" at bounding box center [191, 140] width 43 height 11
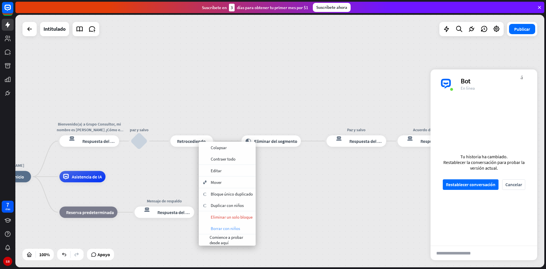
click at [236, 226] on font "Borrar con niños" at bounding box center [225, 228] width 29 height 5
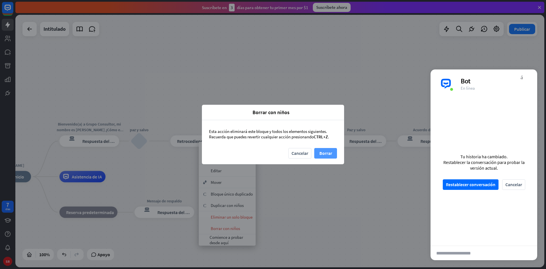
click at [321, 154] on font "Borrar" at bounding box center [326, 153] width 13 height 6
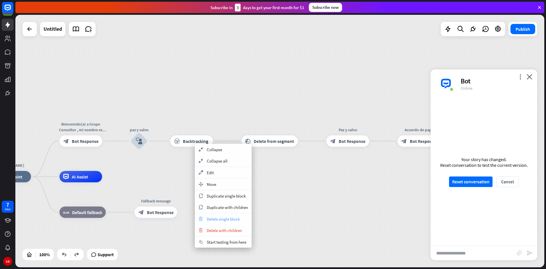
click at [234, 219] on span "Delete single block" at bounding box center [223, 218] width 33 height 5
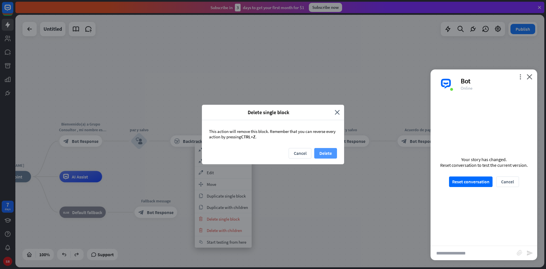
click at [321, 154] on button "Delete" at bounding box center [325, 153] width 23 height 11
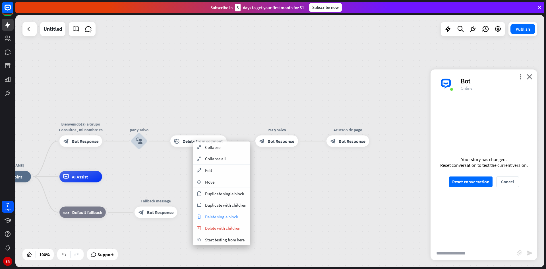
click at [219, 216] on span "Delete single block" at bounding box center [221, 216] width 33 height 5
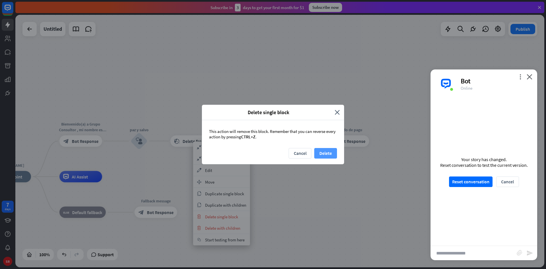
click at [323, 154] on button "Delete" at bounding box center [325, 153] width 23 height 11
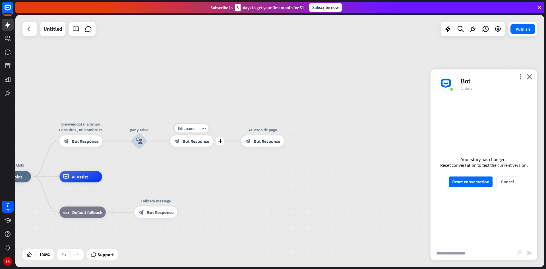
click at [182, 147] on div "Edit name more_horiz plus block_bot_response Bot Response" at bounding box center [191, 140] width 43 height 11
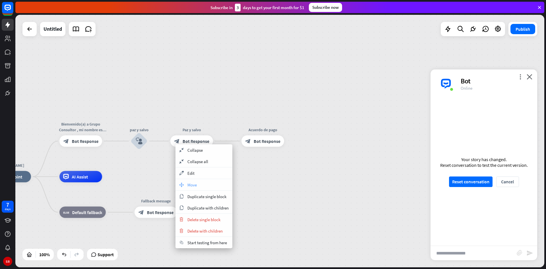
click at [191, 181] on div "move_block Move" at bounding box center [204, 184] width 57 height 11
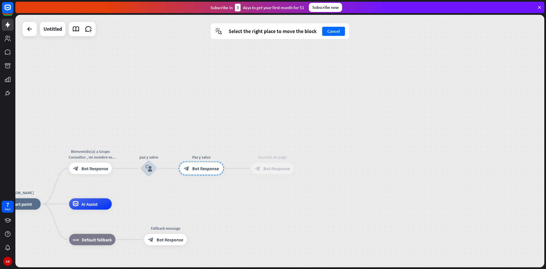
drag, startPoint x: 187, startPoint y: 141, endPoint x: 198, endPoint y: 169, distance: 29.5
click at [198, 169] on div at bounding box center [202, 168] width 46 height 14
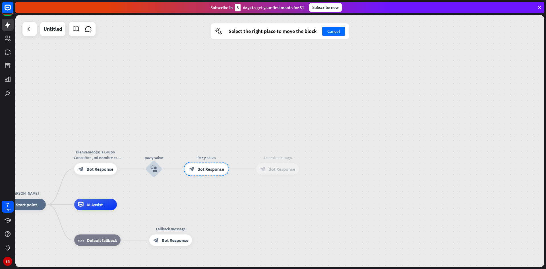
drag, startPoint x: 202, startPoint y: 168, endPoint x: 207, endPoint y: 169, distance: 5.6
click at [207, 169] on div at bounding box center [207, 169] width 46 height 14
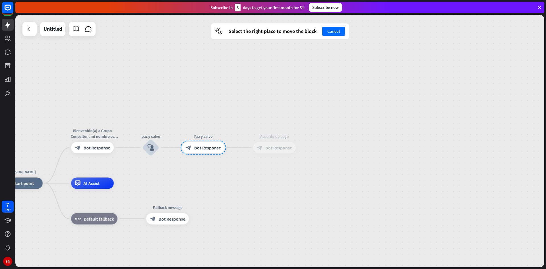
drag, startPoint x: 194, startPoint y: 169, endPoint x: 189, endPoint y: 146, distance: 22.9
click at [189, 146] on div at bounding box center [204, 148] width 46 height 14
click at [188, 147] on div at bounding box center [204, 148] width 46 height 14
drag, startPoint x: 192, startPoint y: 148, endPoint x: 187, endPoint y: 136, distance: 13.0
click at [191, 146] on div at bounding box center [204, 148] width 46 height 14
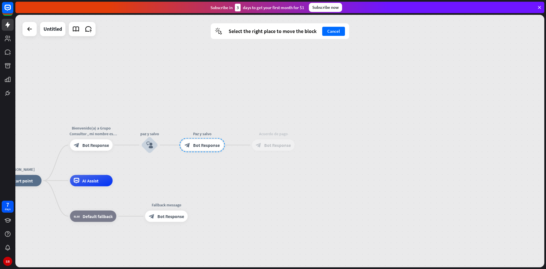
click at [178, 106] on div "[PERSON_NAME] home_2 Start point Bienvenido(a) a Grupo Consultor , mi nombre es…" at bounding box center [279, 141] width 529 height 252
click at [187, 126] on div "[PERSON_NAME] home_2 Start point Bienvenido(a) a Grupo Consultor , mi nombre es…" at bounding box center [279, 141] width 529 height 252
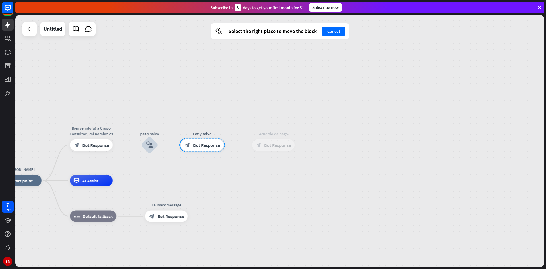
drag, startPoint x: 334, startPoint y: 31, endPoint x: 323, endPoint y: 40, distance: 14.6
click at [334, 30] on button "Cancel" at bounding box center [333, 31] width 23 height 9
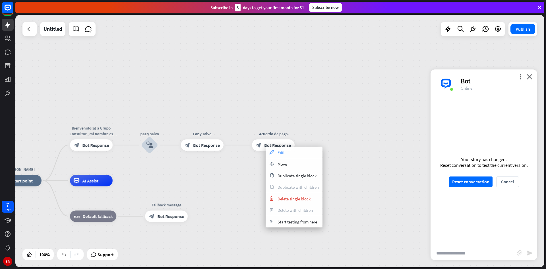
click at [281, 153] on span "Edit" at bounding box center [281, 152] width 7 height 5
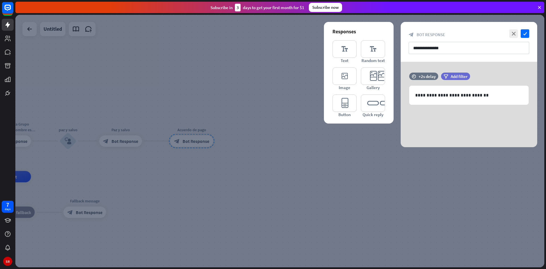
click at [354, 146] on div at bounding box center [279, 141] width 529 height 252
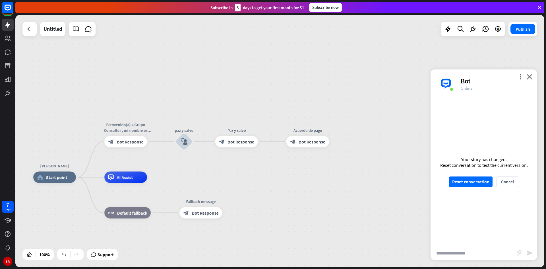
drag, startPoint x: 275, startPoint y: 162, endPoint x: 327, endPoint y: 178, distance: 54.5
click at [327, 178] on div "[PERSON_NAME] home_2 Start point Bienvenido(a) a Grupo Consultor , mi nombre es…" at bounding box center [279, 141] width 529 height 252
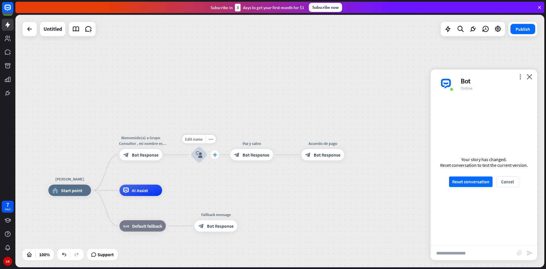
click at [214, 154] on icon "plus" at bounding box center [215, 155] width 4 height 4
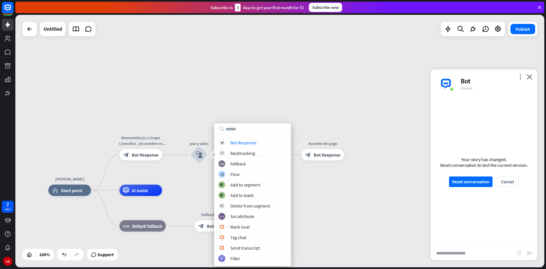
click at [258, 102] on div "[PERSON_NAME] home_2 Start point Bienvenido(a) a Grupo Consultor , mi nombre es…" at bounding box center [279, 141] width 529 height 252
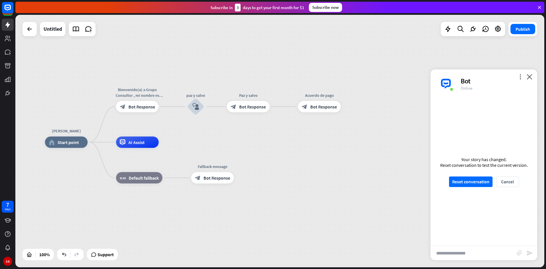
drag, startPoint x: 227, startPoint y: 183, endPoint x: 224, endPoint y: 135, distance: 47.6
click at [224, 135] on div "[PERSON_NAME] home_2 Start point Bienvenido(a) a Grupo Consultor , mi nombre es…" at bounding box center [279, 141] width 529 height 252
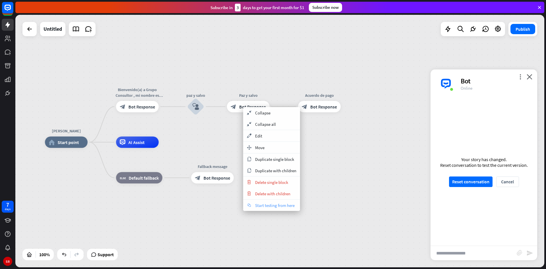
click at [280, 207] on span "Start testing from here" at bounding box center [275, 205] width 40 height 5
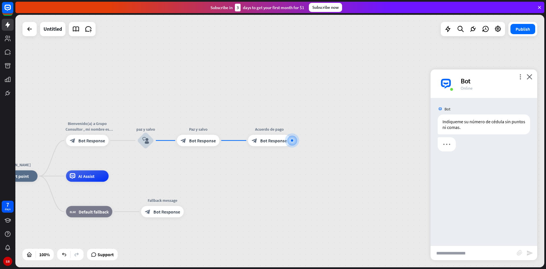
drag, startPoint x: 181, startPoint y: 164, endPoint x: 261, endPoint y: 163, distance: 80.2
click at [261, 163] on div "[PERSON_NAME] home_2 Start point Bienvenido(a) a Grupo Consultor , mi nombre es…" at bounding box center [279, 141] width 529 height 252
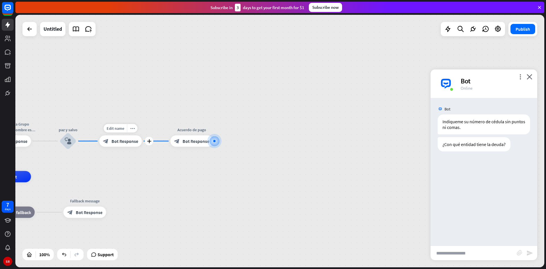
click at [114, 140] on span "Bot Response" at bounding box center [125, 141] width 27 height 6
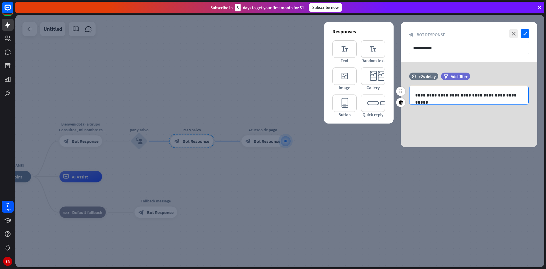
drag, startPoint x: 424, startPoint y: 95, endPoint x: 432, endPoint y: 97, distance: 8.8
click at [424, 95] on p "**********" at bounding box center [469, 95] width 108 height 7
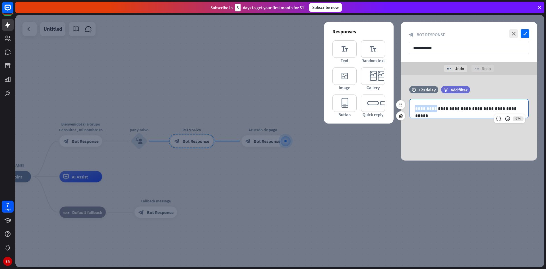
drag, startPoint x: 435, startPoint y: 109, endPoint x: 413, endPoint y: 109, distance: 22.2
click at [411, 110] on div "**********" at bounding box center [469, 108] width 119 height 18
click at [526, 32] on icon "check" at bounding box center [525, 33] width 9 height 9
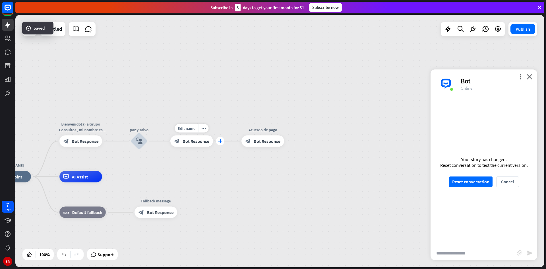
click at [219, 140] on icon "plus" at bounding box center [220, 141] width 4 height 4
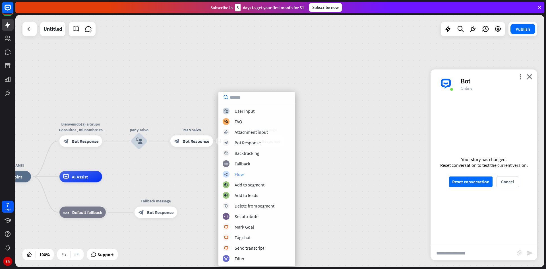
click at [239, 174] on div "Flow" at bounding box center [239, 174] width 9 height 6
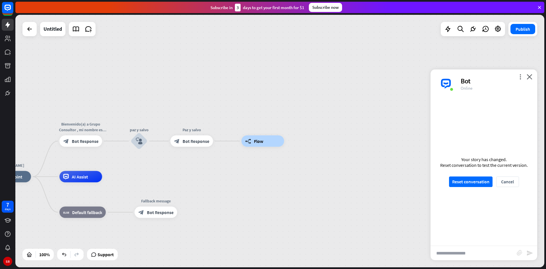
drag, startPoint x: 250, startPoint y: 141, endPoint x: 221, endPoint y: 111, distance: 41.5
click at [221, 111] on div "[PERSON_NAME] home_2 Start point Bienvenido(a) a Grupo Consultor , mi nombre es…" at bounding box center [279, 141] width 529 height 252
click at [272, 143] on div "builder_tree Flow" at bounding box center [263, 140] width 43 height 11
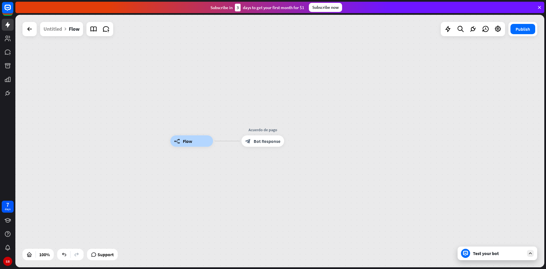
click at [235, 177] on div "builder_tree Flow Acuerdo de pago block_bot_response Bot Response" at bounding box center [434, 267] width 529 height 252
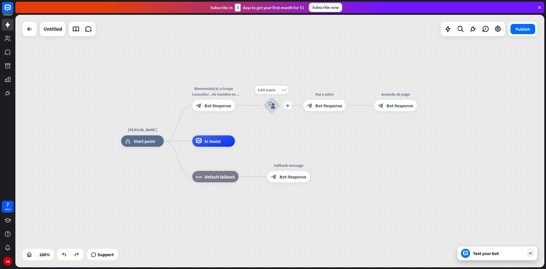
click at [285, 105] on div "plus" at bounding box center [287, 105] width 9 height 9
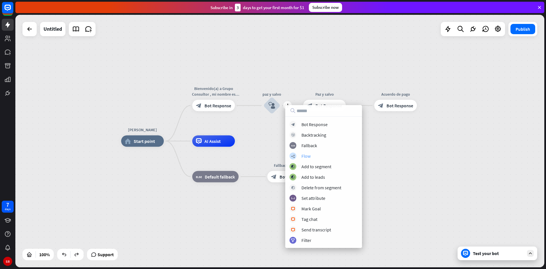
click at [305, 154] on div "Flow" at bounding box center [306, 156] width 9 height 6
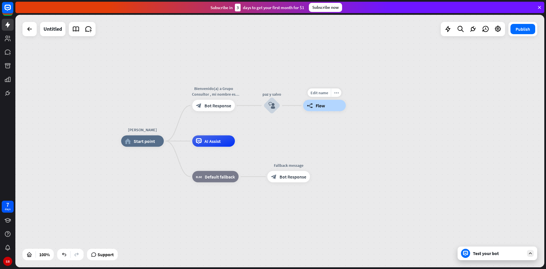
click at [316, 109] on div "builder_tree Flow" at bounding box center [324, 105] width 43 height 11
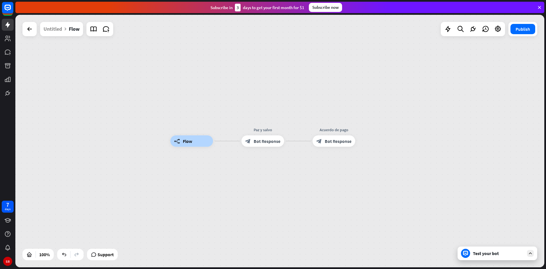
drag, startPoint x: 266, startPoint y: 142, endPoint x: 250, endPoint y: 112, distance: 34.1
click at [252, 106] on div "builder_tree Flow Paz y salvo block_bot_response Bot Response Acuerdo de pago b…" at bounding box center [279, 141] width 529 height 252
drag, startPoint x: 229, startPoint y: 140, endPoint x: 225, endPoint y: 145, distance: 6.5
click at [223, 147] on div "builder_tree Flow Edit name more_horiz plus Paz y salvo block_bot_response Bot …" at bounding box center [279, 141] width 529 height 252
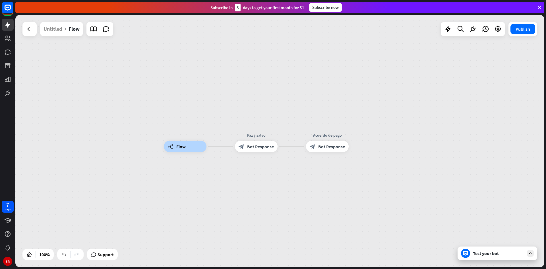
click at [221, 148] on div "builder_tree Flow Paz y salvo block_bot_response Bot Response Acuerdo de pago b…" at bounding box center [428, 273] width 529 height 252
click at [235, 146] on div "Edit name more_horiz plus Paz y salvo block_bot_response Bot Response" at bounding box center [256, 146] width 43 height 11
click at [217, 148] on div "plus" at bounding box center [213, 146] width 9 height 9
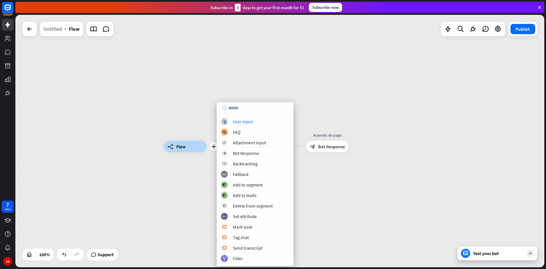
click at [203, 118] on div "plus builder_tree Flow Paz y salvo block_bot_response Bot Response Acuerdo de p…" at bounding box center [279, 141] width 529 height 252
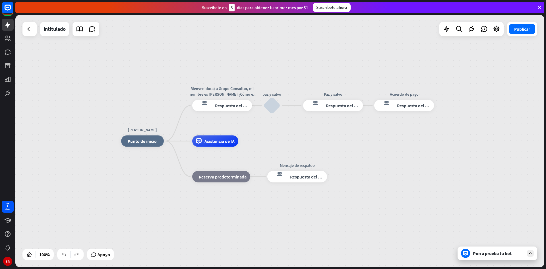
click at [413, 201] on div "[PERSON_NAME] inicio_2 Punto de inicio Bienvenido(a) a Grupo Consultor, mi nomb…" at bounding box center [385, 267] width 529 height 252
click at [303, 104] on div "Editar nombre más_horiz más Paz y salvo respuesta del bot de bloqueo Respuesta …" at bounding box center [333, 105] width 60 height 11
click at [303, 107] on div "Editar nombre más_horiz más respuesta del bot de bloqueo Respuesta del bot" at bounding box center [333, 105] width 60 height 11
click at [289, 107] on div "más" at bounding box center [287, 105] width 9 height 9
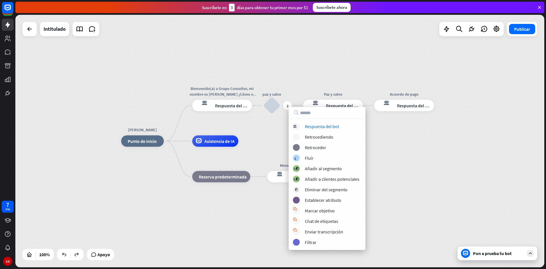
click at [319, 81] on div "[PERSON_NAME] inicio_2 Punto de inicio Bienvenido(a) a Grupo Consultor, mi nomb…" at bounding box center [279, 141] width 529 height 252
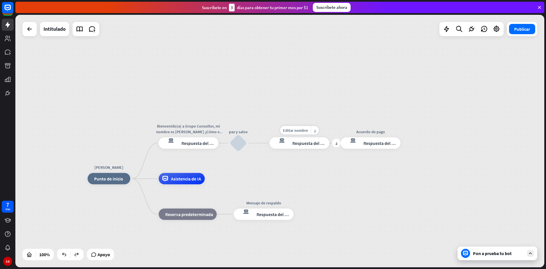
drag, startPoint x: 292, startPoint y: 109, endPoint x: 259, endPoint y: 147, distance: 50.4
click at [270, 147] on div "Editar nombre más_horiz más Paz y salvo respuesta del bot de bloqueo Respuesta …" at bounding box center [300, 142] width 60 height 11
click at [130, 173] on div "Editar nombre más_horiz más [PERSON_NAME] inicio_2 Punto de inicio" at bounding box center [109, 178] width 43 height 11
click at [139, 177] on div "más" at bounding box center [137, 178] width 9 height 9
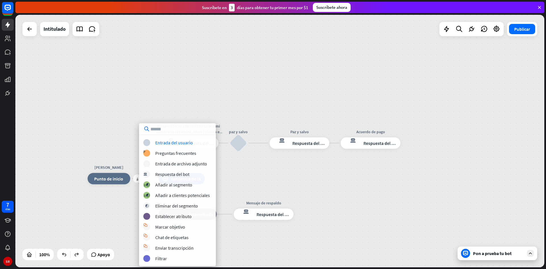
click at [126, 111] on div "más [PERSON_NAME] inicio_2 Punto de inicio Bienvenido(a) a Grupo Consultor, mi …" at bounding box center [279, 141] width 529 height 252
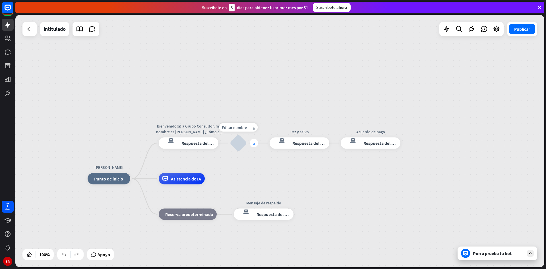
click at [256, 143] on div "más" at bounding box center [254, 143] width 9 height 9
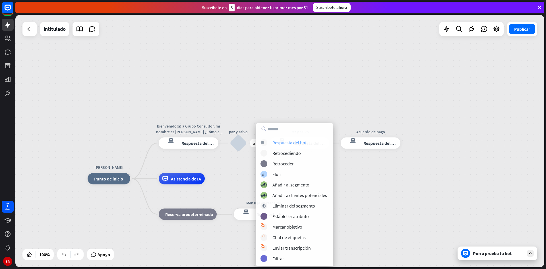
click at [283, 141] on font "Respuesta del bot" at bounding box center [290, 143] width 34 height 6
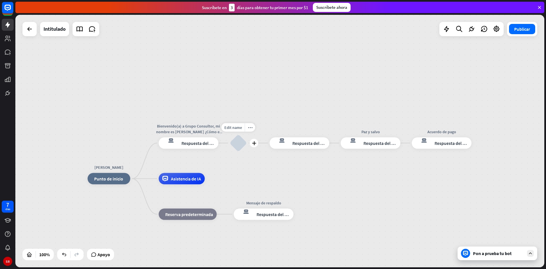
drag, startPoint x: 290, startPoint y: 143, endPoint x: 258, endPoint y: 134, distance: 32.9
click at [253, 143] on font "más" at bounding box center [254, 143] width 2 height 4
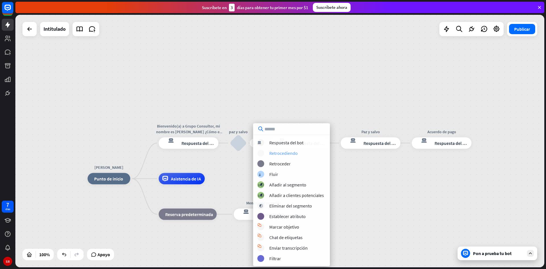
click at [278, 156] on div "bloqueo_de_retroceso Retrocediendo" at bounding box center [291, 153] width 68 height 7
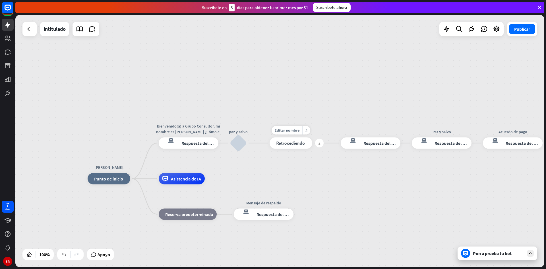
click at [283, 149] on div "Editar nombre más_horiz más bloqueo_de_retroceso Retrocediendo" at bounding box center [291, 142] width 43 height 11
click at [286, 148] on div "bloqueo_de_retroceso Retrocediendo" at bounding box center [291, 142] width 43 height 11
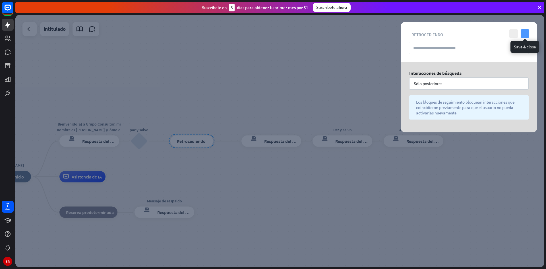
click at [528, 30] on icon "controlar" at bounding box center [525, 33] width 9 height 9
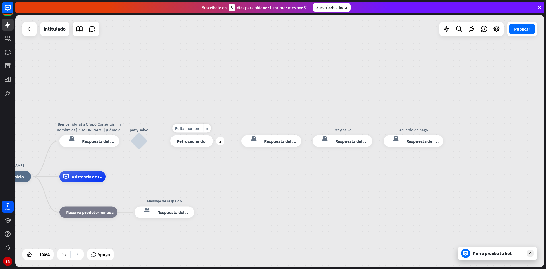
click at [185, 143] on font "Retrocediendo" at bounding box center [191, 141] width 29 height 6
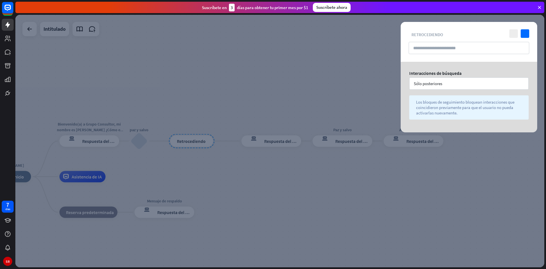
drag, startPoint x: 526, startPoint y: 31, endPoint x: 337, endPoint y: 98, distance: 199.8
click at [520, 32] on div "cerca controlar" at bounding box center [518, 33] width 21 height 9
click at [525, 32] on icon "controlar" at bounding box center [525, 33] width 9 height 9
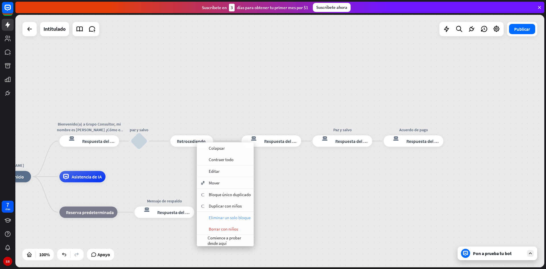
click at [227, 216] on font "Eliminar un solo bloque" at bounding box center [230, 217] width 42 height 5
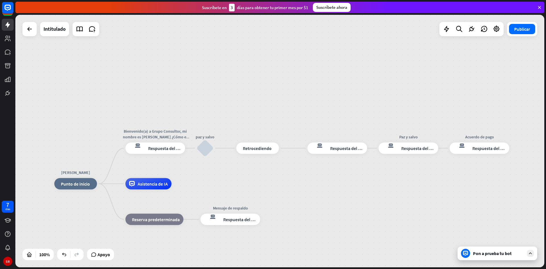
drag, startPoint x: 173, startPoint y: 177, endPoint x: 248, endPoint y: 169, distance: 75.5
click at [262, 147] on font "Retrocediendo" at bounding box center [257, 148] width 29 height 6
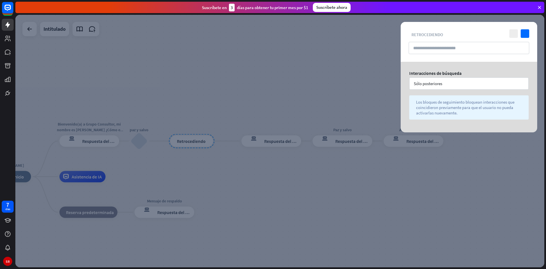
drag, startPoint x: 262, startPoint y: 147, endPoint x: 260, endPoint y: 169, distance: 22.3
click at [271, 176] on div at bounding box center [279, 141] width 529 height 252
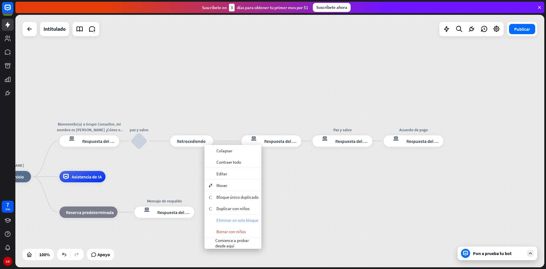
click at [227, 217] on font "Eliminar un solo bloque" at bounding box center [238, 219] width 42 height 5
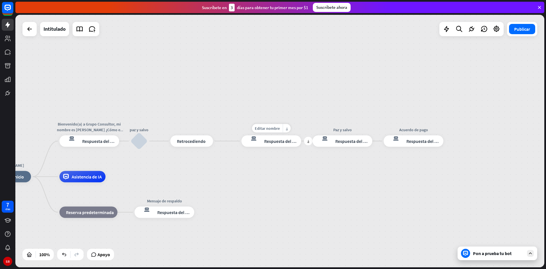
click at [269, 145] on div "respuesta del bot de bloqueo Respuesta del bot" at bounding box center [272, 140] width 60 height 11
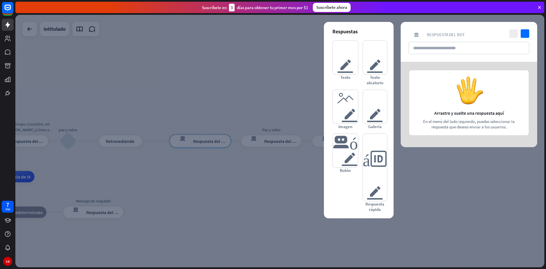
click at [270, 186] on div at bounding box center [279, 141] width 529 height 252
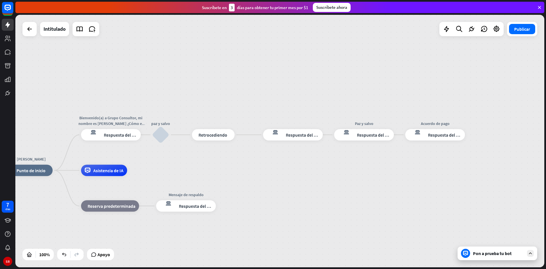
drag, startPoint x: 277, startPoint y: 193, endPoint x: 369, endPoint y: 187, distance: 93.0
drag, startPoint x: 206, startPoint y: 135, endPoint x: 227, endPoint y: 124, distance: 24.4
click at [230, 129] on div "Editar nombre más_horiz más bloqueo_de_retroceso Retrocediendo" at bounding box center [213, 134] width 43 height 11
click at [10, 50] on icon at bounding box center [7, 52] width 7 height 7
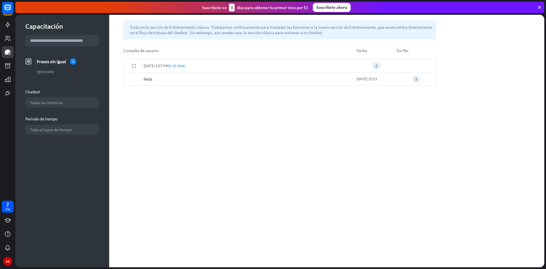
click at [201, 65] on div "[DATE] 3:37 PM (Ir al chat)" at bounding box center [250, 65] width 213 height 13
click at [207, 83] on div "Hola" at bounding box center [250, 78] width 213 height 13
click at [9, 24] on icon at bounding box center [7, 25] width 5 height 6
click at [11, 23] on link at bounding box center [8, 25] width 12 height 12
click at [539, 11] on div "Suscríbete en 3 días para obtener tu primer mes por $1 Suscríbete ahora" at bounding box center [279, 7] width 529 height 11
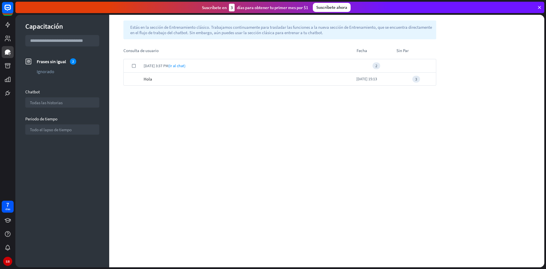
click at [540, 8] on icon at bounding box center [539, 7] width 5 height 5
click at [11, 220] on link at bounding box center [8, 220] width 12 height 12
click at [178, 67] on font "(Ir al chat)" at bounding box center [176, 65] width 17 height 5
drag, startPoint x: 252, startPoint y: 202, endPoint x: 168, endPoint y: 65, distance: 160.5
click at [250, 201] on div "controlar [DATE] 3:37 PM (Ir al chat) 2 cita Hola [DATE] 15:13 3" at bounding box center [279, 163] width 341 height 208
